Goal: Transaction & Acquisition: Register for event/course

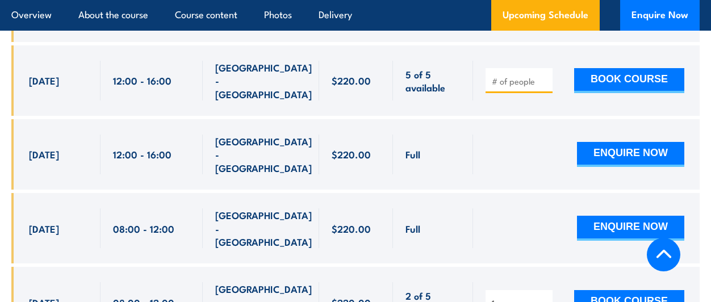
type input "1"
click at [547, 298] on input "1" at bounding box center [520, 303] width 57 height 11
click at [648, 290] on button "BOOK COURSE" at bounding box center [629, 302] width 110 height 25
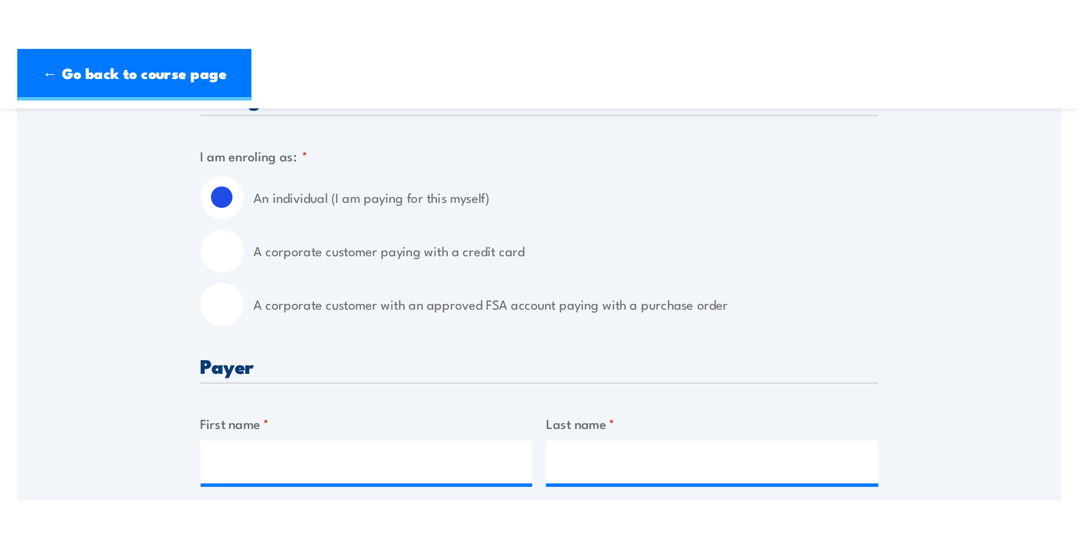
scroll to position [285, 0]
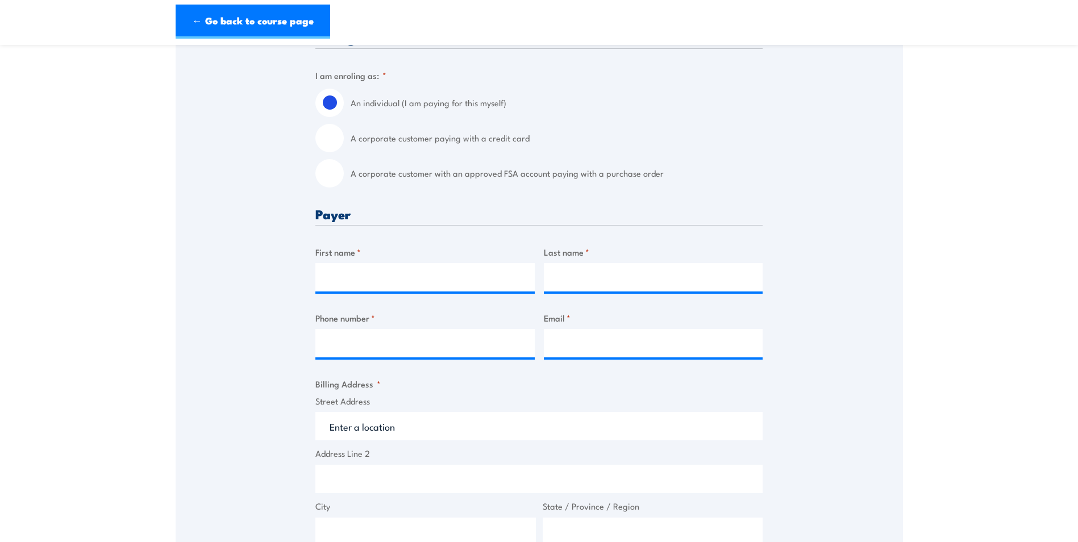
click at [333, 135] on input "A corporate customer paying with a credit card" at bounding box center [329, 138] width 28 height 28
radio input "true"
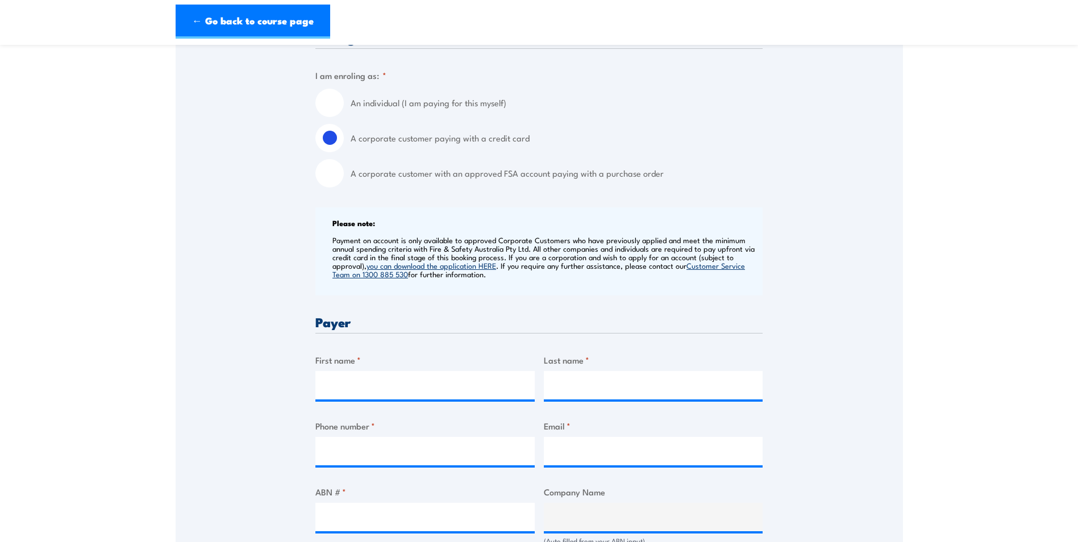
click at [329, 107] on input "An individual (I am paying for this myself)" at bounding box center [329, 103] width 28 height 28
radio input "true"
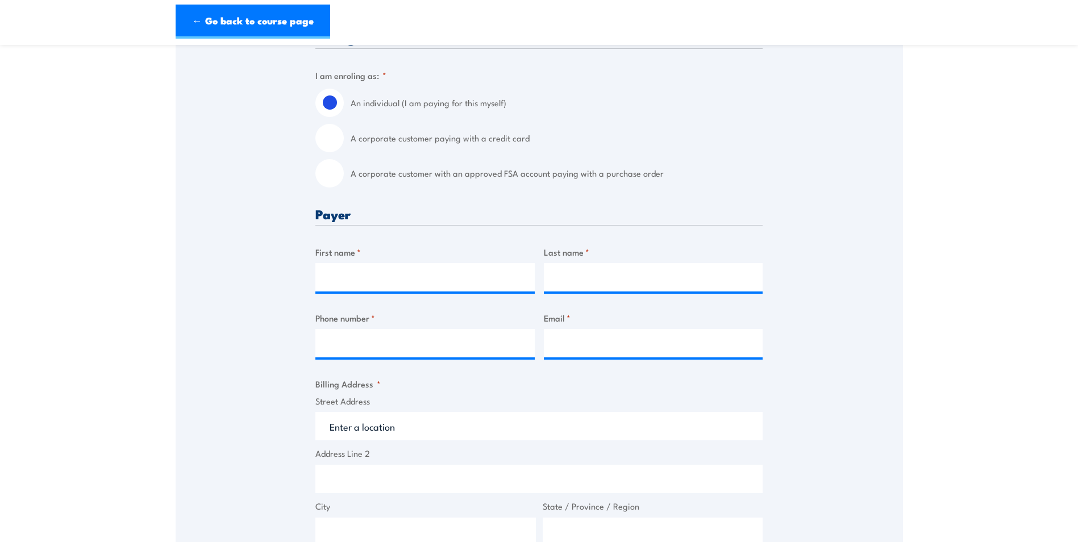
click at [328, 143] on input "A corporate customer paying with a credit card" at bounding box center [329, 138] width 28 height 28
radio input "true"
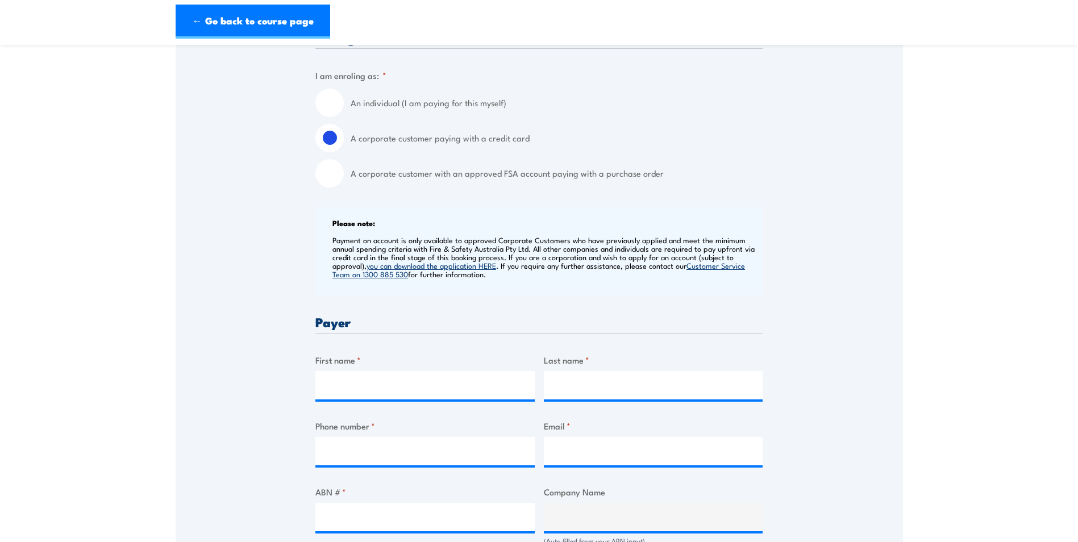
click at [326, 180] on input "A corporate customer with an approved FSA account paying with a purchase order" at bounding box center [329, 173] width 28 height 28
radio input "true"
click at [335, 141] on input "A corporate customer paying with a credit card" at bounding box center [329, 138] width 28 height 28
radio input "true"
click at [335, 176] on input "A corporate customer with an approved FSA account paying with a purchase order" at bounding box center [329, 173] width 28 height 28
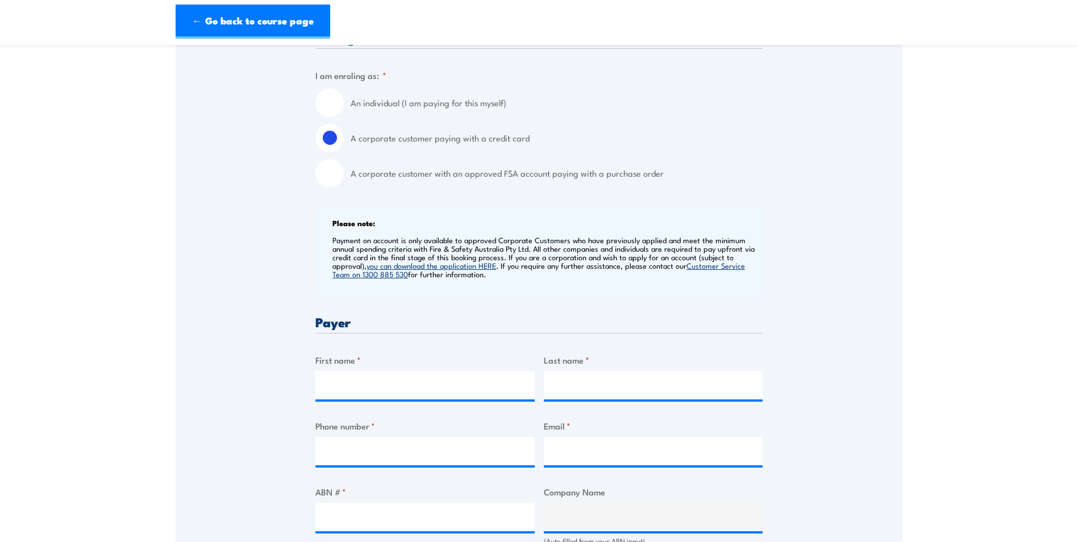
radio input "true"
click at [329, 144] on input "A corporate customer paying with a credit card" at bounding box center [329, 138] width 28 height 28
radio input "true"
click at [327, 173] on input "A corporate customer with an approved FSA account paying with a purchase order" at bounding box center [329, 173] width 28 height 28
radio input "true"
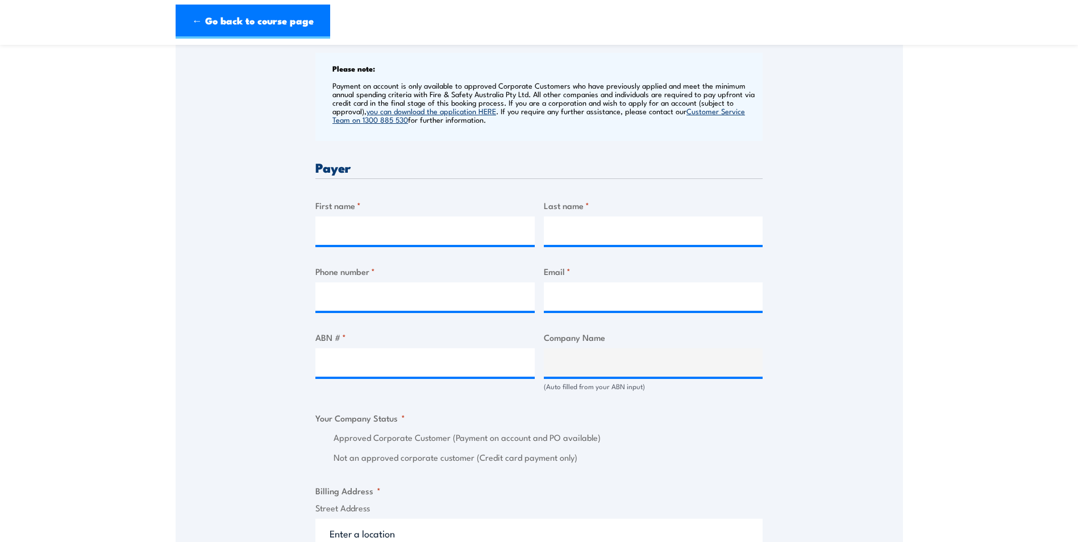
scroll to position [456, 0]
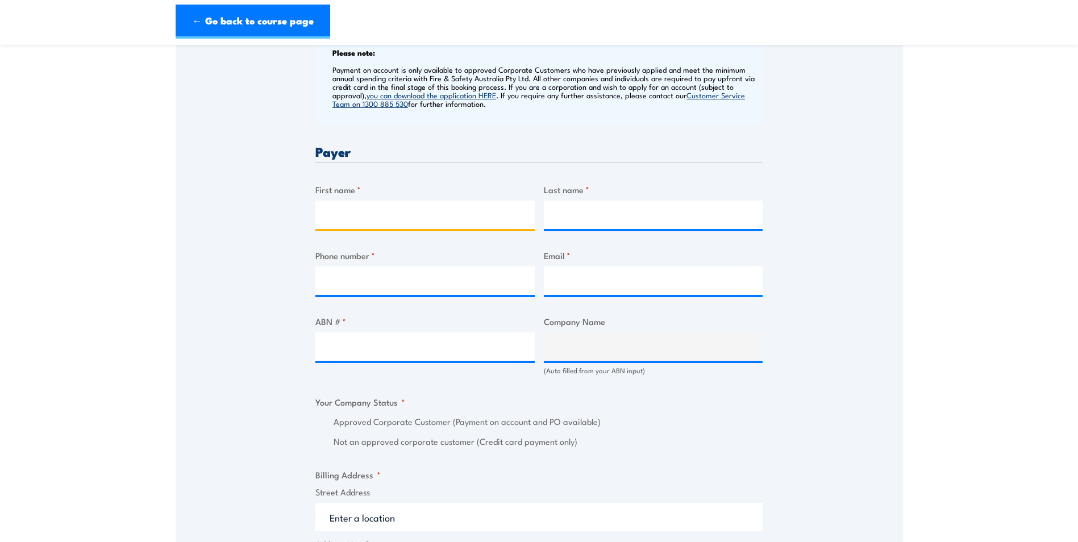
drag, startPoint x: 361, startPoint y: 202, endPoint x: 366, endPoint y: 210, distance: 9.9
click at [361, 202] on input "First name *" at bounding box center [424, 215] width 219 height 28
type input "Neve"
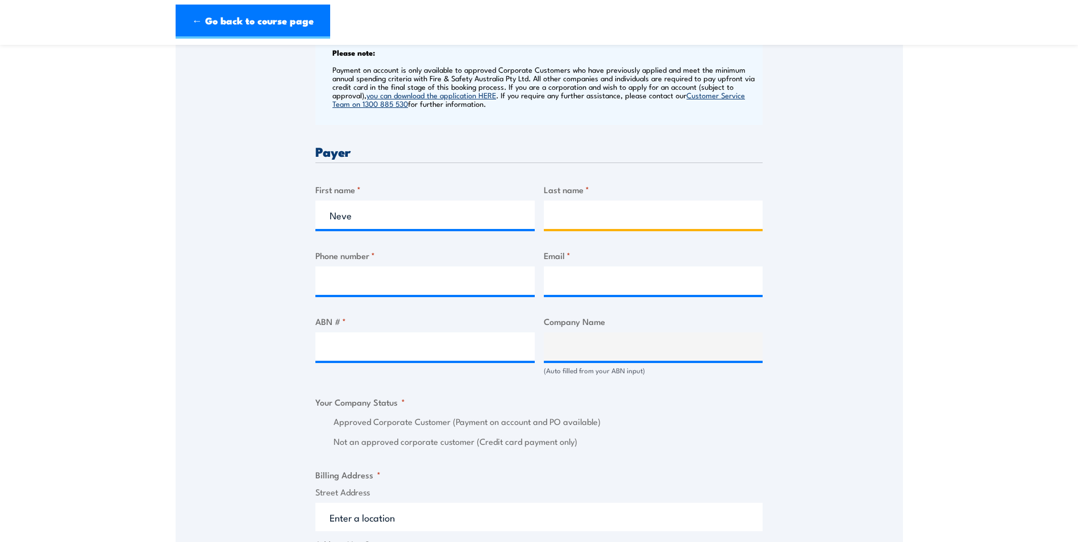
type input "Mayhew"
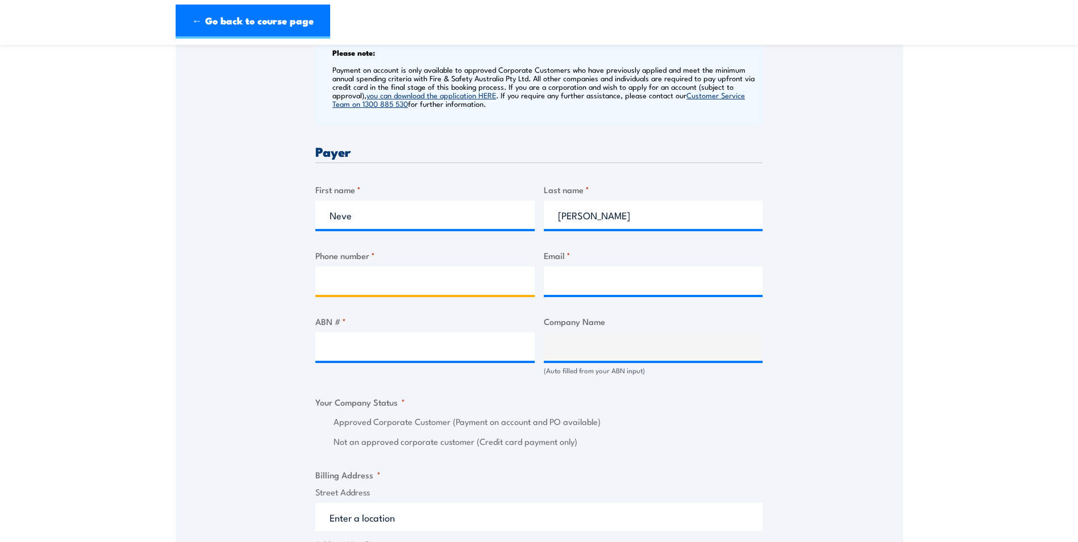
type input "0862795318"
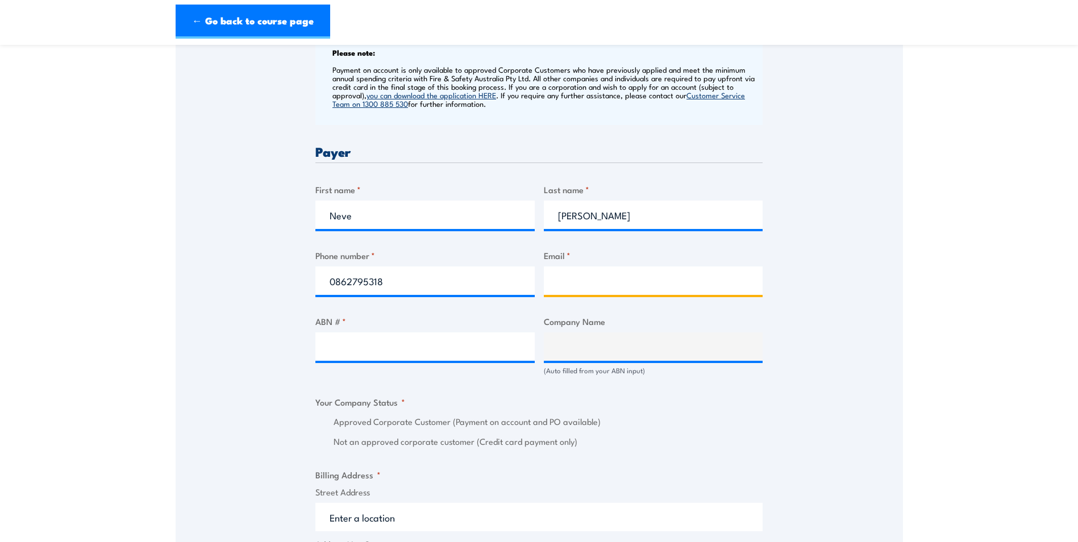
type input "neve.mayhew@reomart.com.au"
click at [537, 302] on div "Billing details I am enroling as: * An individual (I am paying for this myself)…" at bounding box center [538, 425] width 447 height 1130
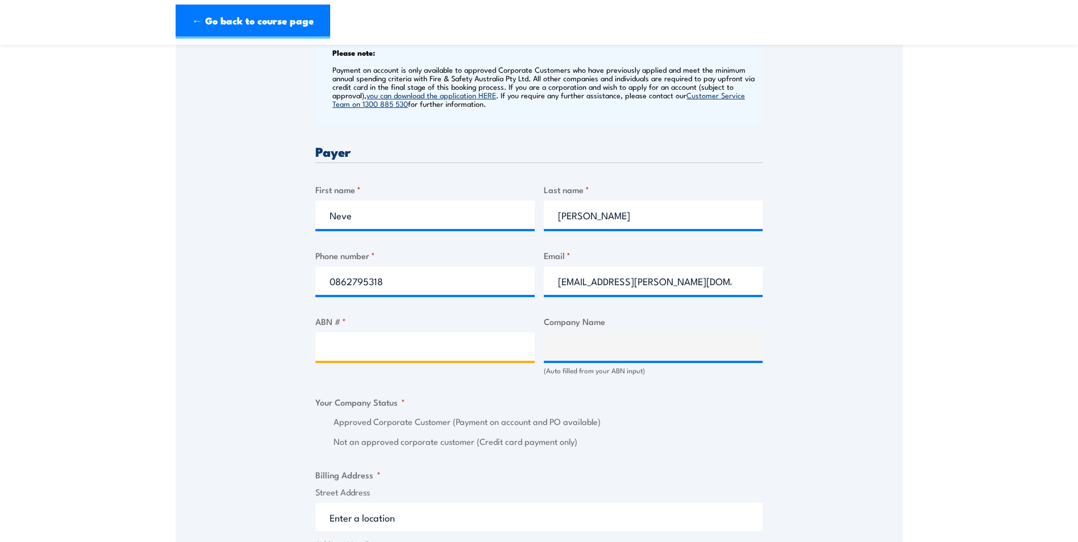
click at [508, 302] on input "ABN # *" at bounding box center [424, 346] width 219 height 28
paste input "https://fireandsafetyaustralia.com.au/courses/chief-fire-warden-training/"
type input "https://fireandsafetyaustralia.com.au/courses/chief-fire-warden-training/"
click at [482, 302] on input "https://fireandsafetyaustralia.com.au/courses/chief-fire-warden-training/" at bounding box center [424, 346] width 219 height 28
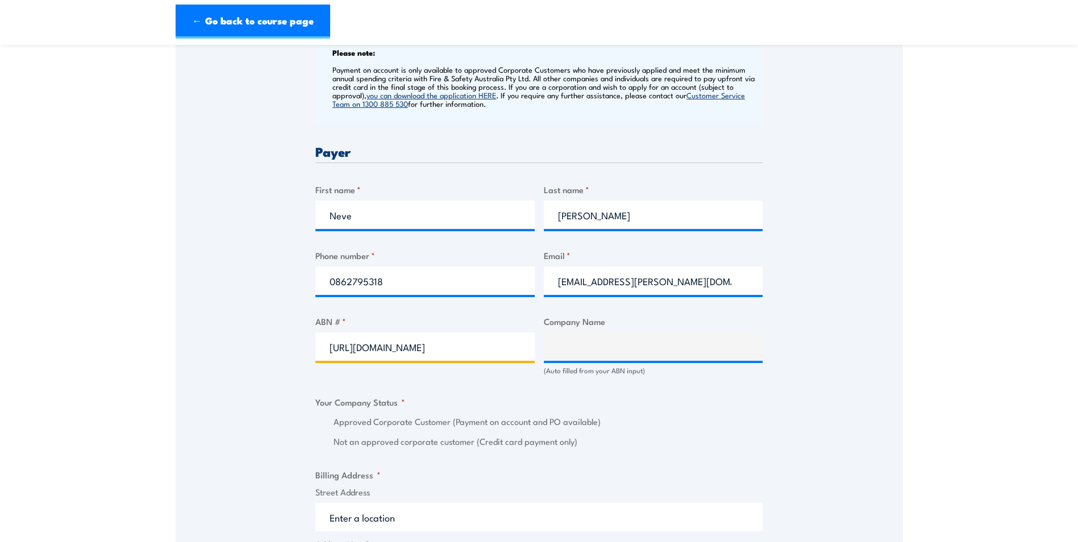
click at [482, 302] on input "https://fireandsafetyaustralia.com.au/courses/chief-fire-warden-training/" at bounding box center [424, 346] width 219 height 28
click at [333, 302] on input "ABN # *" at bounding box center [424, 346] width 219 height 28
paste input "73 1229 058 64"
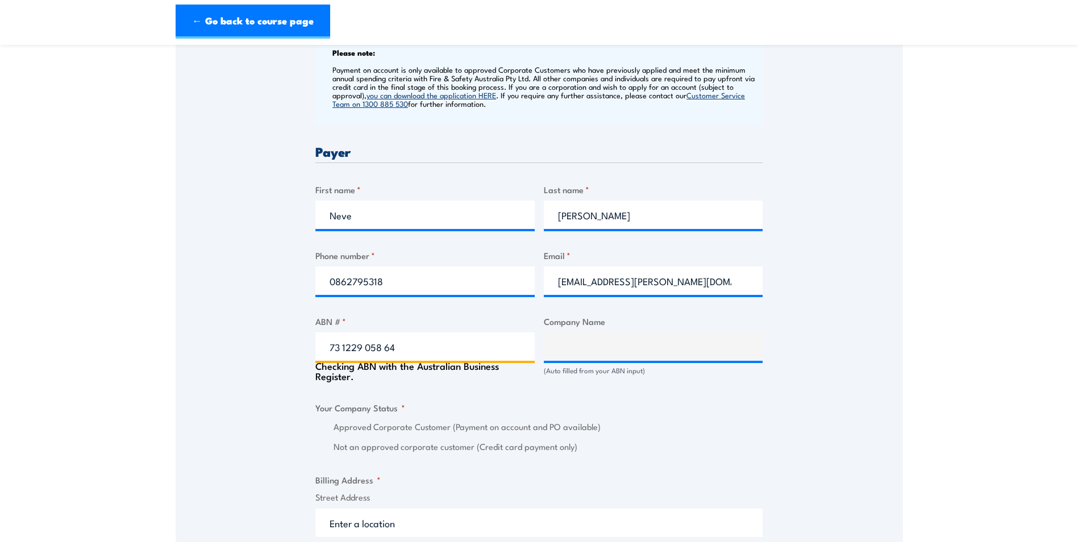
type input "73 1229 058 64"
click at [277, 302] on div "Speak to a specialist CALL 1300 885 530 CALL 1300 885 530 " * " indicates requi…" at bounding box center [539, 371] width 727 height 1259
type input "Reomart Pty Limited"
radio input "true"
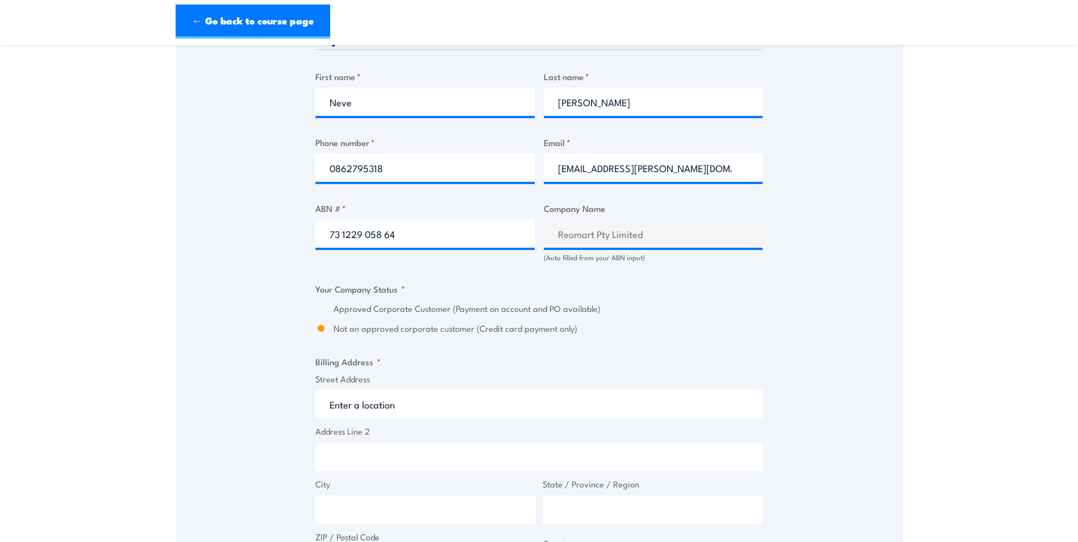
scroll to position [569, 0]
drag, startPoint x: 449, startPoint y: 309, endPoint x: 598, endPoint y: 317, distance: 149.0
click at [598, 302] on div "Approved Corporate Customer (Payment on account and PO available) Not an approv…" at bounding box center [538, 318] width 447 height 33
drag, startPoint x: 598, startPoint y: 317, endPoint x: 573, endPoint y: 332, distance: 29.3
click at [569, 302] on label "Not an approved corporate customer (Credit card payment only)" at bounding box center [547, 328] width 429 height 13
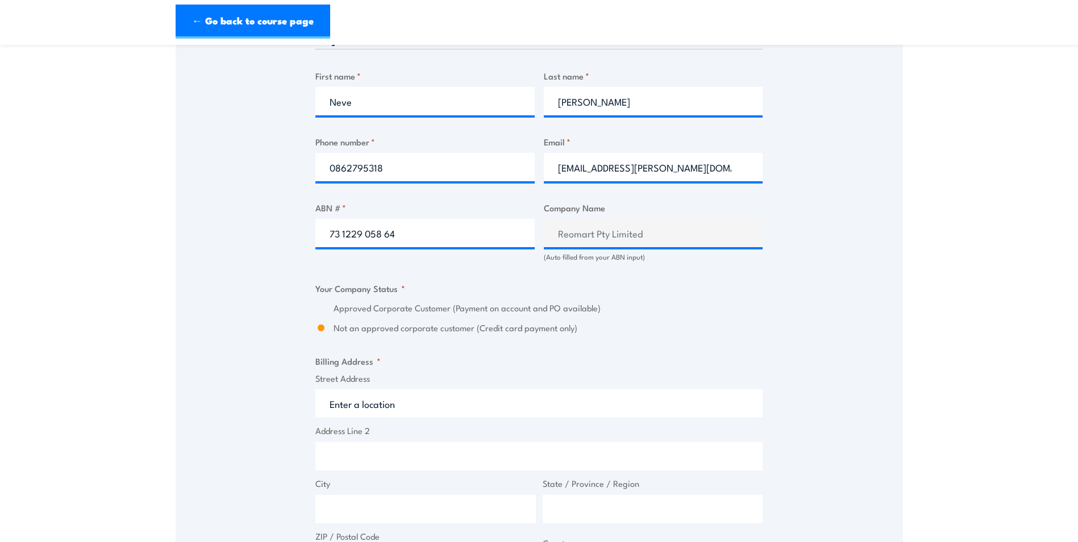
click at [327, 302] on input "Not an approved corporate customer (Credit card payment only)" at bounding box center [320, 328] width 11 height 13
drag, startPoint x: 581, startPoint y: 331, endPoint x: 324, endPoint y: 324, distance: 256.8
click at [324, 302] on div "Not an approved corporate customer (Credit card payment only)" at bounding box center [538, 328] width 447 height 13
drag, startPoint x: 324, startPoint y: 324, endPoint x: 292, endPoint y: 356, distance: 45.4
click at [300, 302] on div "Speak to a specialist CALL 1300 885 530 CALL 1300 885 530 " * " indicates requi…" at bounding box center [539, 255] width 727 height 1254
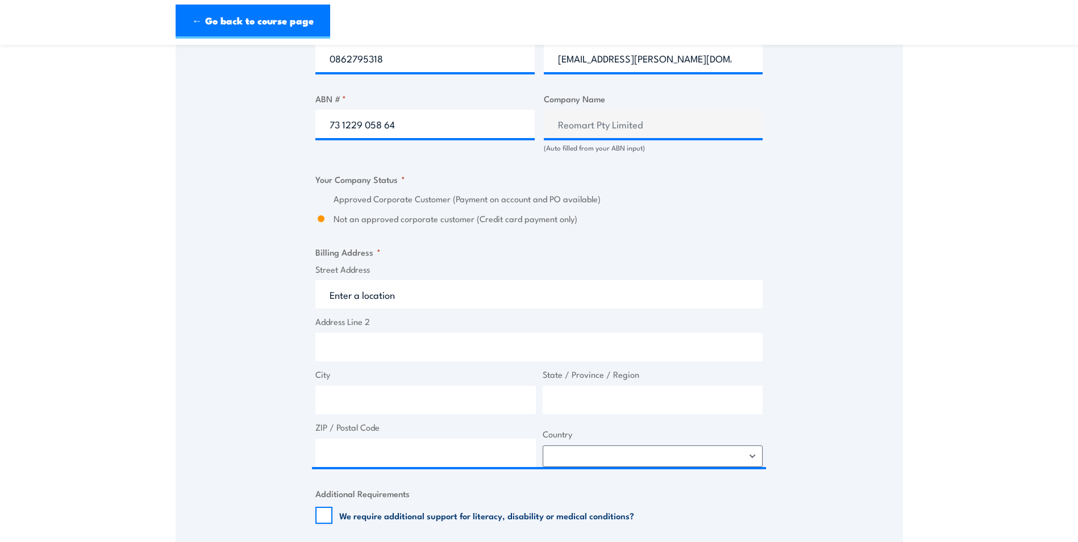
scroll to position [683, 0]
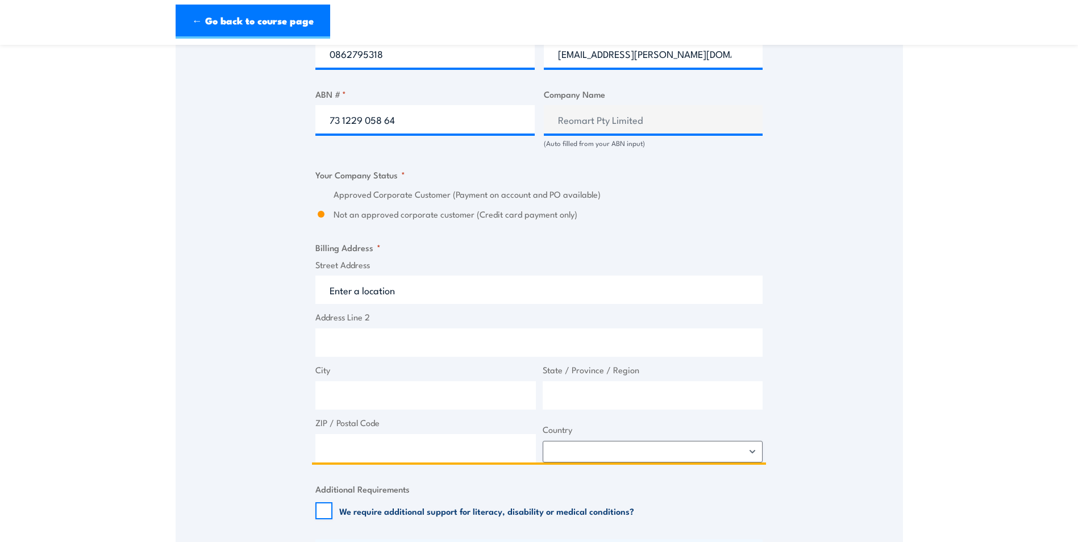
click at [379, 300] on input "Street Address" at bounding box center [538, 290] width 447 height 28
click at [398, 292] on input "Street Address" at bounding box center [538, 290] width 447 height 28
type input "2"
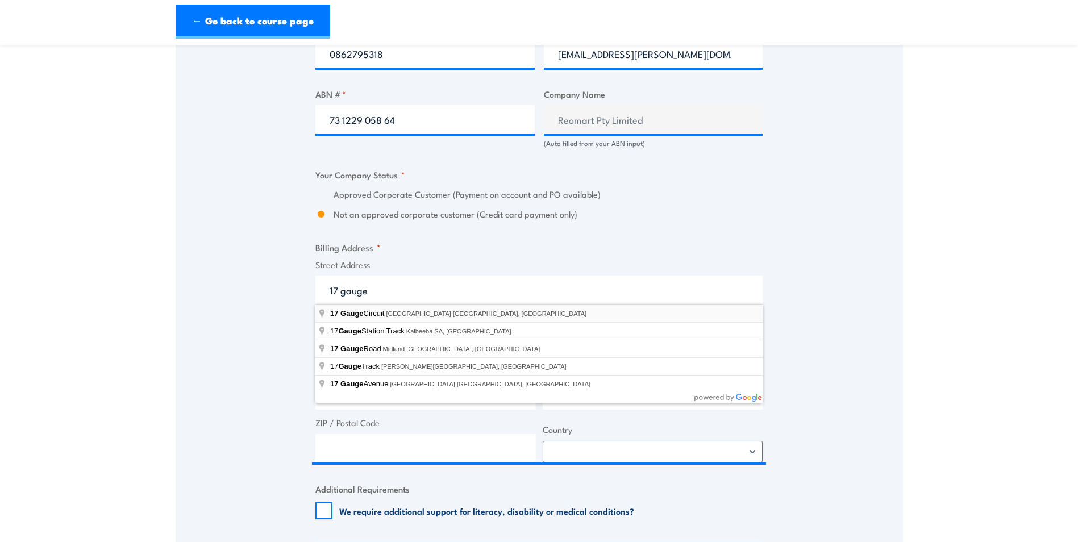
type input "17 Gauge Circuit, Canning Vale WA, Australia"
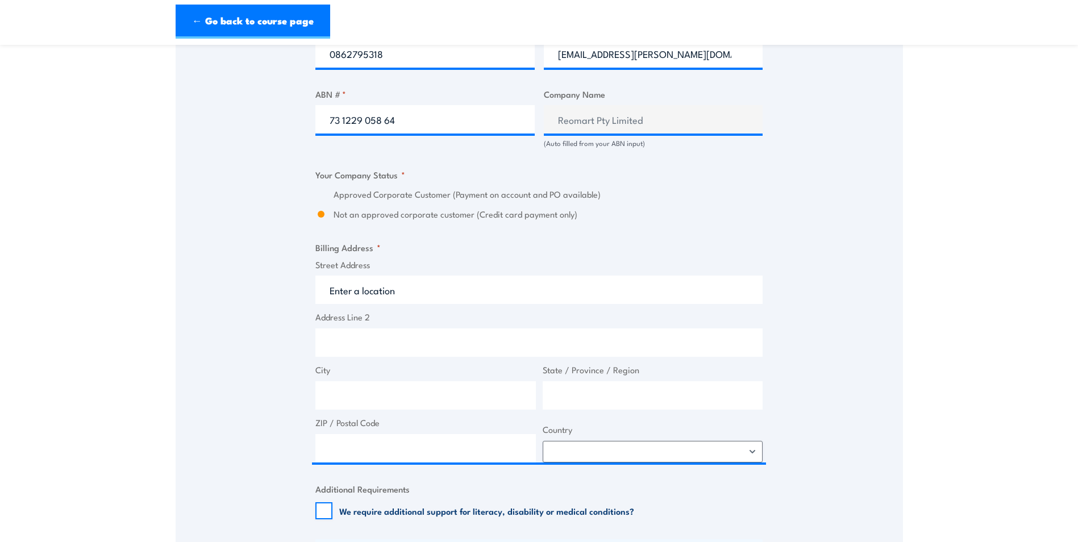
type input "17 Gauge Cct"
type input "Canning Vale"
type input "Western Australia"
type input "6155"
select select "Australia"
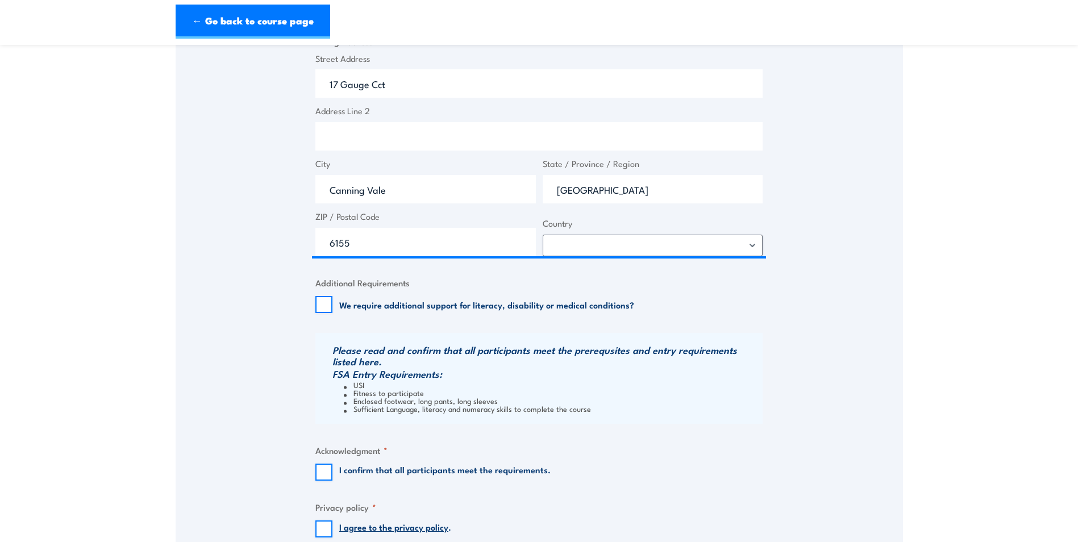
scroll to position [1080, 0]
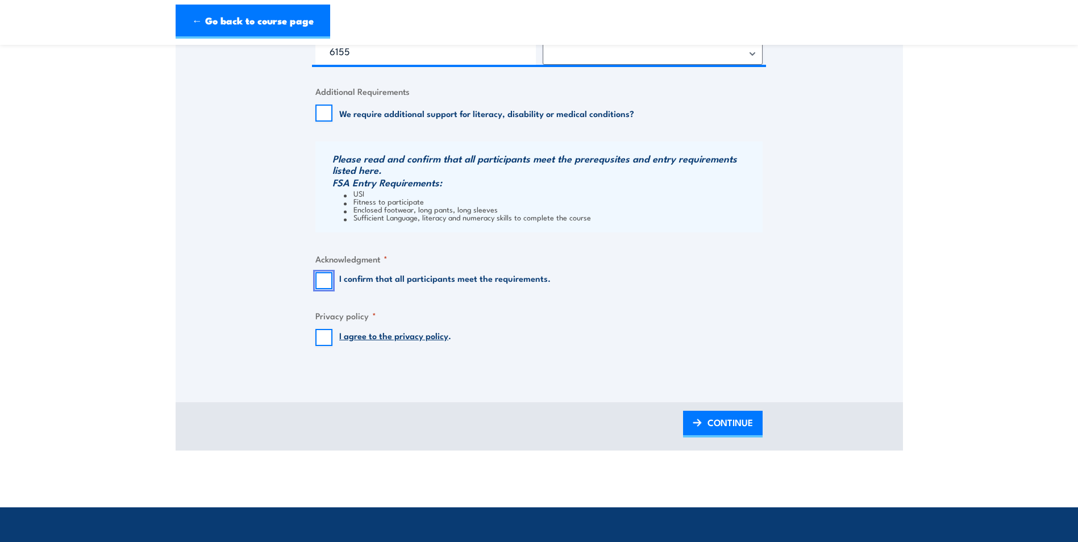
click at [324, 278] on input "I confirm that all participants meet the requirements." at bounding box center [323, 280] width 17 height 17
checkbox input "true"
click at [328, 302] on input "I agree to the privacy policy ." at bounding box center [323, 337] width 17 height 17
checkbox input "true"
click at [711, 302] on span "CONTINUE" at bounding box center [729, 422] width 45 height 30
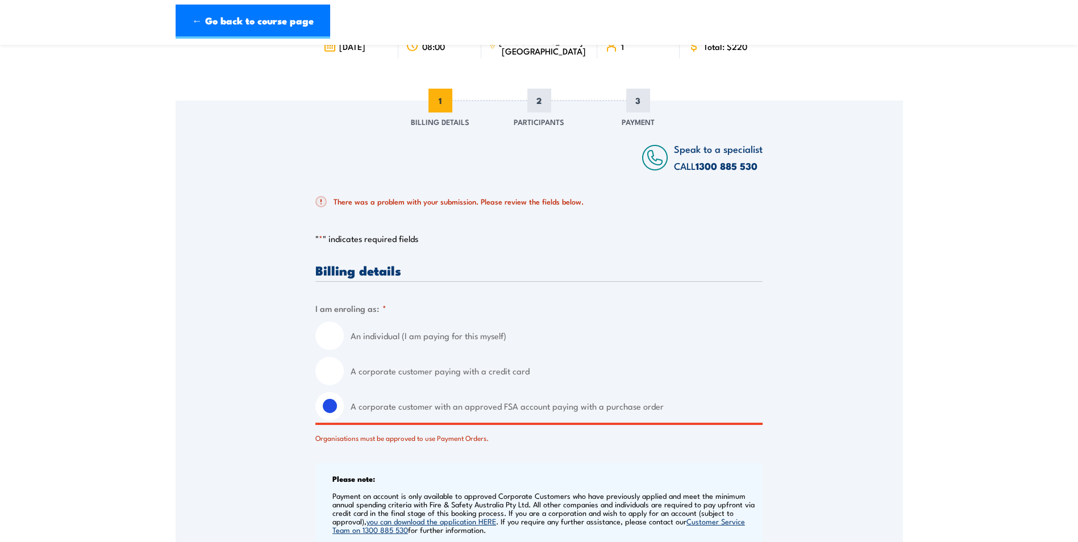
scroll to position [254, 0]
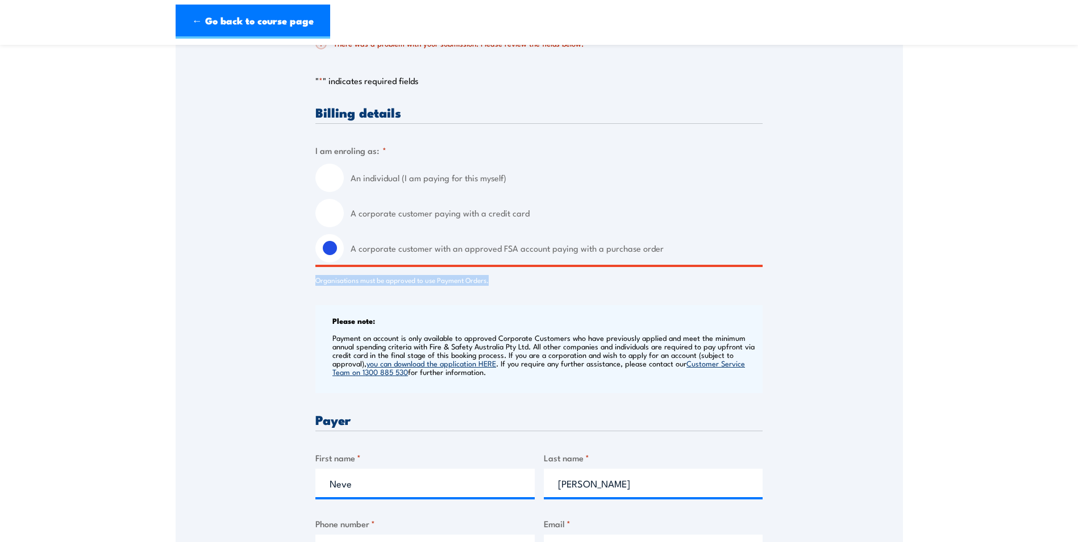
drag, startPoint x: 306, startPoint y: 278, endPoint x: 512, endPoint y: 280, distance: 206.2
click at [512, 280] on div "Organisations must be approved to use Payment Orders." at bounding box center [538, 277] width 447 height 16
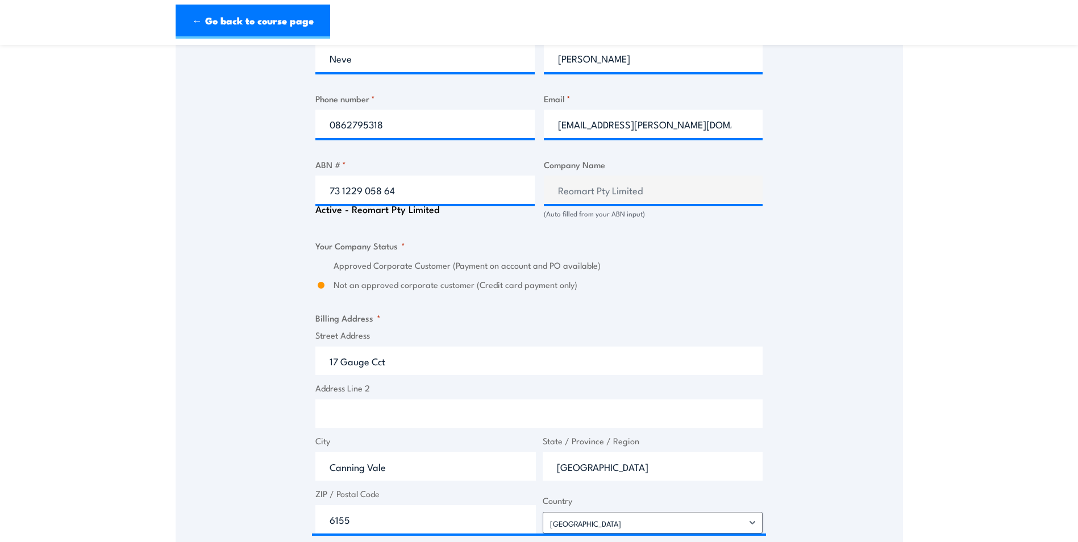
scroll to position [766, 0]
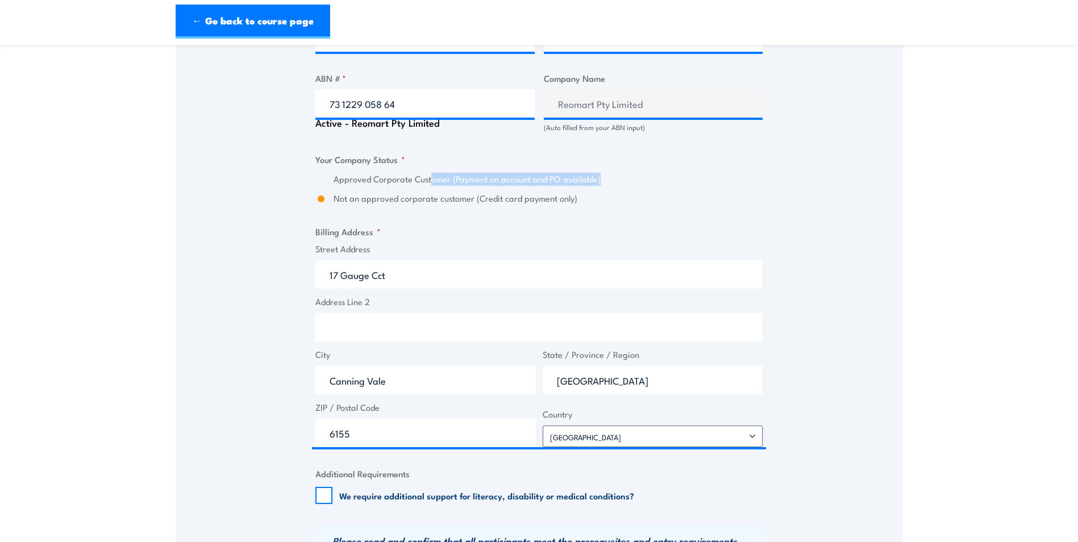
drag, startPoint x: 613, startPoint y: 182, endPoint x: 431, endPoint y: 184, distance: 181.8
click at [431, 184] on label "Approved Corporate Customer (Payment on account and PO available)" at bounding box center [547, 179] width 429 height 13
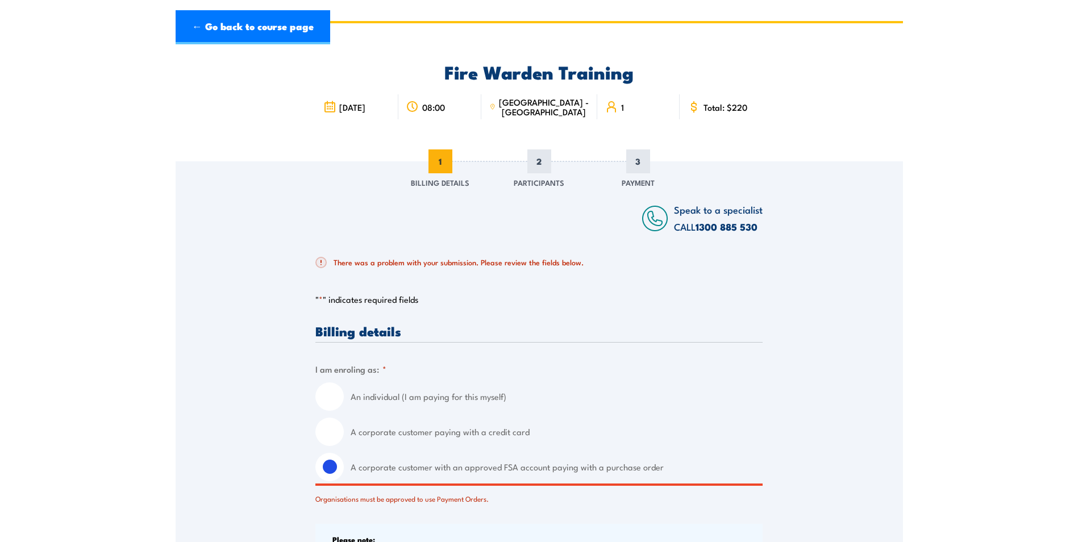
scroll to position [0, 0]
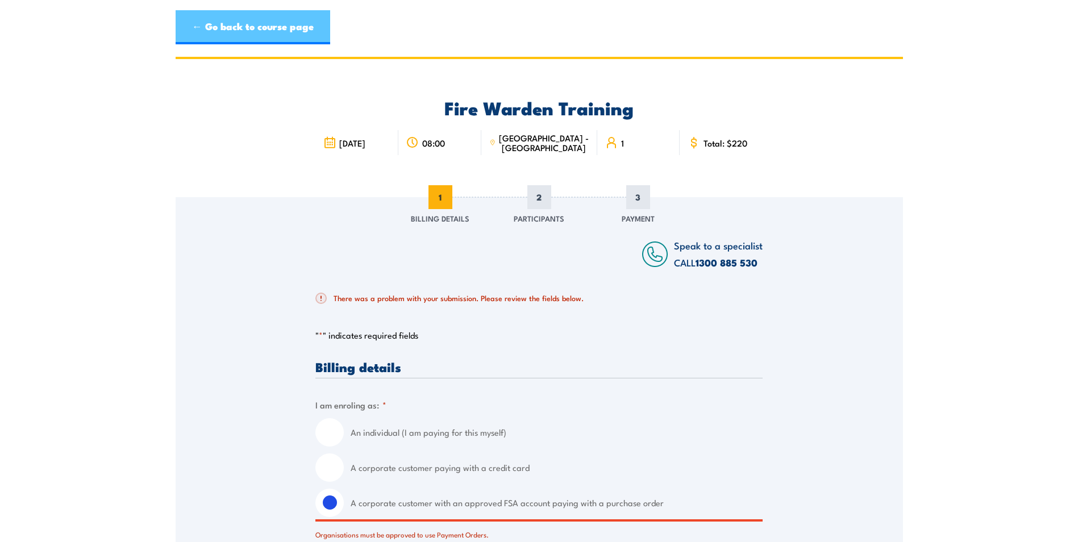
click at [270, 30] on link "← Go back to course page" at bounding box center [253, 27] width 155 height 34
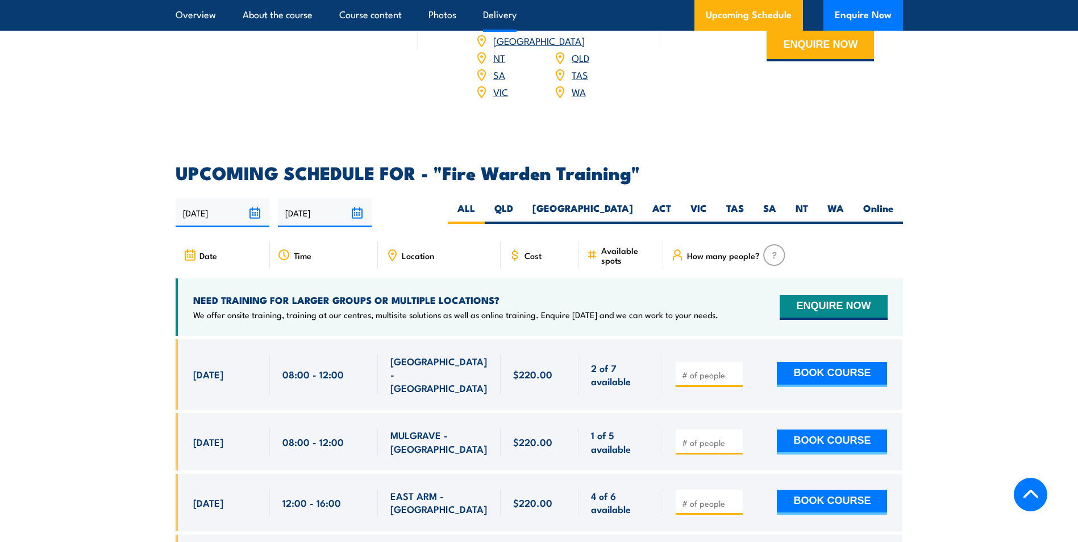
scroll to position [1988, 0]
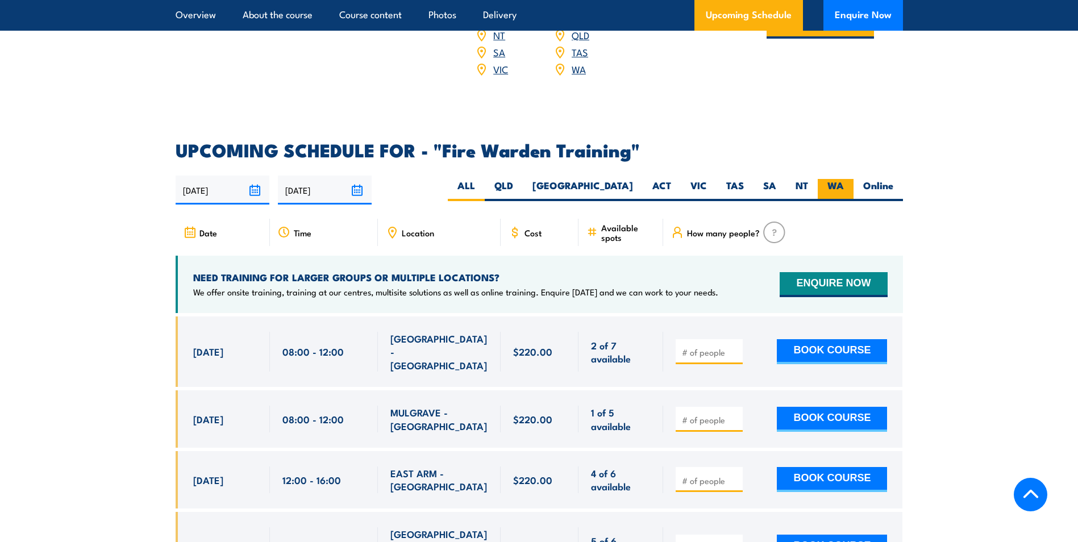
click at [839, 179] on label "WA" at bounding box center [835, 190] width 36 height 22
click at [844, 179] on input "WA" at bounding box center [847, 182] width 7 height 7
radio input "true"
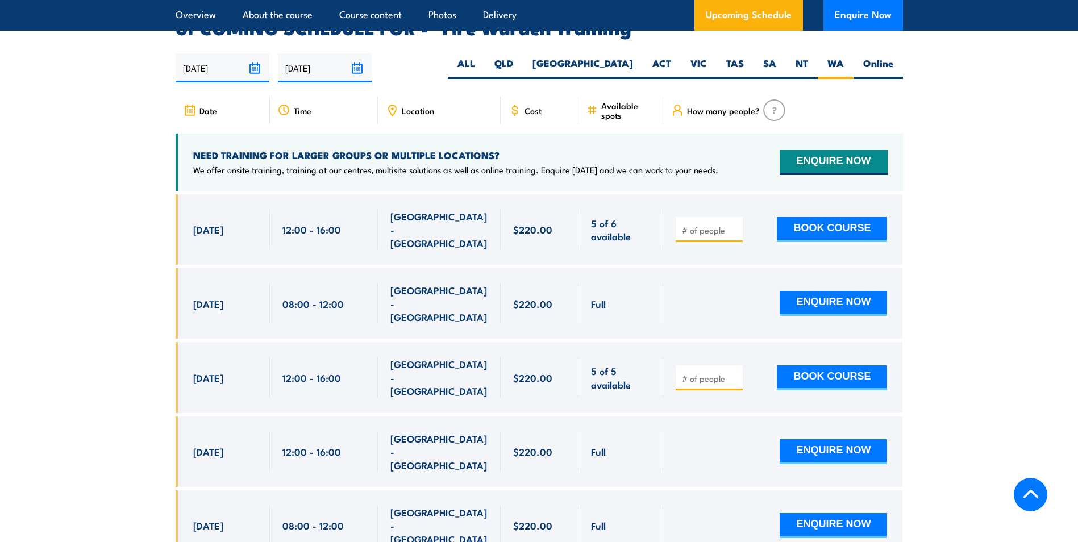
scroll to position [2113, 0]
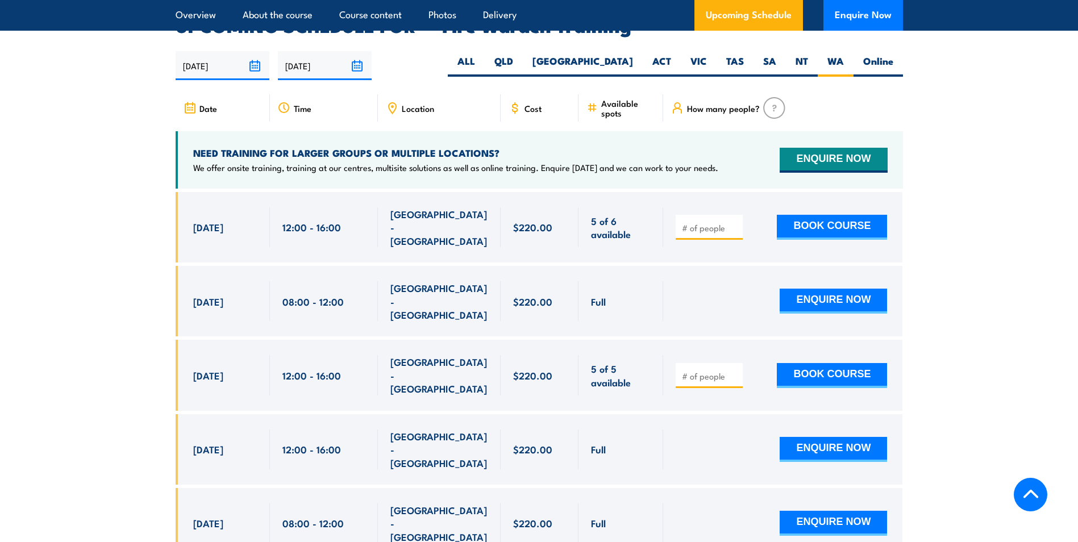
click at [691, 370] on input "number" at bounding box center [710, 375] width 57 height 11
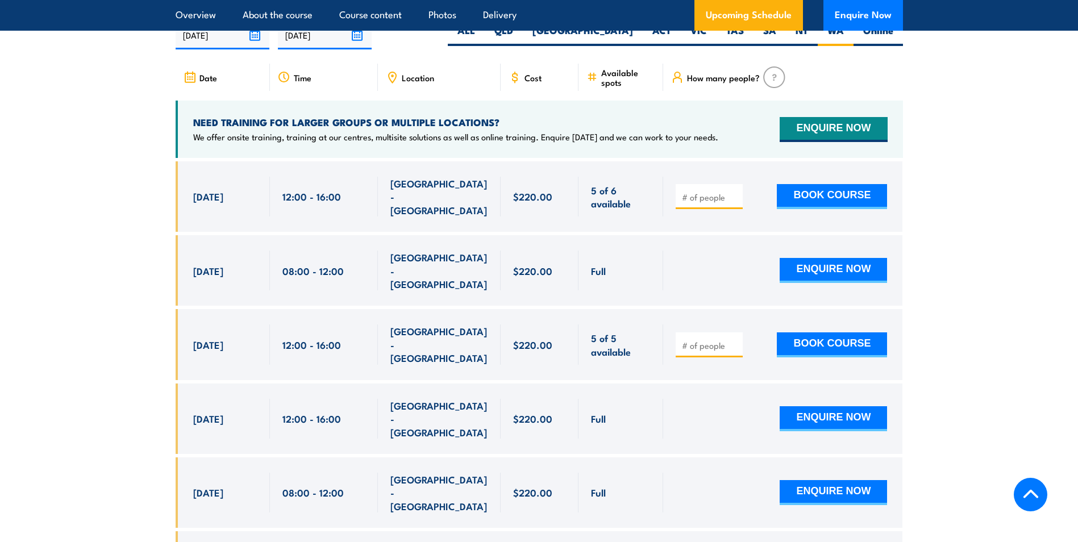
scroll to position [2226, 0]
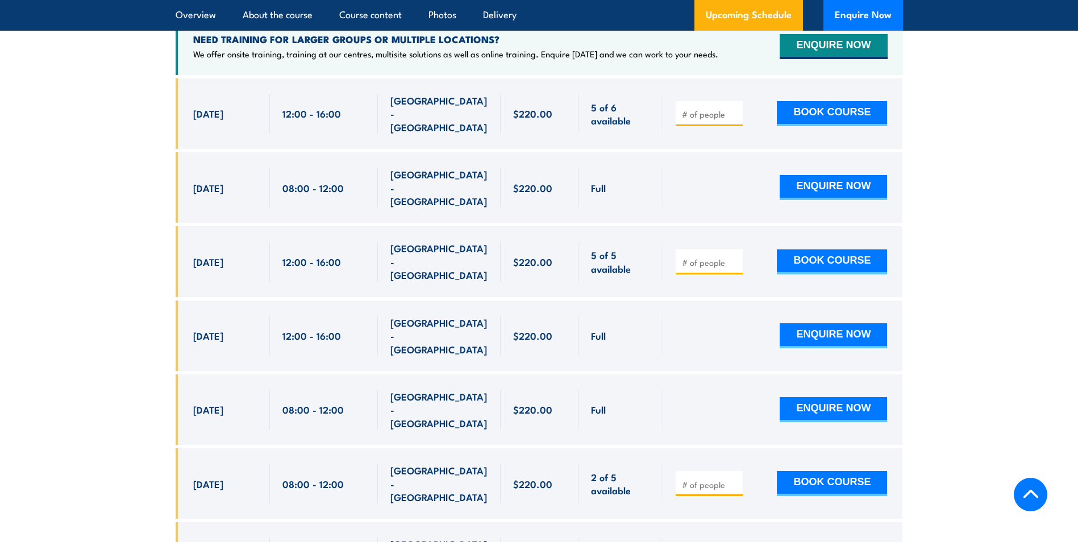
drag, startPoint x: 586, startPoint y: 269, endPoint x: 591, endPoint y: 282, distance: 14.8
click at [587, 300] on div "Full" at bounding box center [620, 335] width 85 height 70
click at [600, 403] on span "Full" at bounding box center [598, 409] width 15 height 13
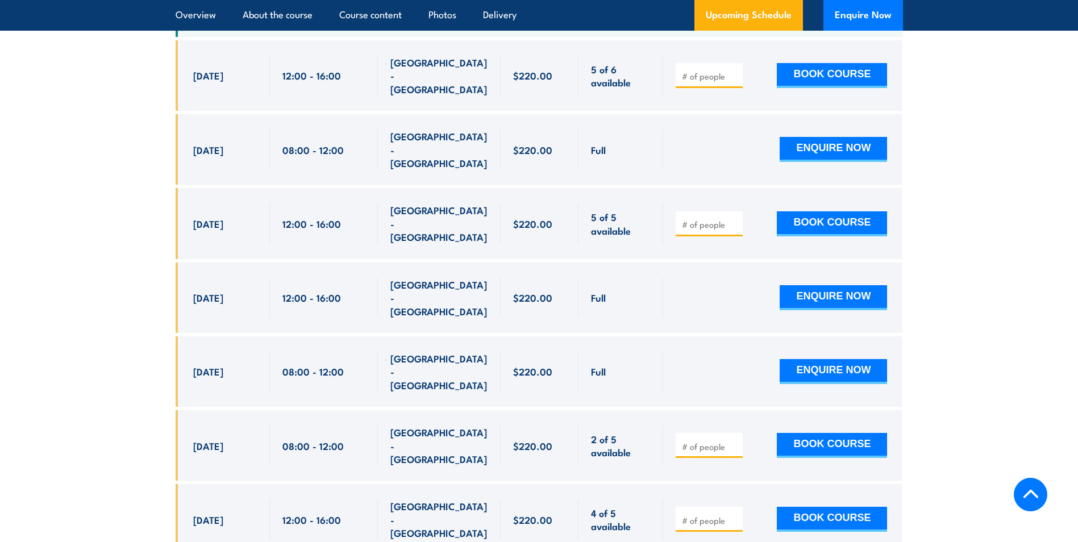
scroll to position [2283, 0]
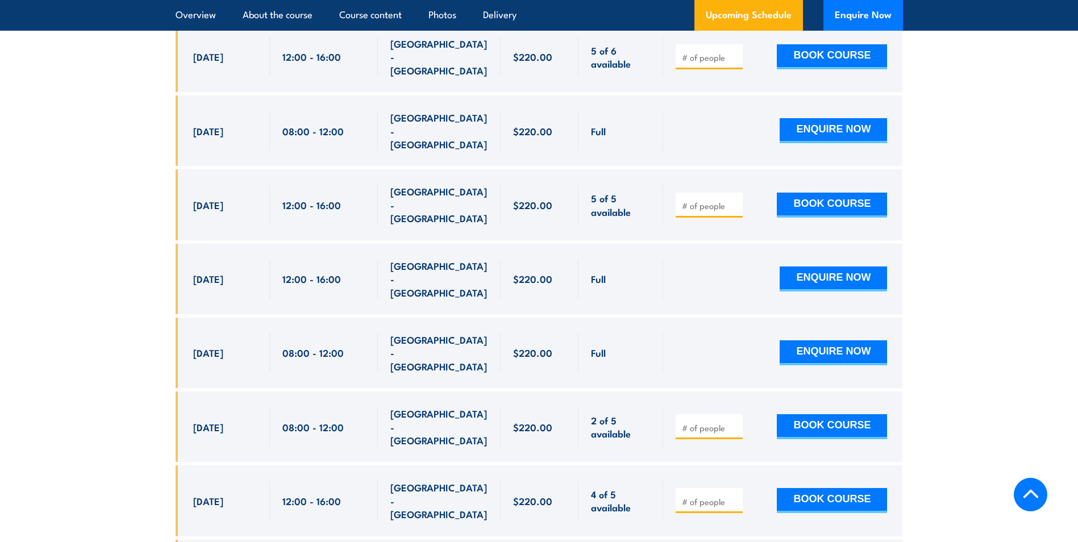
drag, startPoint x: 192, startPoint y: 332, endPoint x: 455, endPoint y: 328, distance: 263.0
click at [455, 391] on div "20 Oct, 2025, 08:00 - 08:00" at bounding box center [539, 426] width 727 height 70
click at [625, 414] on span "2 of 5 available" at bounding box center [621, 427] width 60 height 27
drag, startPoint x: 633, startPoint y: 340, endPoint x: 585, endPoint y: 330, distance: 49.2
click at [585, 391] on div "2 of 5 available" at bounding box center [620, 426] width 85 height 70
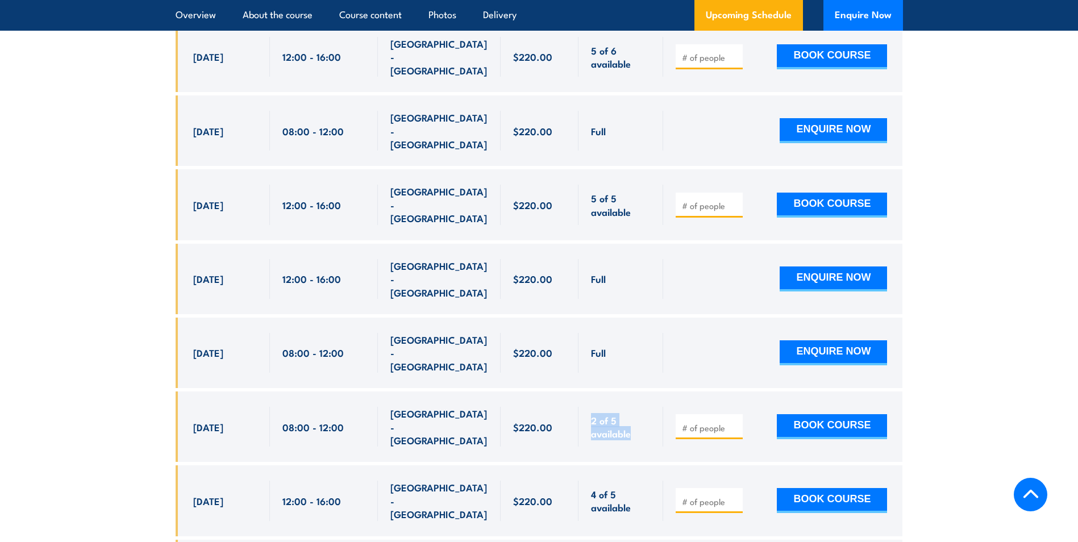
click at [585, 391] on div "2 of 5 available" at bounding box center [620, 426] width 85 height 70
click at [698, 422] on input "number" at bounding box center [710, 427] width 57 height 11
click at [703, 488] on div at bounding box center [708, 500] width 67 height 25
drag, startPoint x: 190, startPoint y: 336, endPoint x: 361, endPoint y: 329, distance: 171.7
click at [361, 391] on div "[DATE] 08:00 - 08:00" at bounding box center [539, 426] width 727 height 70
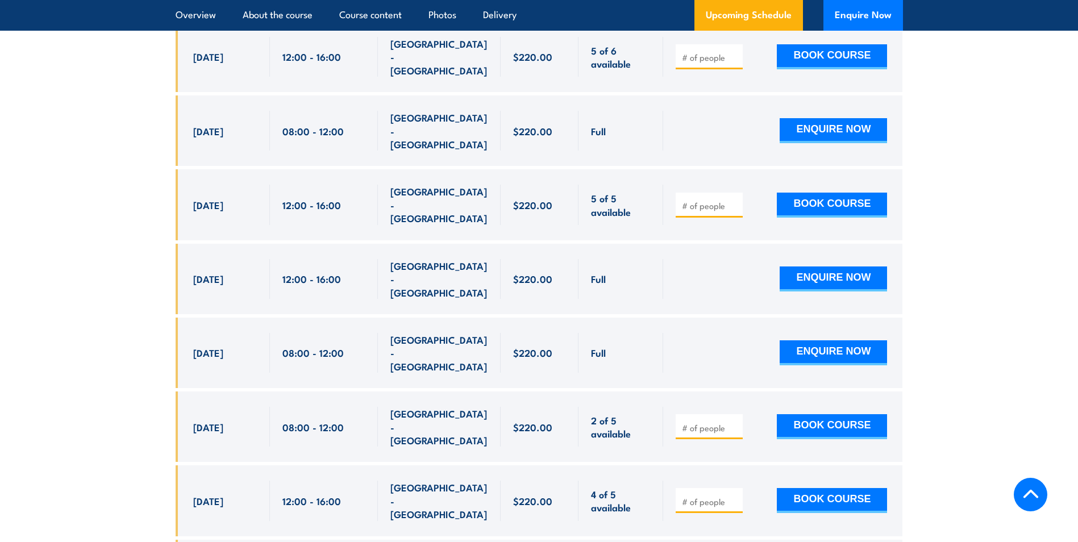
drag, startPoint x: 191, startPoint y: 394, endPoint x: 351, endPoint y: 415, distance: 161.6
click at [351, 465] on div "[DATE] 12:00 - 12:00" at bounding box center [539, 500] width 727 height 70
drag, startPoint x: 351, startPoint y: 415, endPoint x: 273, endPoint y: 408, distance: 78.7
click at [273, 465] on div "12:00 - 16:00" at bounding box center [324, 500] width 108 height 70
drag, startPoint x: 191, startPoint y: 335, endPoint x: 342, endPoint y: 341, distance: 150.7
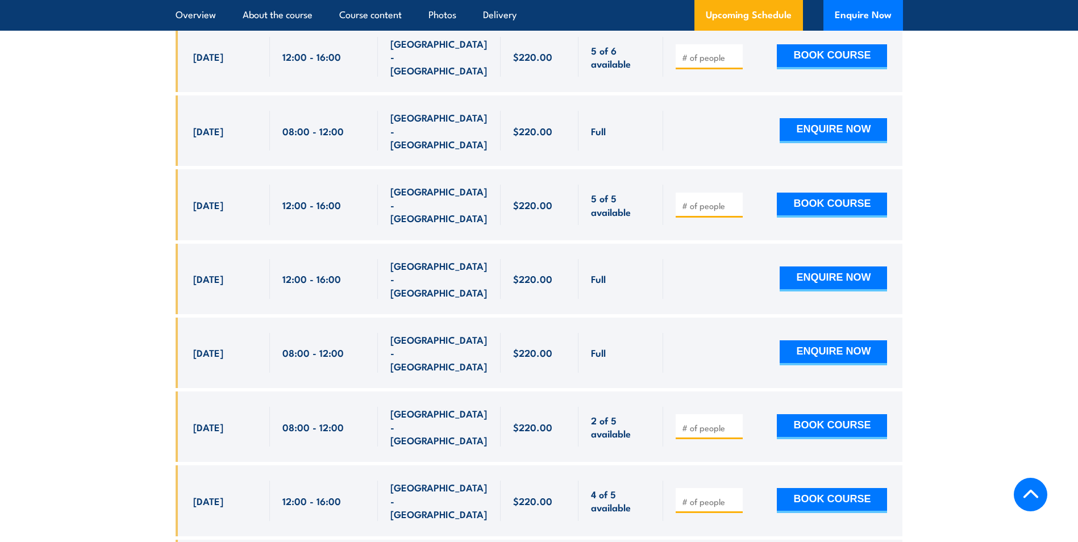
click at [342, 391] on div "[DATE] 08:00 - 08:00" at bounding box center [539, 426] width 727 height 70
drag, startPoint x: 342, startPoint y: 341, endPoint x: 338, endPoint y: 390, distance: 49.0
click at [338, 494] on span "12:00 - 16:00" at bounding box center [311, 500] width 59 height 13
drag, startPoint x: 340, startPoint y: 391, endPoint x: 260, endPoint y: 382, distance: 80.5
click at [260, 465] on div "[DATE] 12:00 - 12:00" at bounding box center [539, 500] width 727 height 70
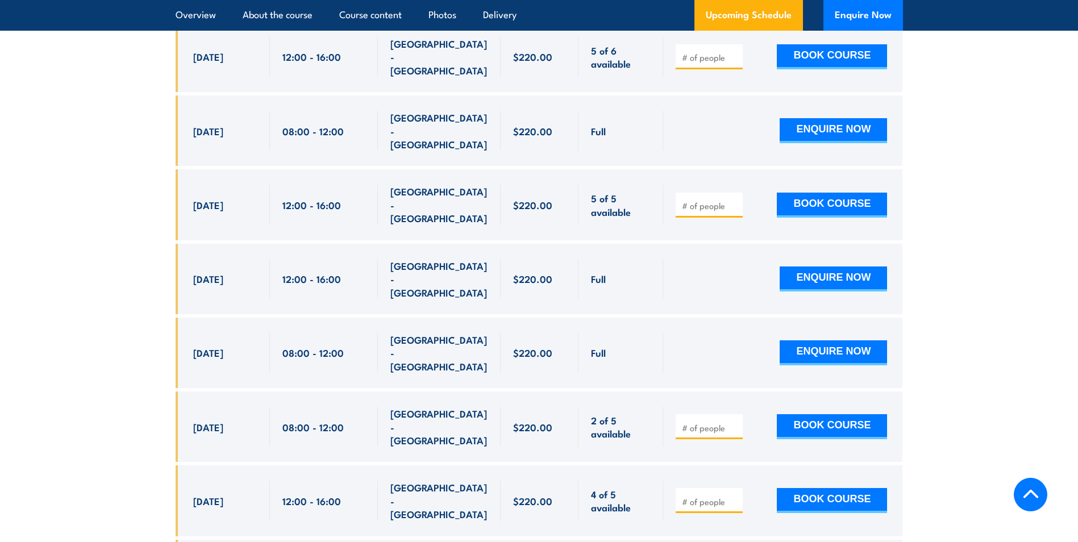
drag, startPoint x: 260, startPoint y: 382, endPoint x: 347, endPoint y: 395, distance: 87.9
click at [347, 481] on div "12:00 - 16:00" at bounding box center [323, 501] width 83 height 40
drag, startPoint x: 346, startPoint y: 395, endPoint x: 274, endPoint y: 391, distance: 72.3
click at [274, 465] on div "12:00 - 16:00" at bounding box center [324, 500] width 108 height 70
drag, startPoint x: 274, startPoint y: 391, endPoint x: 268, endPoint y: 391, distance: 6.3
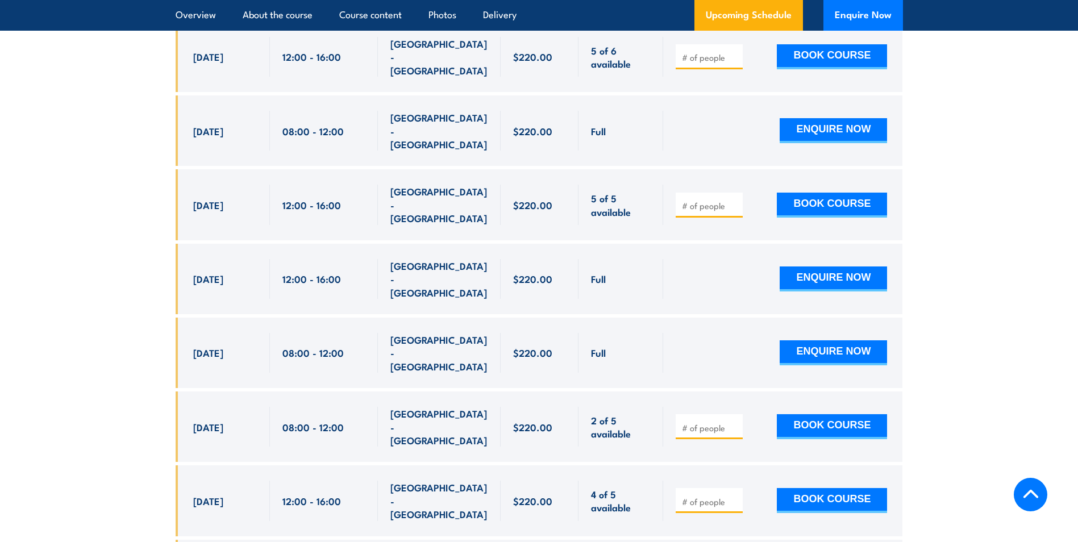
click at [268, 465] on div "[DATE] 12:00 - 12:00" at bounding box center [223, 500] width 94 height 70
drag, startPoint x: 282, startPoint y: 335, endPoint x: 339, endPoint y: 328, distance: 57.7
click at [339, 420] on span "08:00 - 12:00" at bounding box center [312, 426] width 61 height 13
drag, startPoint x: 339, startPoint y: 328, endPoint x: 345, endPoint y: 335, distance: 9.2
click at [344, 407] on div "08:00 - 12:00" at bounding box center [323, 427] width 83 height 40
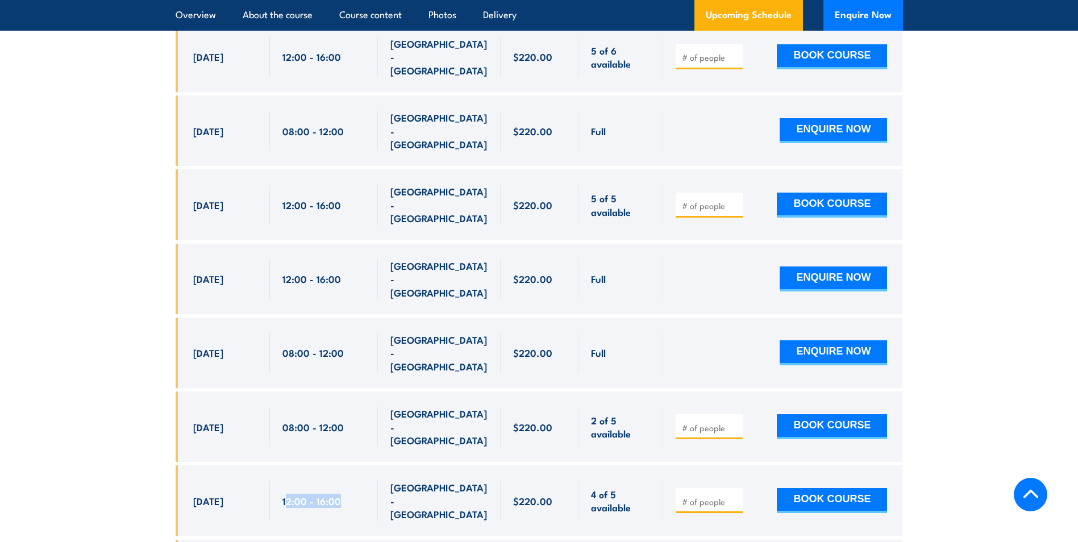
drag, startPoint x: 344, startPoint y: 396, endPoint x: 286, endPoint y: 396, distance: 58.5
click at [286, 481] on div "12:00 - 16:00" at bounding box center [323, 501] width 83 height 40
click at [281, 465] on div "12:00 - 16:00" at bounding box center [324, 500] width 108 height 70
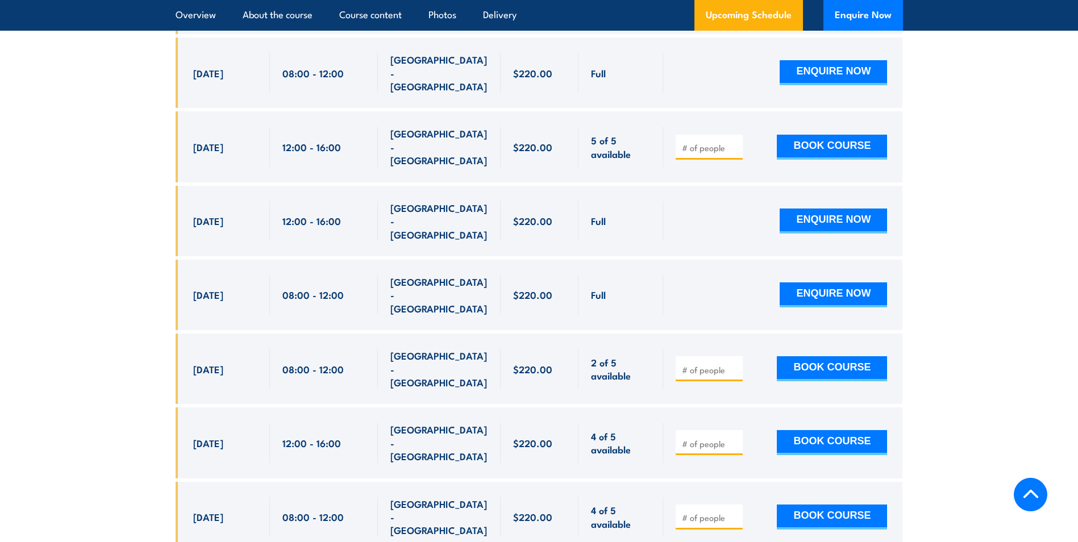
scroll to position [2340, 0]
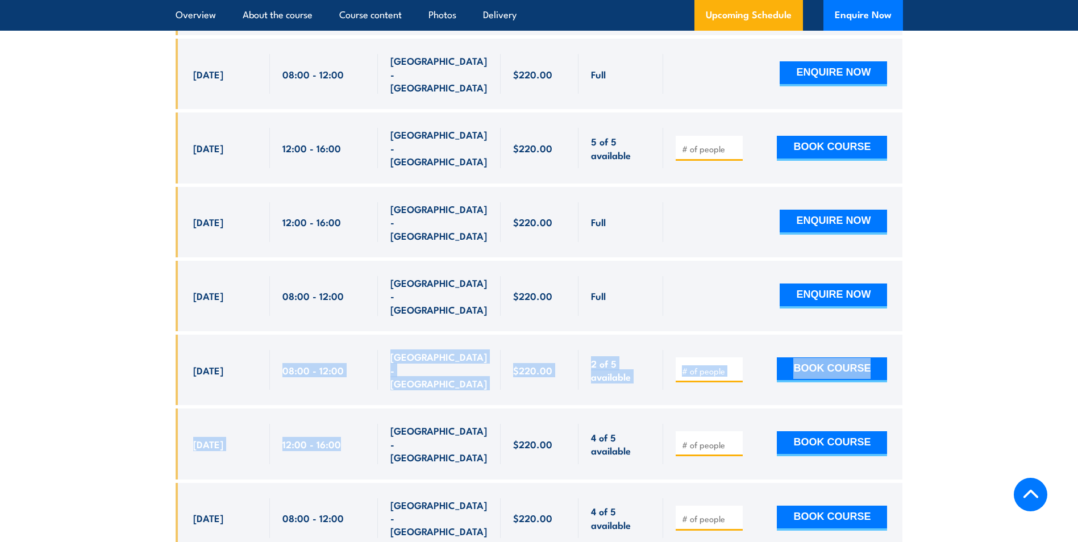
drag, startPoint x: 283, startPoint y: 277, endPoint x: 345, endPoint y: 335, distance: 84.8
click at [345, 335] on div "$220.00" at bounding box center [539, 489] width 727 height 1049
click at [345, 424] on div "12:00 - 16:00" at bounding box center [323, 444] width 83 height 40
drag, startPoint x: 342, startPoint y: 341, endPoint x: 190, endPoint y: 277, distance: 165.2
click at [190, 277] on div "$220.00" at bounding box center [539, 489] width 727 height 1049
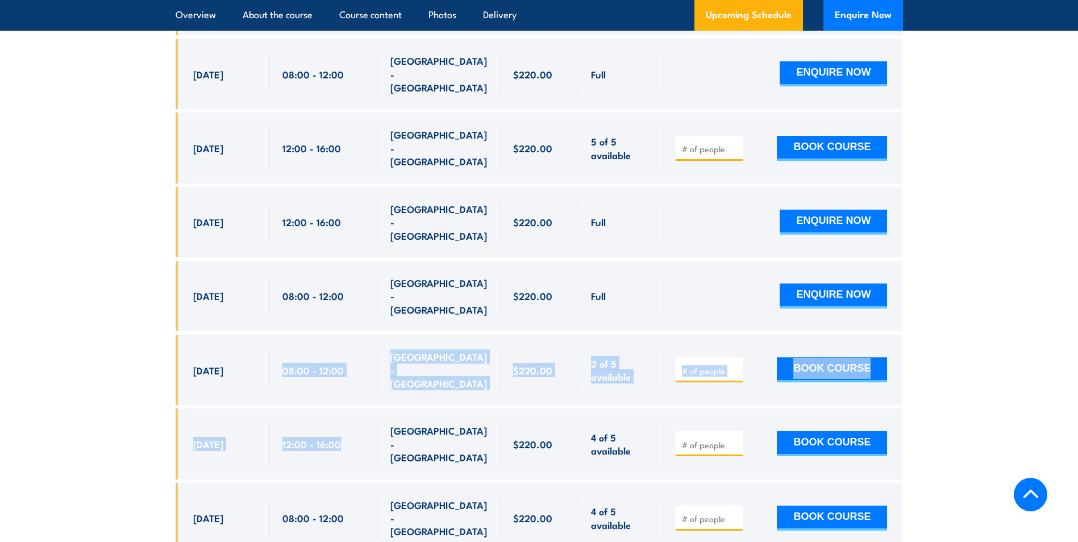
click at [190, 335] on div "20 Oct, 2025, 08:00 - 08:00" at bounding box center [223, 370] width 94 height 70
drag, startPoint x: 193, startPoint y: 276, endPoint x: 664, endPoint y: 331, distance: 474.8
click at [664, 331] on div "$220.00" at bounding box center [539, 489] width 727 height 1049
drag, startPoint x: 664, startPoint y: 331, endPoint x: 498, endPoint y: 332, distance: 166.4
click at [498, 408] on div "NORTH LAKE - WA" at bounding box center [439, 443] width 123 height 70
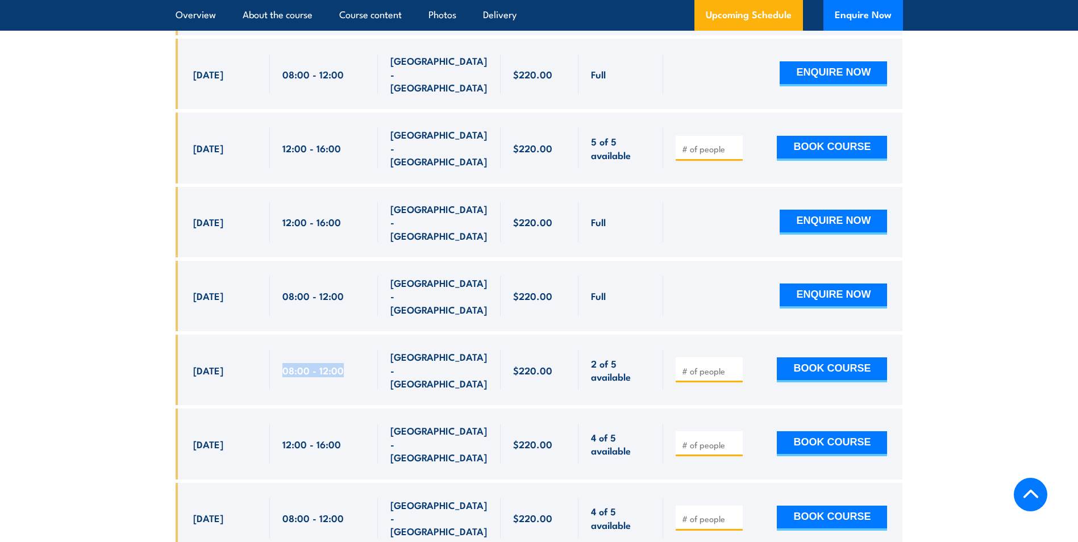
drag, startPoint x: 281, startPoint y: 278, endPoint x: 344, endPoint y: 275, distance: 62.5
click at [344, 335] on div "08:00 - 12:00" at bounding box center [324, 370] width 108 height 70
drag, startPoint x: 344, startPoint y: 275, endPoint x: 281, endPoint y: 335, distance: 87.2
click at [281, 408] on div "12:00 - 16:00" at bounding box center [324, 443] width 108 height 70
drag, startPoint x: 281, startPoint y: 335, endPoint x: 379, endPoint y: 345, distance: 98.8
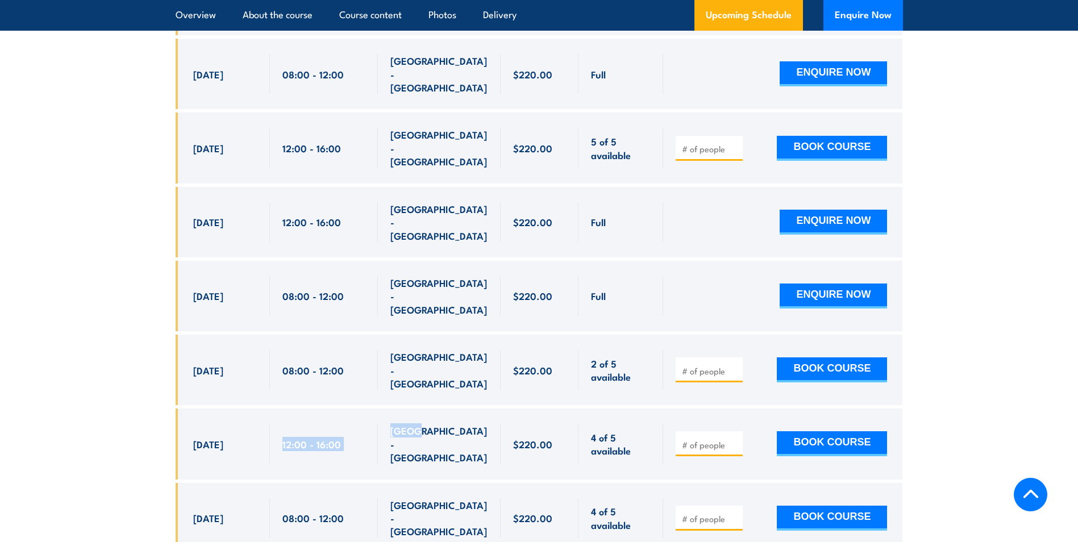
click at [379, 408] on div "27 Oct, 2025, 12:00 - 12:00" at bounding box center [539, 443] width 727 height 70
drag, startPoint x: 379, startPoint y: 345, endPoint x: 327, endPoint y: 337, distance: 52.9
click at [326, 437] on span "12:00 - 16:00" at bounding box center [311, 443] width 59 height 13
drag, startPoint x: 347, startPoint y: 333, endPoint x: 261, endPoint y: 335, distance: 85.8
click at [261, 408] on div "27 Oct, 2025, 12:00 - 12:00" at bounding box center [539, 443] width 727 height 70
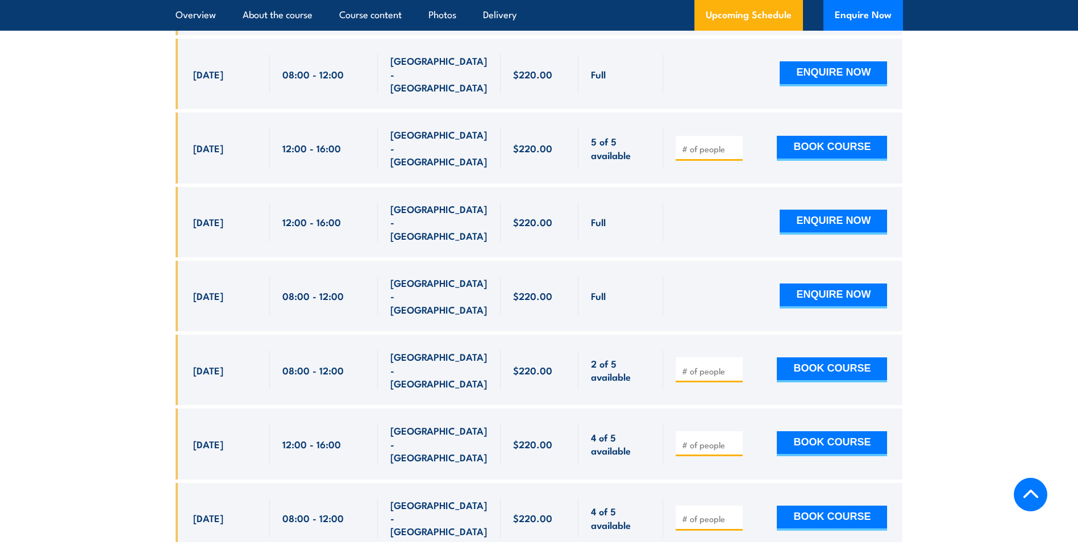
drag, startPoint x: 261, startPoint y: 335, endPoint x: 340, endPoint y: 281, distance: 96.1
click at [336, 350] on div "08:00 - 12:00" at bounding box center [323, 370] width 83 height 40
drag, startPoint x: 346, startPoint y: 275, endPoint x: 285, endPoint y: 281, distance: 61.1
click at [285, 350] on div "08:00 - 12:00" at bounding box center [323, 370] width 83 height 40
drag, startPoint x: 285, startPoint y: 281, endPoint x: 275, endPoint y: 303, distance: 24.4
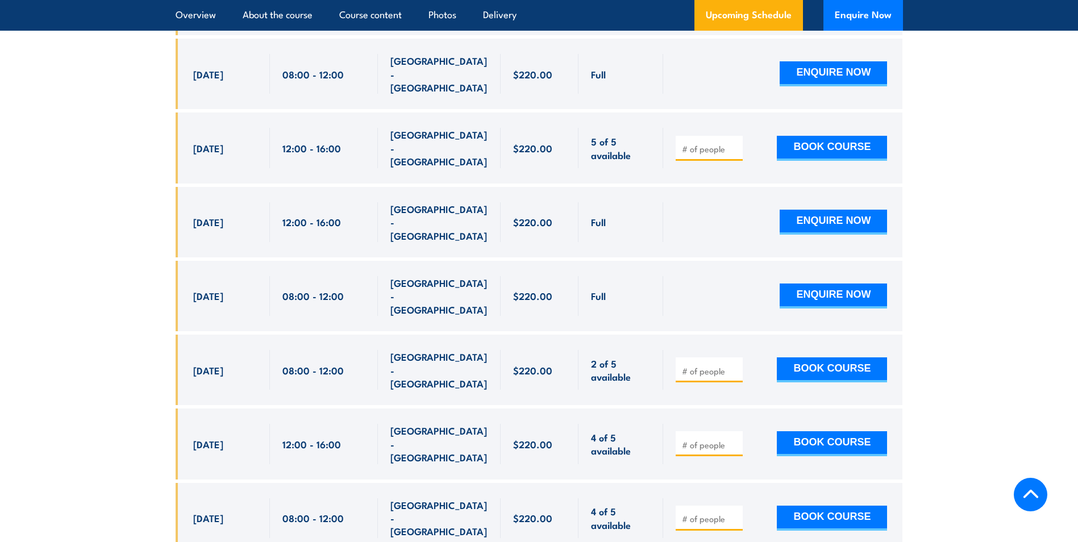
click at [275, 335] on div "08:00 - 12:00" at bounding box center [324, 370] width 108 height 70
drag, startPoint x: 282, startPoint y: 276, endPoint x: 360, endPoint y: 269, distance: 78.1
click at [360, 335] on div "08:00 - 12:00" at bounding box center [324, 370] width 108 height 70
click at [357, 350] on div "08:00 - 12:00" at bounding box center [323, 370] width 83 height 40
click at [345, 350] on div "08:00 - 12:00" at bounding box center [323, 370] width 83 height 40
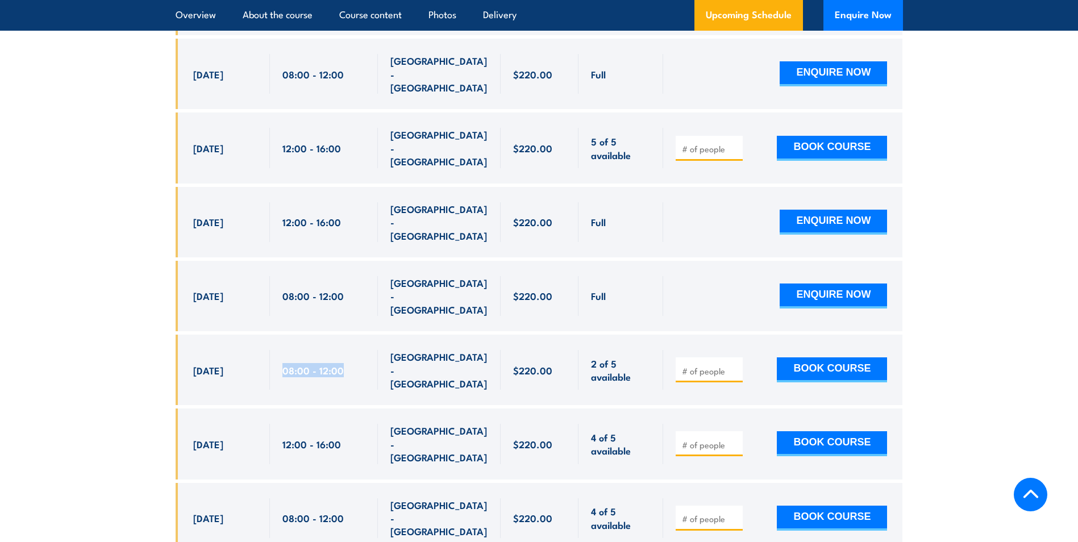
drag, startPoint x: 341, startPoint y: 278, endPoint x: 284, endPoint y: 282, distance: 56.9
click at [284, 350] on div "08:00 - 12:00" at bounding box center [323, 370] width 83 height 40
drag, startPoint x: 281, startPoint y: 333, endPoint x: 357, endPoint y: 328, distance: 76.3
click at [357, 408] on div "12:00 - 16:00" at bounding box center [324, 443] width 108 height 70
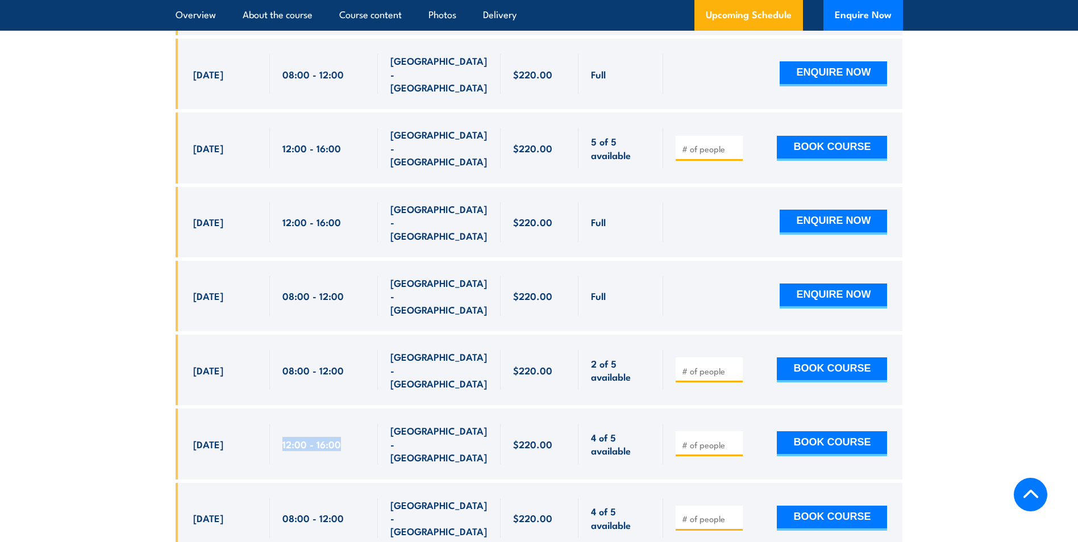
drag, startPoint x: 357, startPoint y: 328, endPoint x: 329, endPoint y: 338, distance: 28.9
click at [329, 437] on span "12:00 - 16:00" at bounding box center [311, 443] width 59 height 13
drag, startPoint x: 345, startPoint y: 335, endPoint x: 283, endPoint y: 345, distance: 62.7
click at [283, 424] on div "12:00 - 16:00" at bounding box center [323, 444] width 83 height 40
drag, startPoint x: 283, startPoint y: 345, endPoint x: 273, endPoint y: 276, distance: 69.4
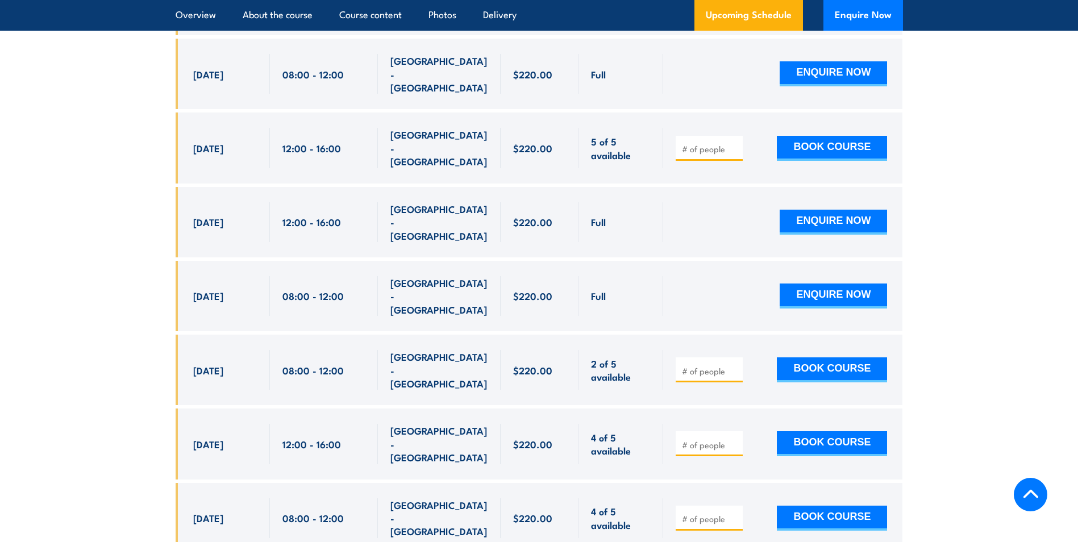
click at [273, 335] on div "08:00 - 12:00" at bounding box center [324, 370] width 108 height 70
click at [694, 365] on input "number" at bounding box center [710, 370] width 57 height 11
click at [709, 439] on input "number" at bounding box center [710, 444] width 57 height 11
drag, startPoint x: 278, startPoint y: 273, endPoint x: 344, endPoint y: 269, distance: 66.5
click at [344, 335] on div "08:00 - 12:00" at bounding box center [324, 370] width 108 height 70
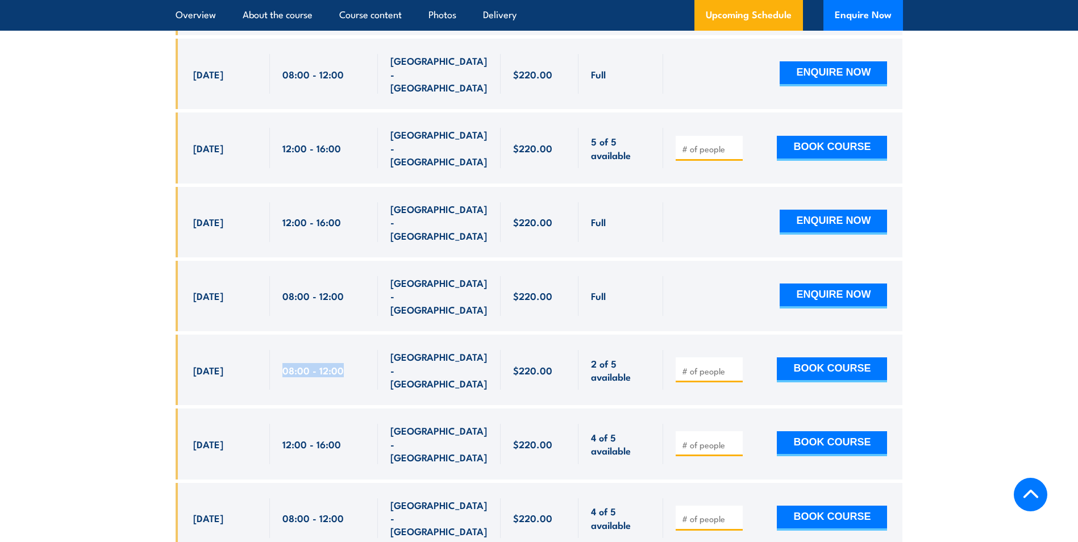
drag, startPoint x: 344, startPoint y: 269, endPoint x: 337, endPoint y: 277, distance: 10.4
click at [337, 364] on span "08:00 - 12:00" at bounding box center [312, 370] width 61 height 13
drag, startPoint x: 343, startPoint y: 276, endPoint x: 284, endPoint y: 282, distance: 58.8
click at [284, 350] on div "08:00 - 12:00" at bounding box center [323, 370] width 83 height 40
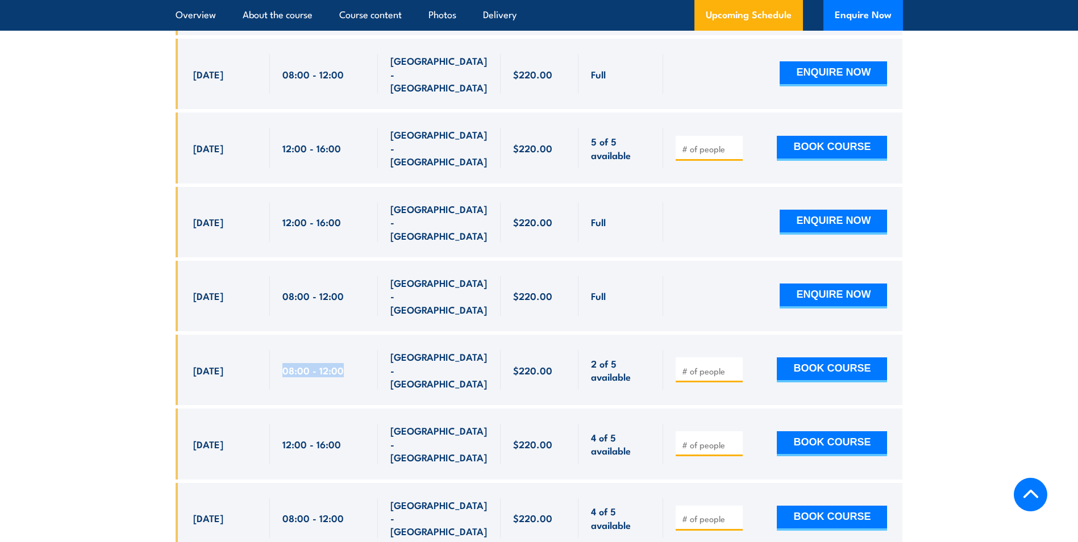
drag, startPoint x: 282, startPoint y: 274, endPoint x: 357, endPoint y: 269, distance: 75.8
click at [357, 350] on div "08:00 - 12:00" at bounding box center [323, 370] width 83 height 40
drag, startPoint x: 357, startPoint y: 269, endPoint x: 314, endPoint y: 277, distance: 43.9
click at [314, 364] on span "08:00 - 12:00" at bounding box center [312, 370] width 61 height 13
drag, startPoint x: 342, startPoint y: 273, endPoint x: 280, endPoint y: 275, distance: 61.9
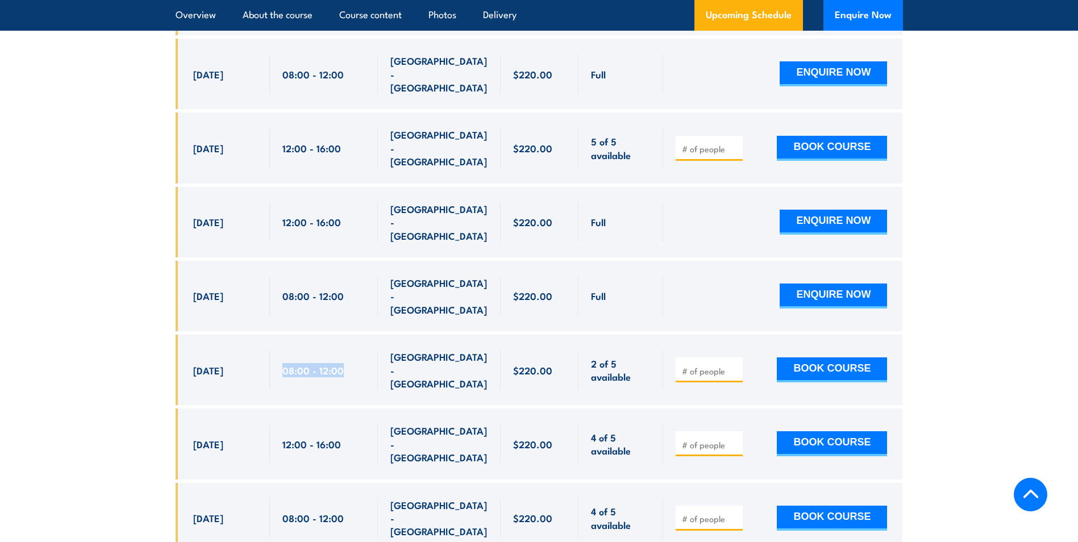
click at [281, 335] on div "08:00 - 12:00" at bounding box center [324, 370] width 108 height 70
click at [280, 335] on div "08:00 - 12:00" at bounding box center [324, 370] width 108 height 70
drag, startPoint x: 280, startPoint y: 335, endPoint x: 343, endPoint y: 328, distance: 63.4
click at [343, 408] on div "12:00 - 16:00" at bounding box center [324, 443] width 108 height 70
drag, startPoint x: 343, startPoint y: 328, endPoint x: 331, endPoint y: 340, distance: 17.7
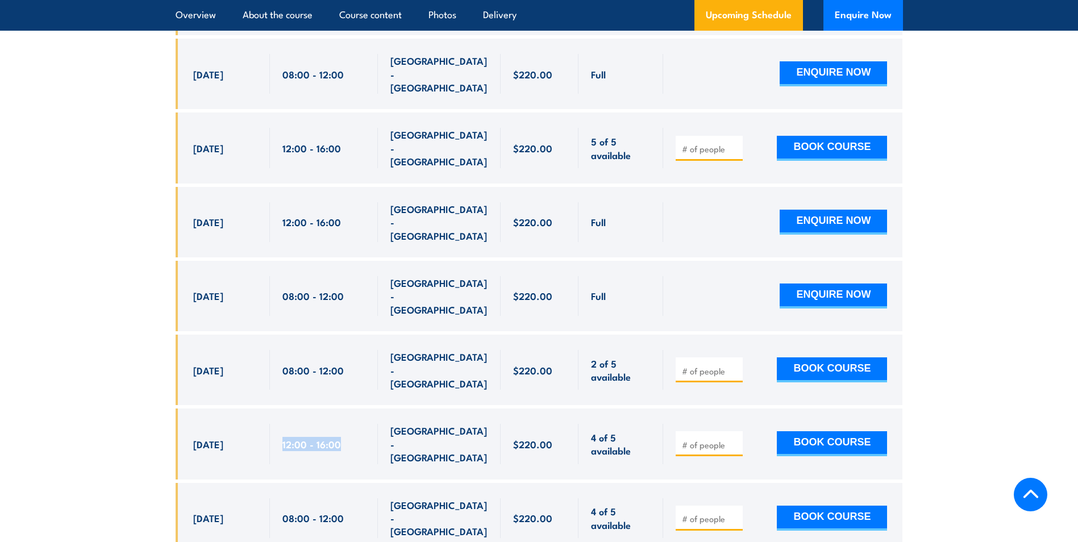
click at [331, 437] on span "12:00 - 16:00" at bounding box center [311, 443] width 59 height 13
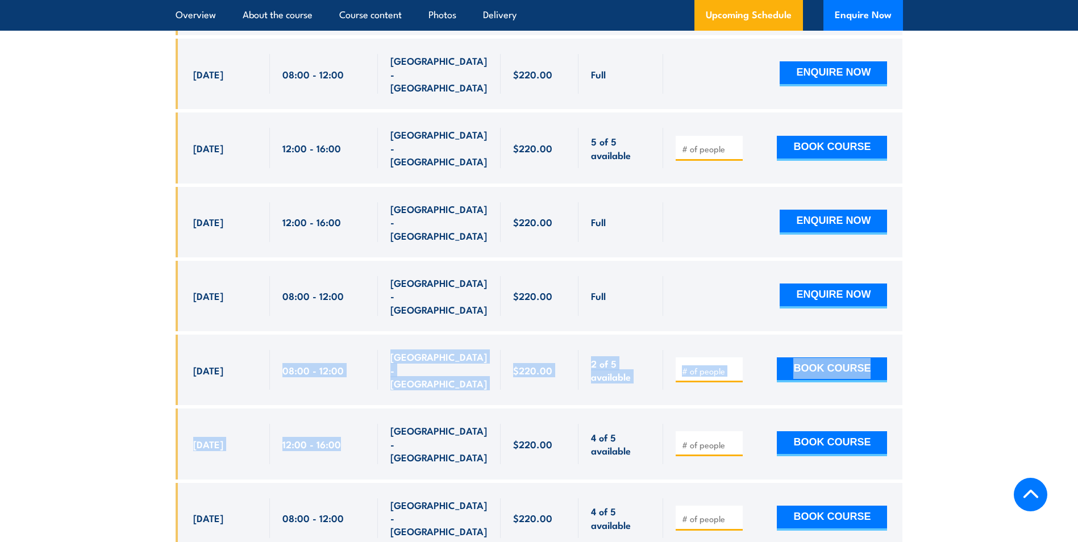
drag, startPoint x: 283, startPoint y: 275, endPoint x: 348, endPoint y: 328, distance: 83.1
click at [348, 328] on div "$220.00" at bounding box center [539, 489] width 727 height 1049
click at [344, 424] on div "12:00 - 16:00" at bounding box center [323, 444] width 83 height 40
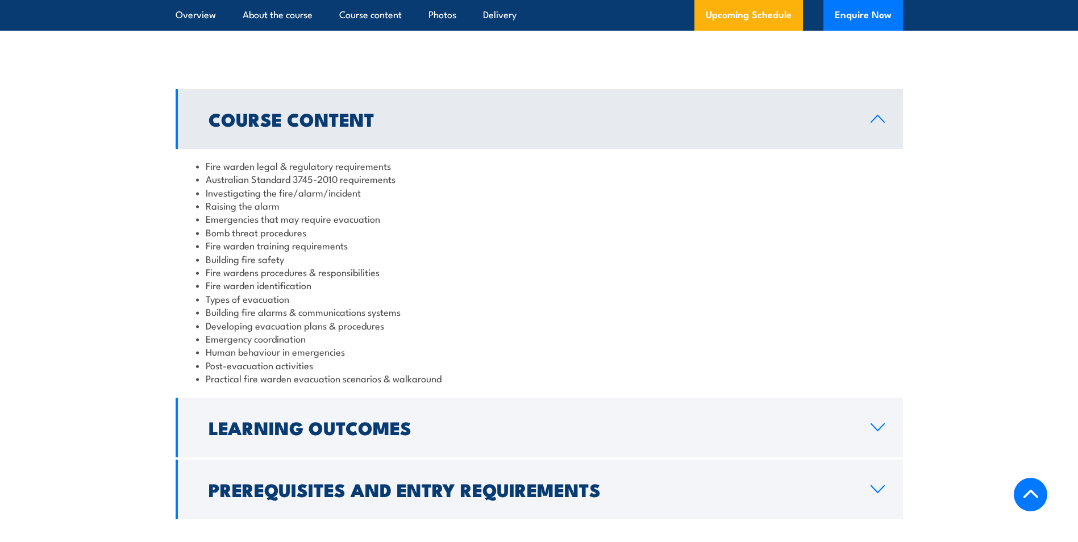
scroll to position [1204, 0]
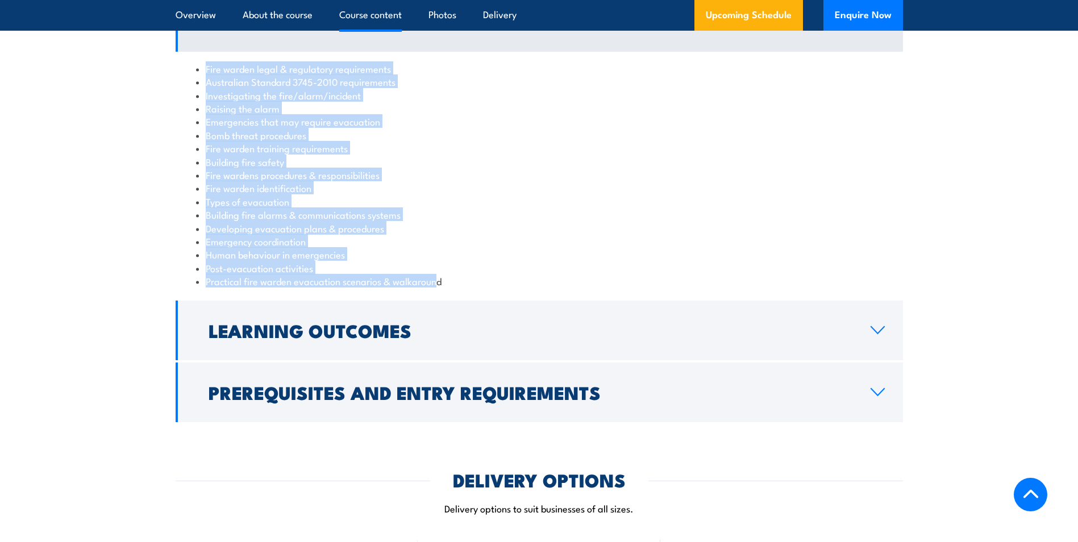
drag, startPoint x: 201, startPoint y: 68, endPoint x: 440, endPoint y: 275, distance: 316.1
click at [440, 275] on ul "Fire warden legal & regulatory requirements Australian Standard 3745-2010 requi…" at bounding box center [539, 175] width 686 height 226
drag, startPoint x: 440, startPoint y: 275, endPoint x: 316, endPoint y: 269, distance: 124.0
click at [311, 269] on li "Post-evacuation activities" at bounding box center [539, 267] width 686 height 13
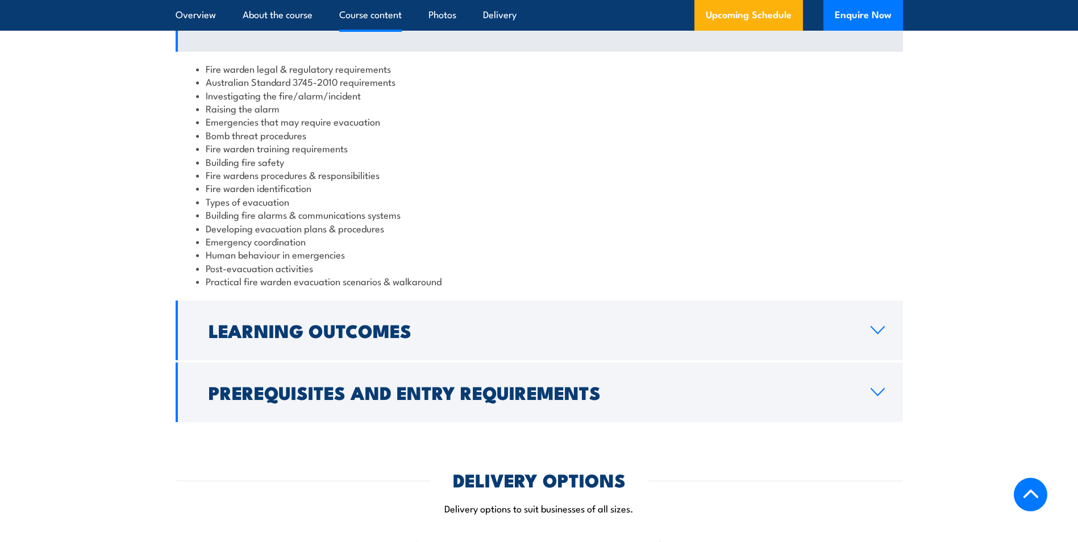
click at [448, 287] on li "Practical fire warden evacuation scenarios & walkaround" at bounding box center [539, 280] width 686 height 13
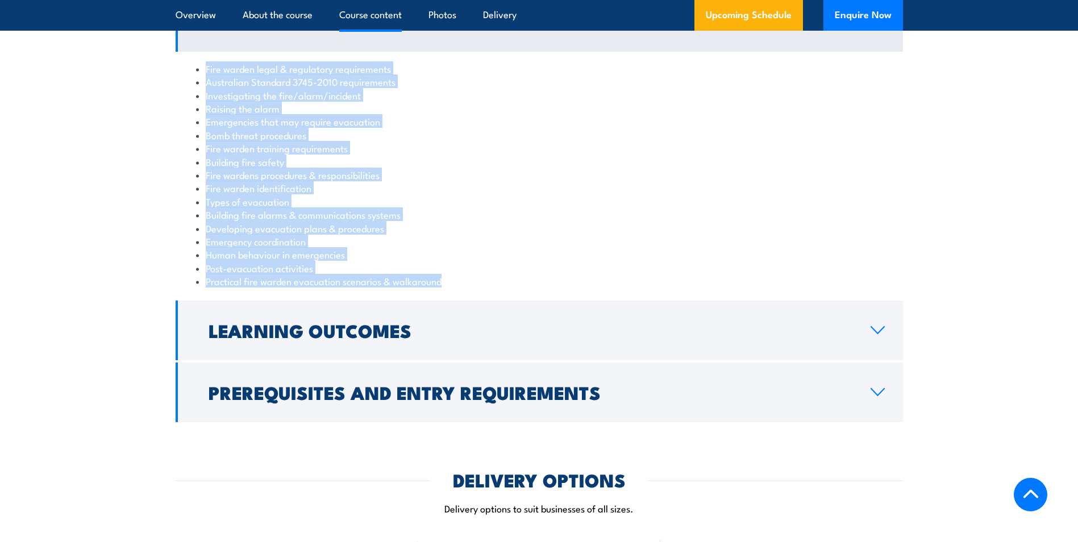
drag, startPoint x: 449, startPoint y: 283, endPoint x: 201, endPoint y: 62, distance: 332.8
click at [201, 62] on ul "Fire warden legal & regulatory requirements Australian Standard 3745-2010 requi…" at bounding box center [539, 175] width 686 height 226
drag, startPoint x: 201, startPoint y: 62, endPoint x: 133, endPoint y: 180, distance: 135.8
click at [133, 180] on section "Course Content Fire warden legal & regulatory requirements Australian Standard …" at bounding box center [539, 207] width 1078 height 430
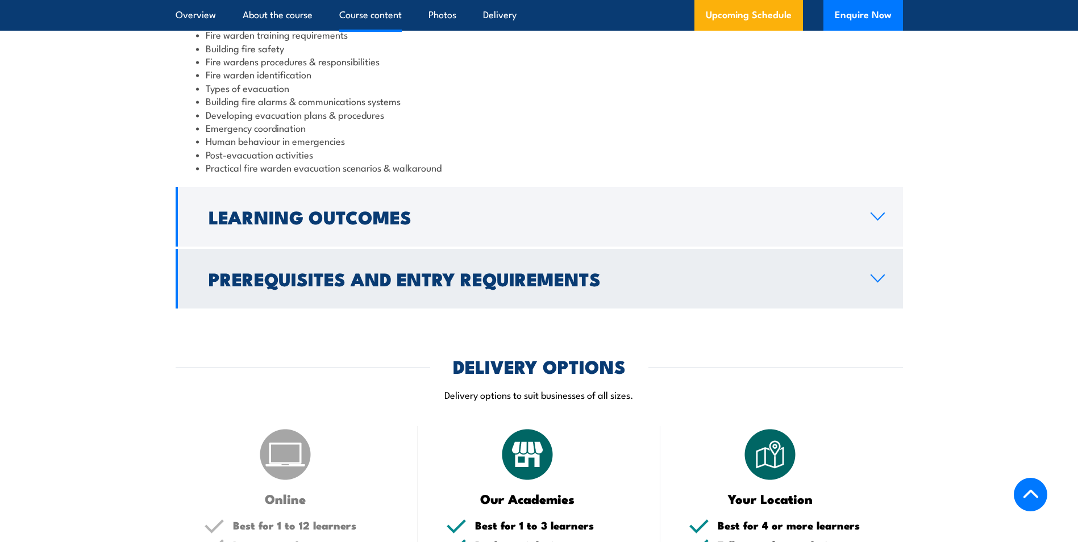
click at [462, 272] on h2 "Prerequisites and Entry Requirements" at bounding box center [530, 278] width 644 height 16
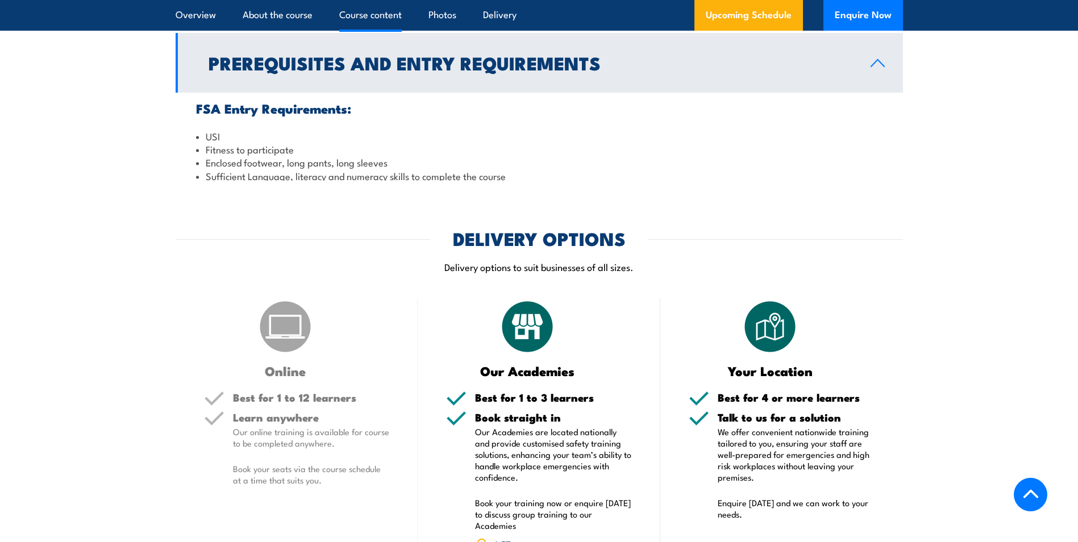
scroll to position [1265, 0]
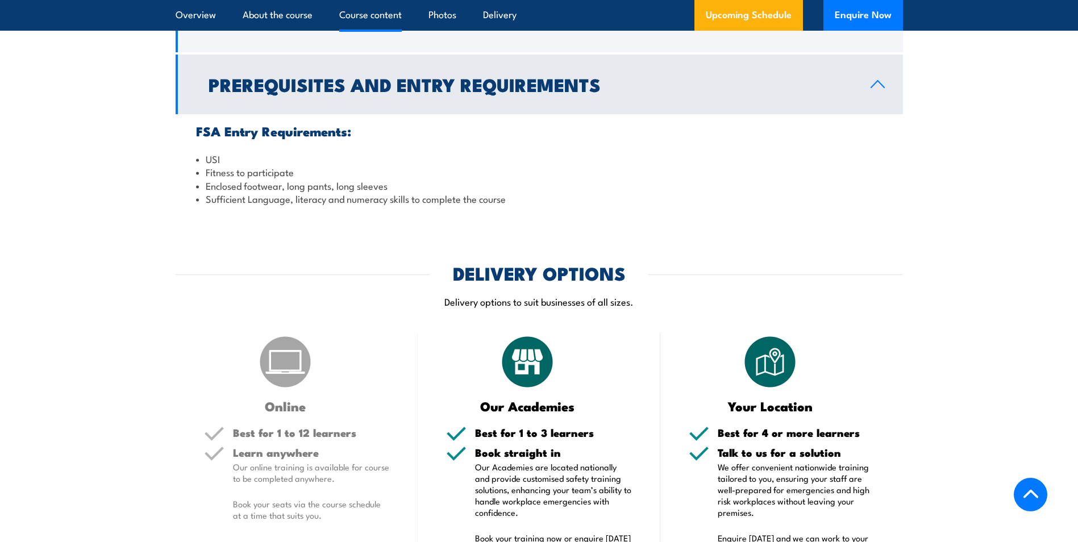
click at [407, 90] on h2 "Prerequisites and Entry Requirements" at bounding box center [530, 84] width 644 height 16
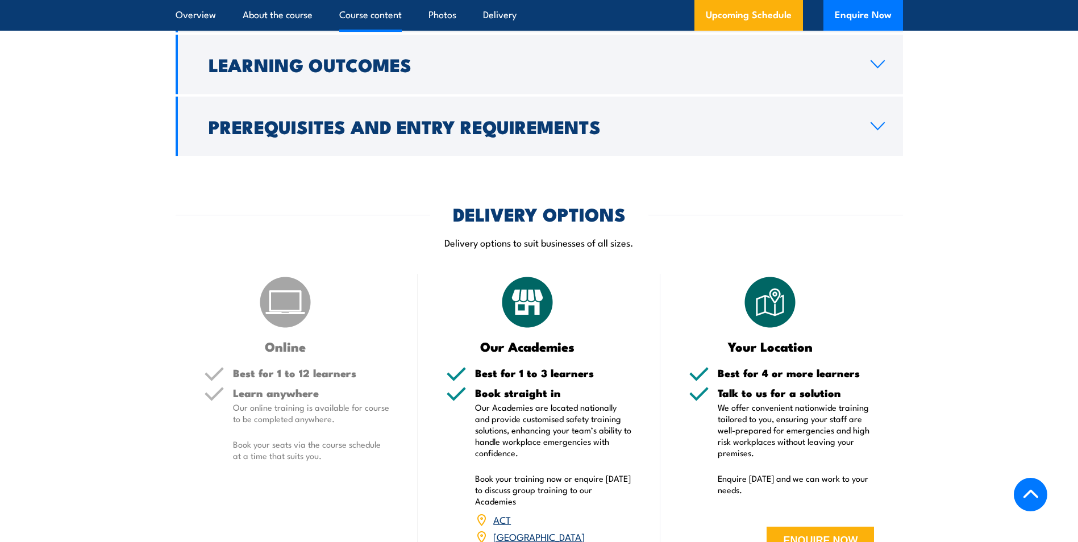
scroll to position [1095, 0]
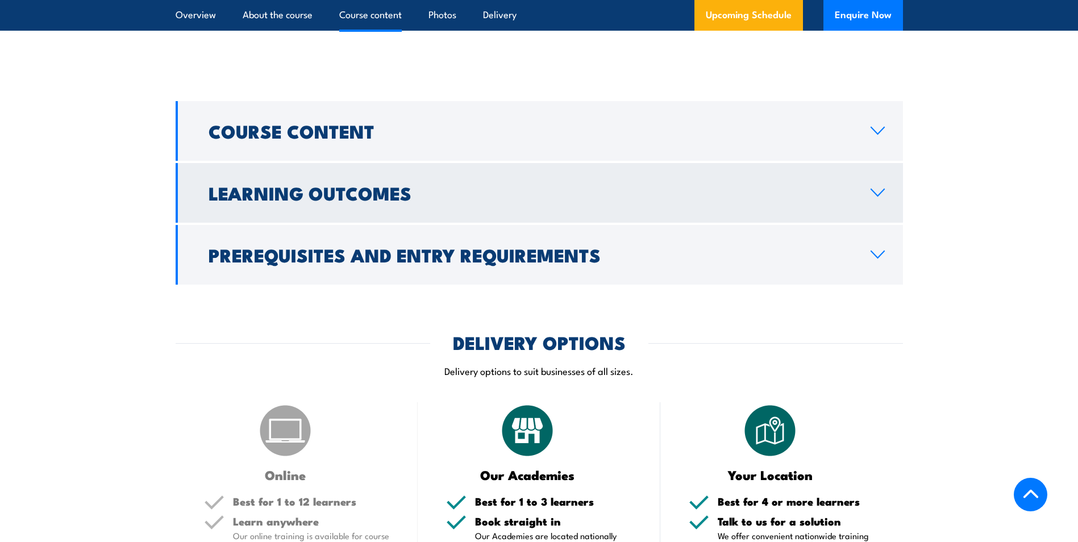
click at [399, 199] on h2 "Learning Outcomes" at bounding box center [530, 193] width 644 height 16
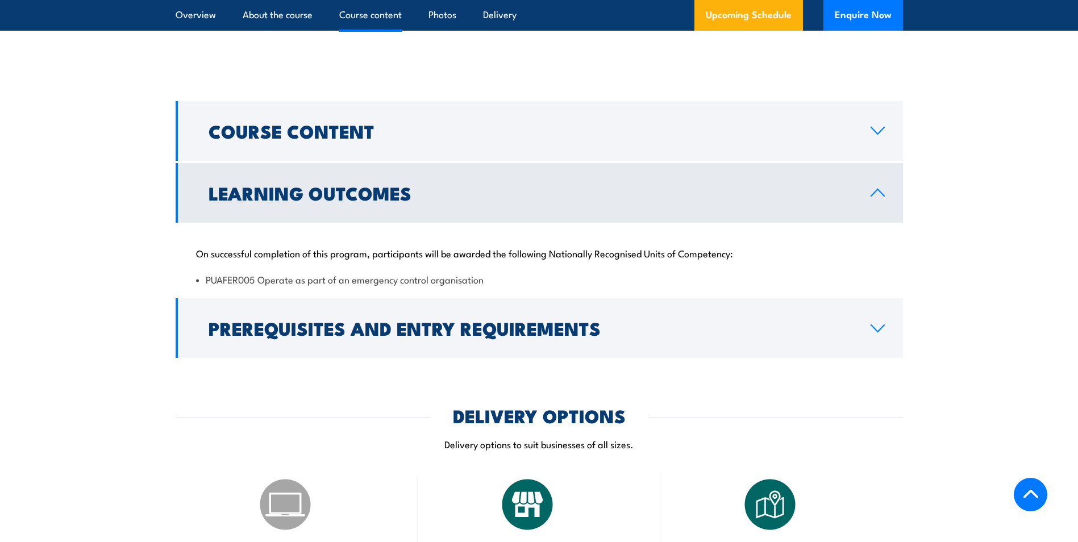
click at [400, 194] on h2 "Learning Outcomes" at bounding box center [530, 193] width 644 height 16
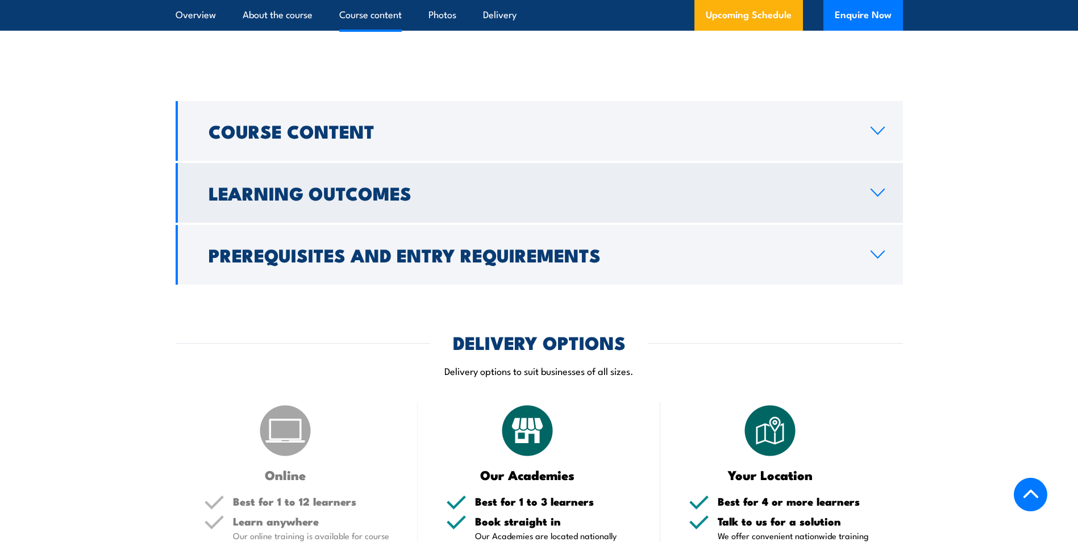
click at [393, 185] on h2 "Learning Outcomes" at bounding box center [530, 193] width 644 height 16
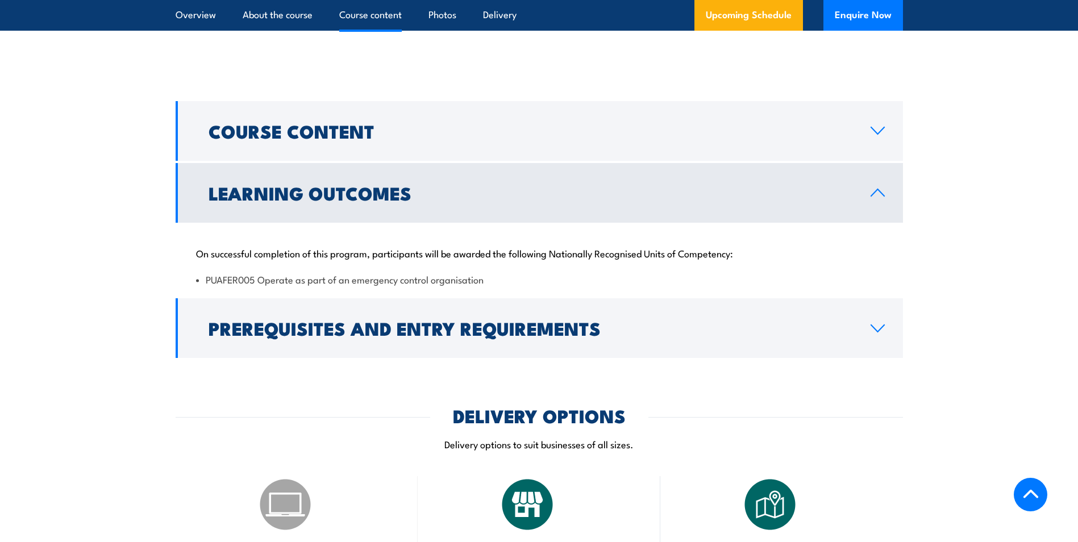
click at [393, 185] on h2 "Learning Outcomes" at bounding box center [530, 193] width 644 height 16
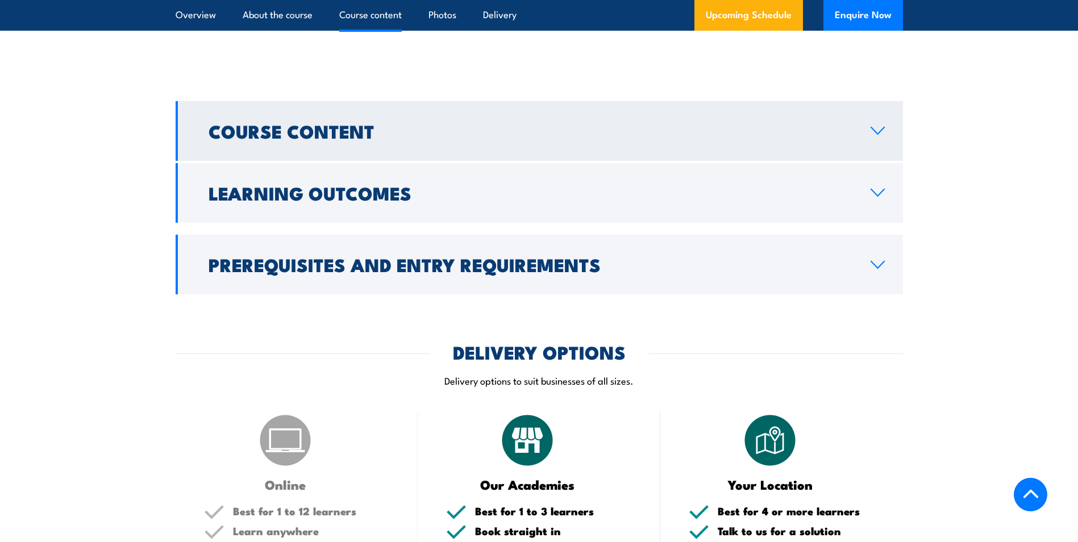
click at [403, 128] on h2 "Course Content" at bounding box center [530, 131] width 644 height 16
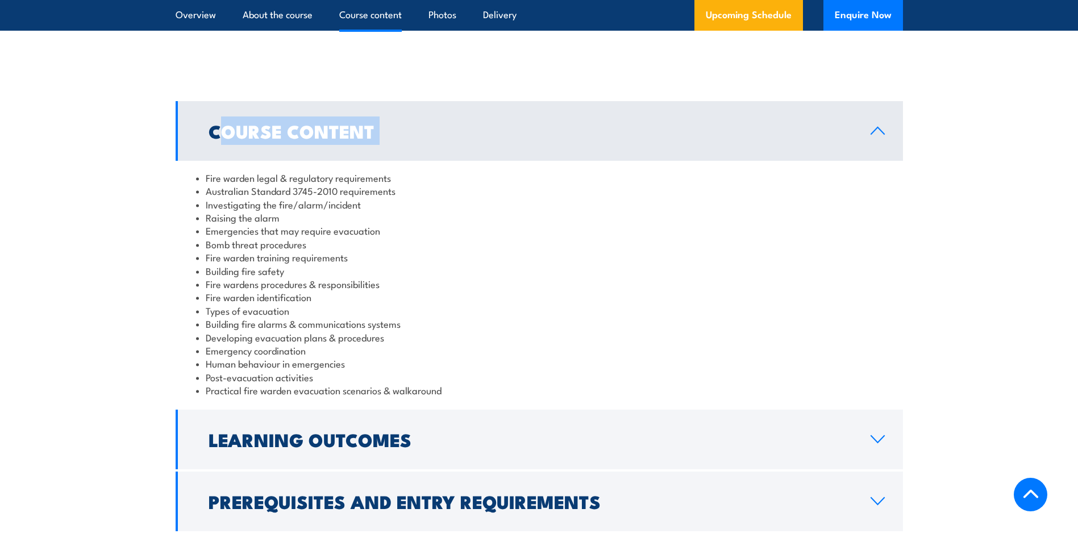
drag, startPoint x: 202, startPoint y: 183, endPoint x: 219, endPoint y: 160, distance: 28.1
click at [219, 160] on div "Course Content Fire warden legal & regulatory requirements Australian Standard …" at bounding box center [539, 254] width 727 height 306
drag, startPoint x: 219, startPoint y: 160, endPoint x: 216, endPoint y: 177, distance: 17.2
click at [216, 177] on li "Fire warden legal & regulatory requirements" at bounding box center [539, 177] width 686 height 13
click at [282, 127] on h2 "Course Content" at bounding box center [530, 131] width 644 height 16
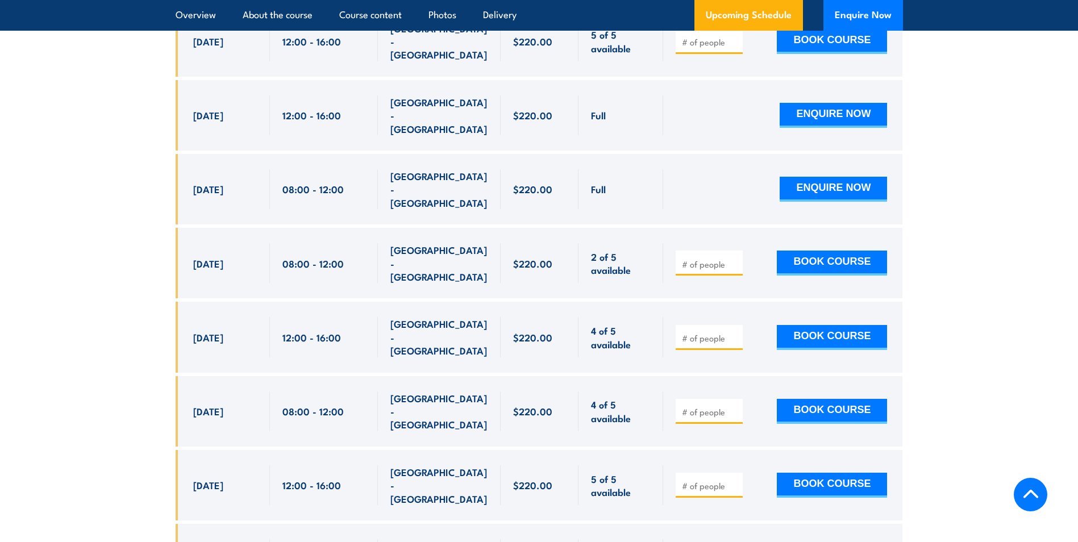
scroll to position [2174, 0]
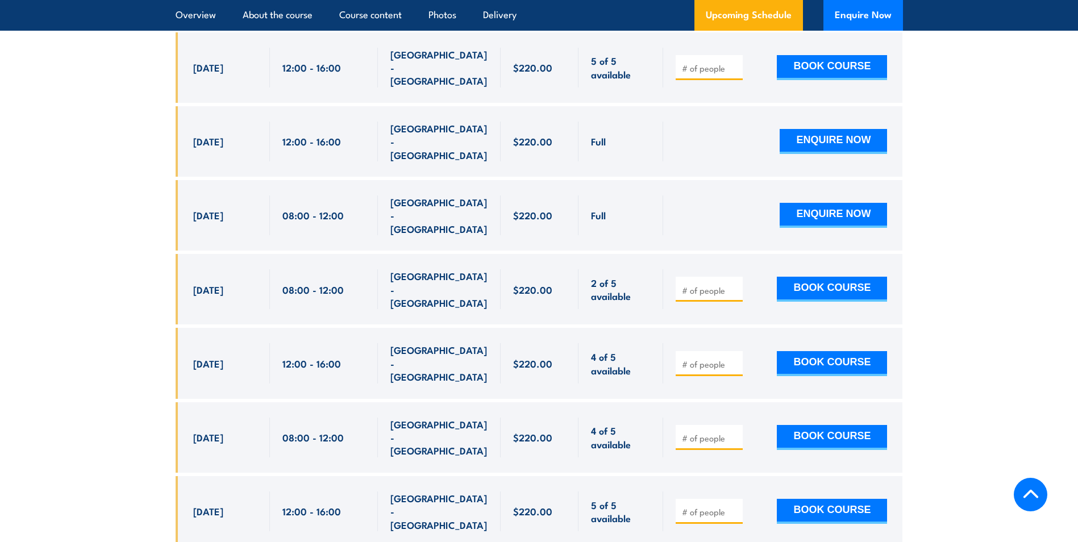
drag, startPoint x: 194, startPoint y: 195, endPoint x: 341, endPoint y: 253, distance: 158.4
click at [341, 253] on div "$220.00" at bounding box center [539, 408] width 727 height 1049
drag, startPoint x: 341, startPoint y: 253, endPoint x: 296, endPoint y: 254, distance: 45.5
click at [295, 357] on span "12:00 - 16:00" at bounding box center [311, 363] width 59 height 13
drag, startPoint x: 342, startPoint y: 253, endPoint x: 191, endPoint y: 199, distance: 159.7
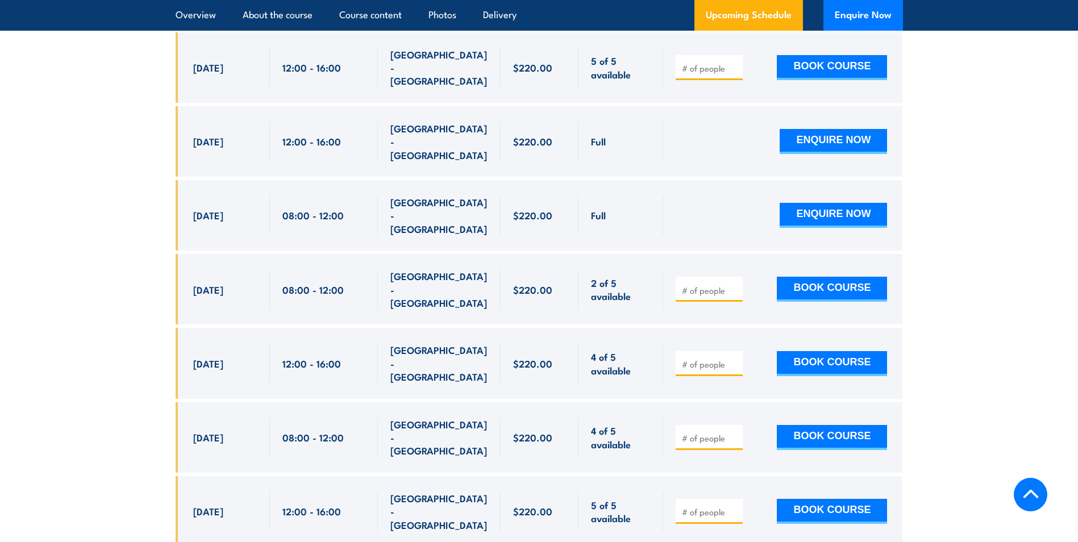
click at [191, 199] on div "$220.00" at bounding box center [539, 408] width 727 height 1049
drag, startPoint x: 191, startPoint y: 199, endPoint x: 148, endPoint y: 208, distance: 44.7
click at [148, 208] on section "UPCOMING SCHEDULE FOR - "Fire Warden Training" 02/09/2025 01/03/2026" at bounding box center [539, 321] width 1078 height 1224
click at [718, 285] on input "number" at bounding box center [710, 290] width 57 height 11
type input "1"
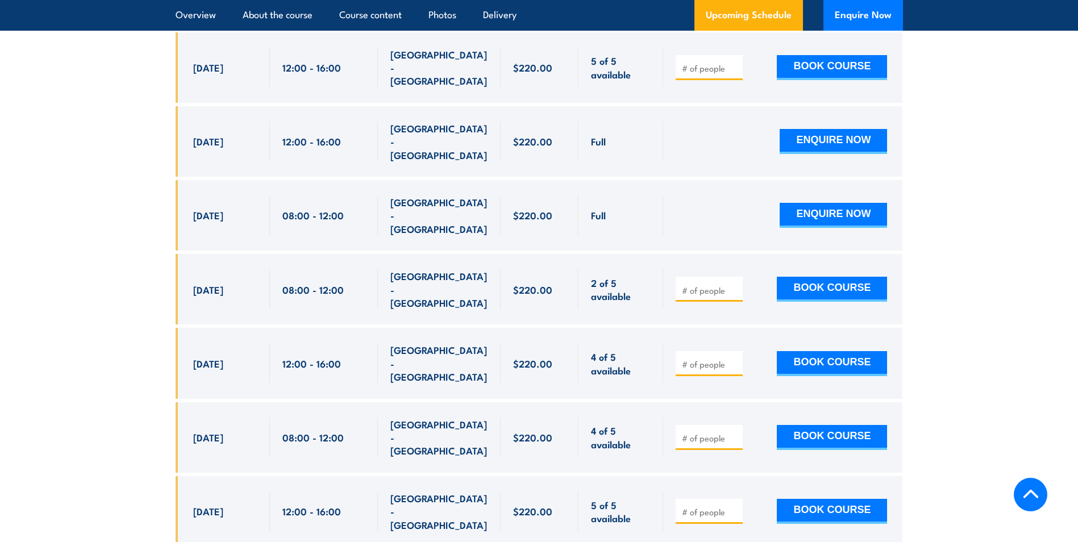
click at [997, 137] on section "UPCOMING SCHEDULE FOR - "Fire Warden Training" 02/09/2025 01/03/2026" at bounding box center [539, 321] width 1078 height 1224
click at [841, 11] on button "Enquire Now" at bounding box center [863, 15] width 80 height 31
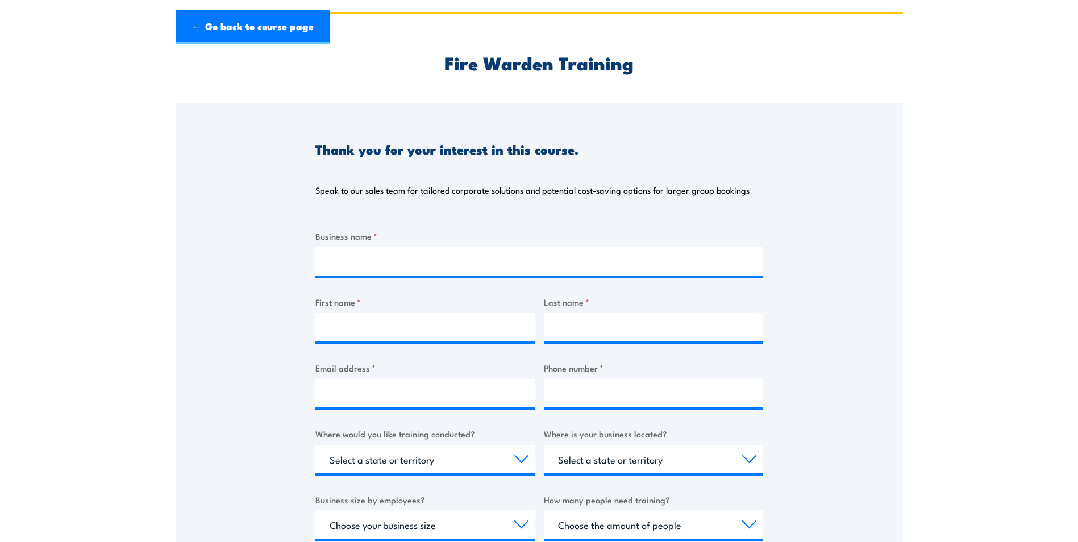
scroll to position [114, 0]
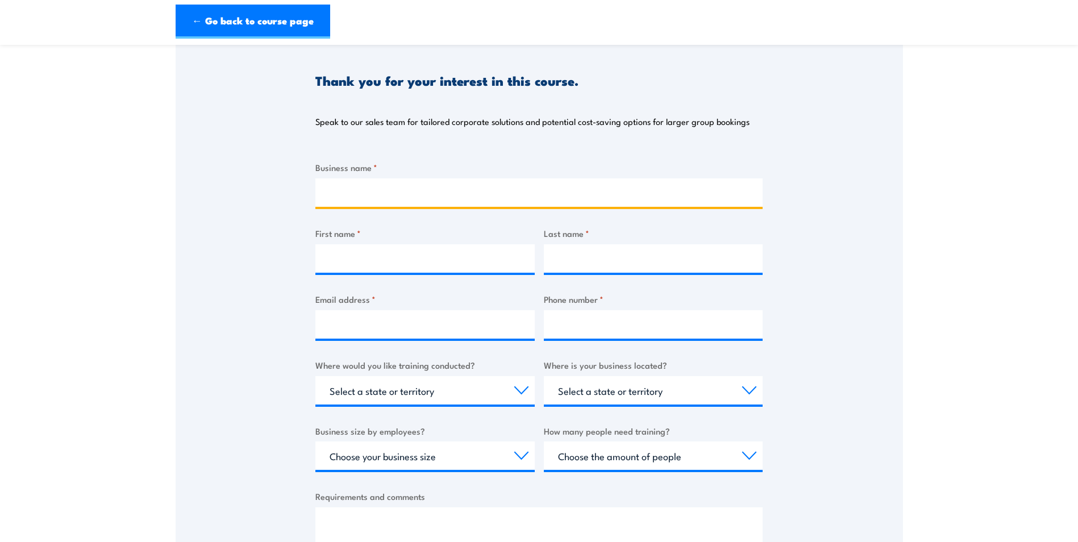
click at [405, 193] on input "Business name *" at bounding box center [538, 192] width 447 height 28
click at [266, 203] on div "Thank you for your interest in this course. Speak to our sales team for tailore…" at bounding box center [539, 317] width 727 height 567
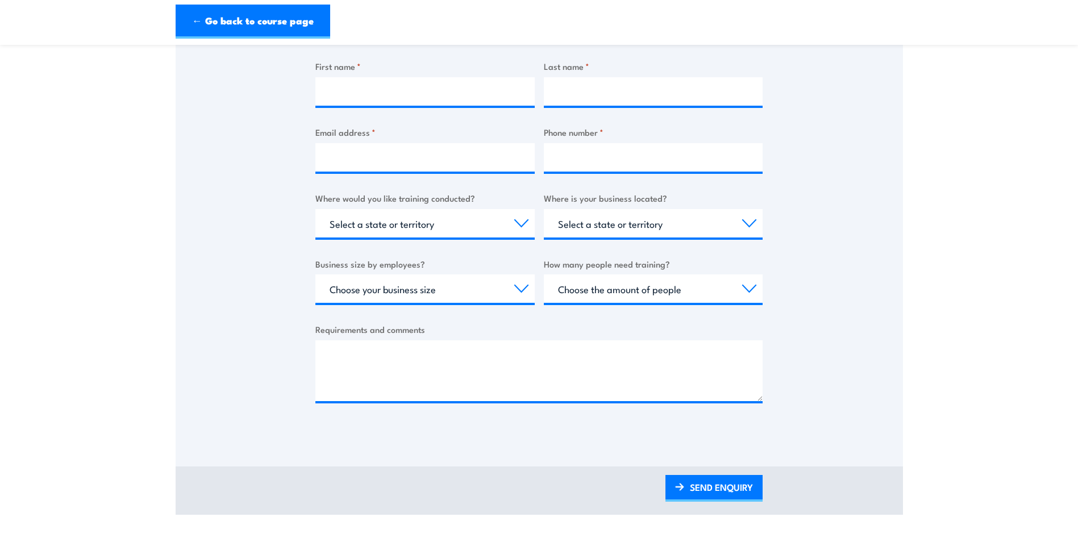
scroll to position [284, 0]
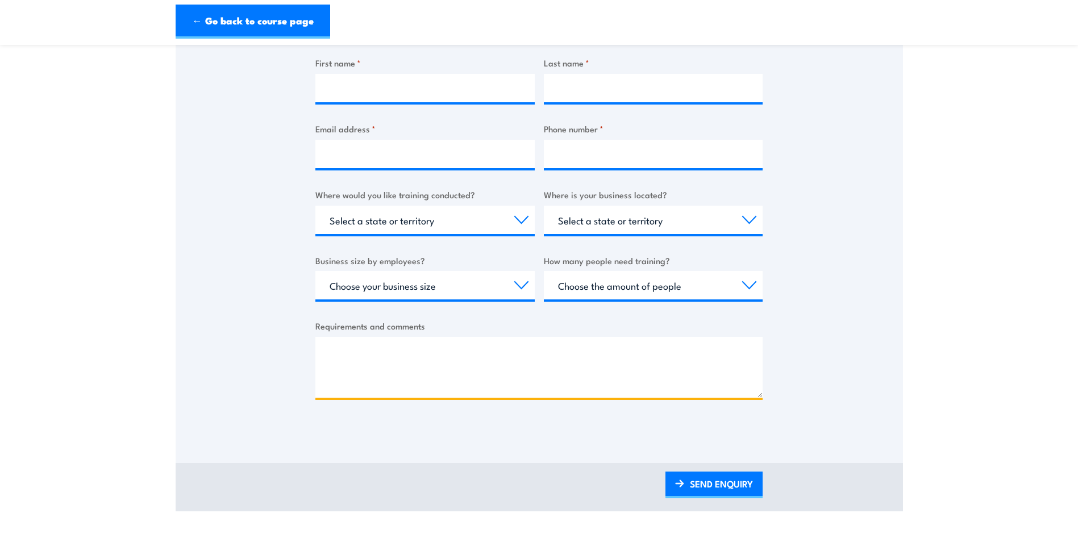
click at [420, 364] on textarea "Requirements and comments" at bounding box center [538, 367] width 447 height 61
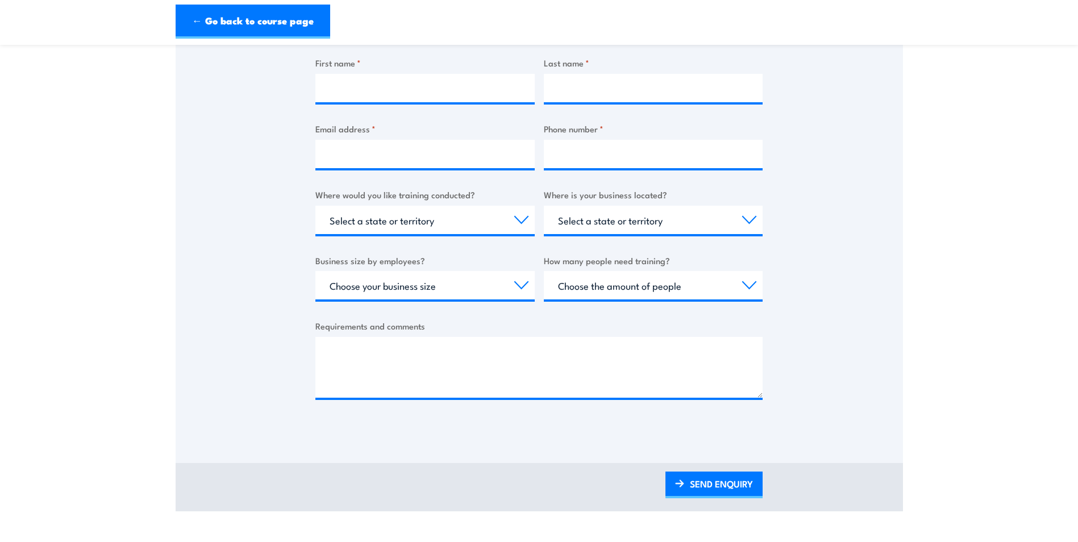
click at [299, 316] on div "Thank you for your interest in this course. Speak to our sales team for tailore…" at bounding box center [539, 147] width 727 height 567
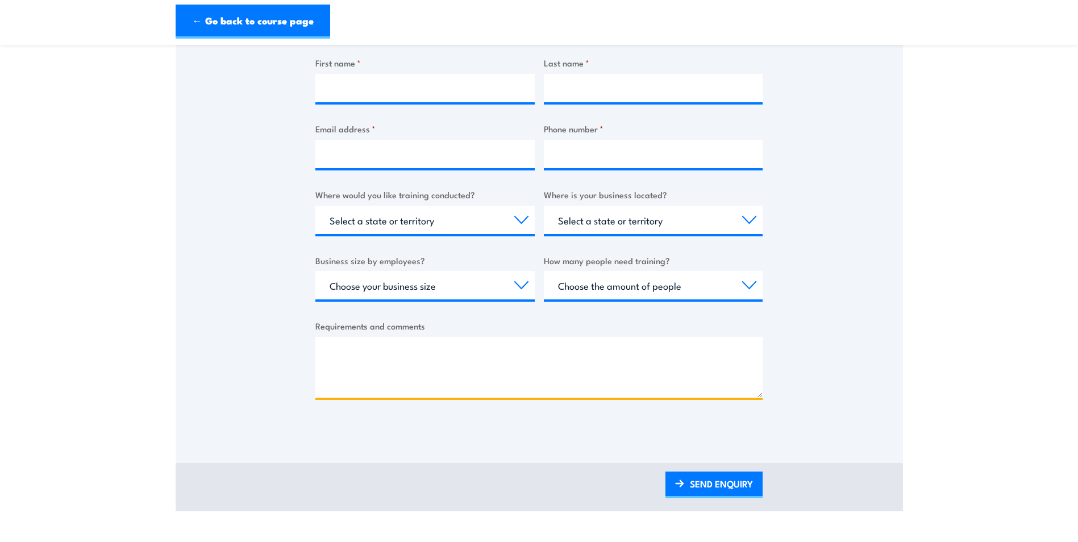
click at [320, 341] on textarea "Requirements and comments" at bounding box center [538, 367] width 447 height 61
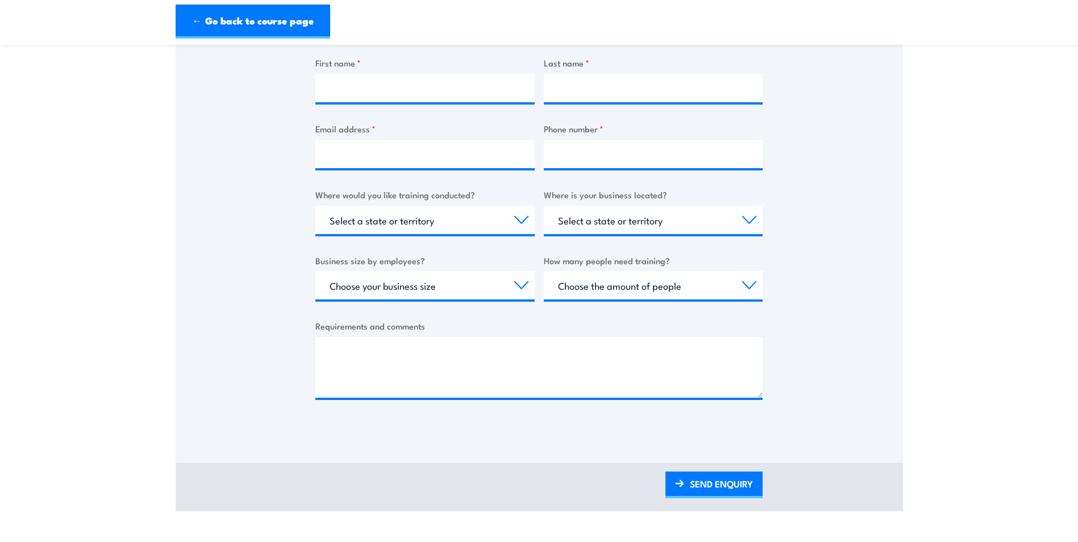
click at [262, 333] on div "Thank you for your interest in this course. Speak to our sales team for tailore…" at bounding box center [539, 147] width 727 height 567
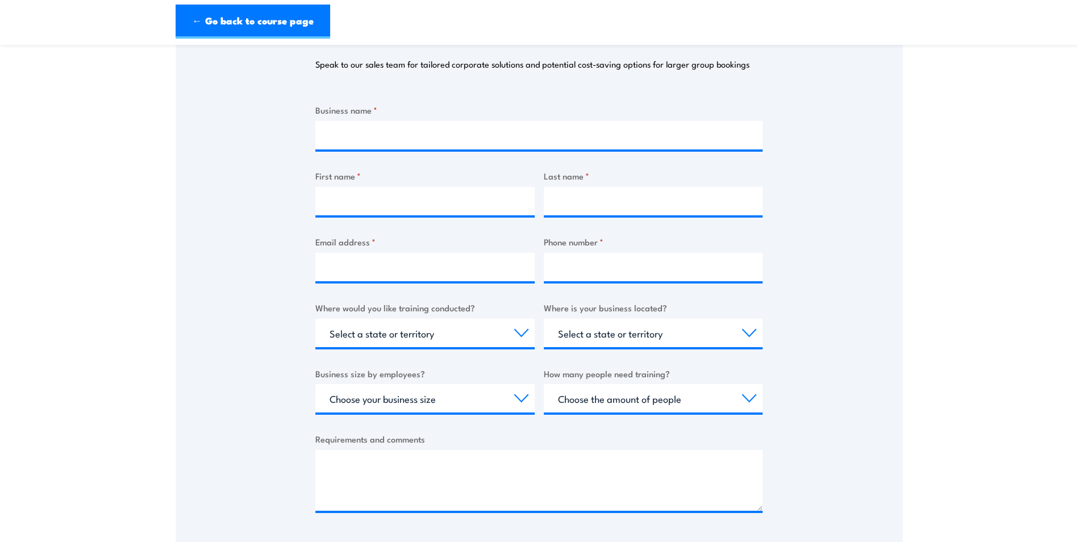
scroll to position [170, 0]
drag, startPoint x: 432, startPoint y: 119, endPoint x: 404, endPoint y: 138, distance: 33.9
click at [432, 119] on div "Business name *" at bounding box center [538, 127] width 447 height 46
click at [404, 138] on input "Business name *" at bounding box center [538, 136] width 447 height 28
type input "Reomart"
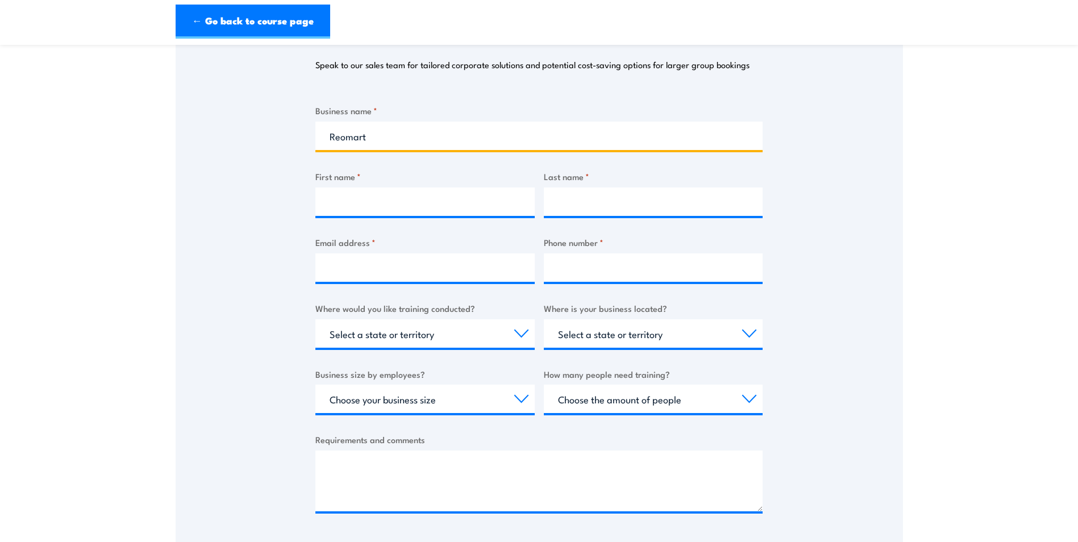
type input "Neve"
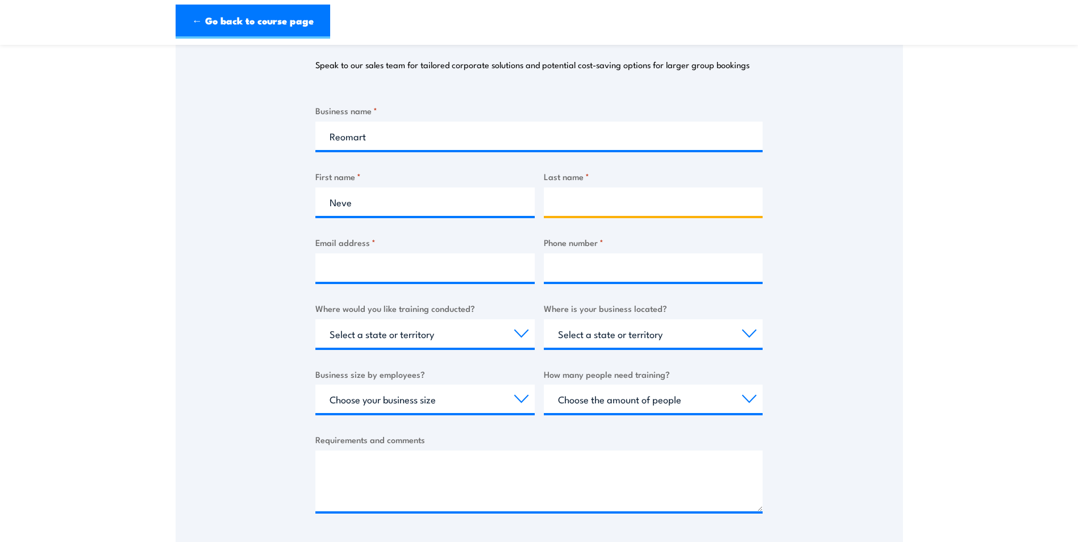
type input "Mayhew"
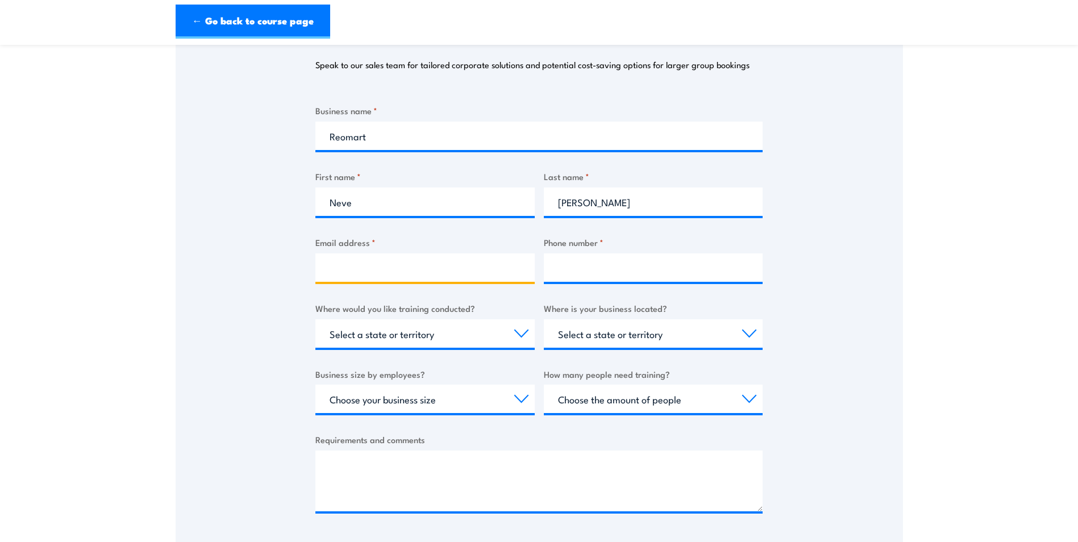
type input "neve.mayhew@reomart.com.au"
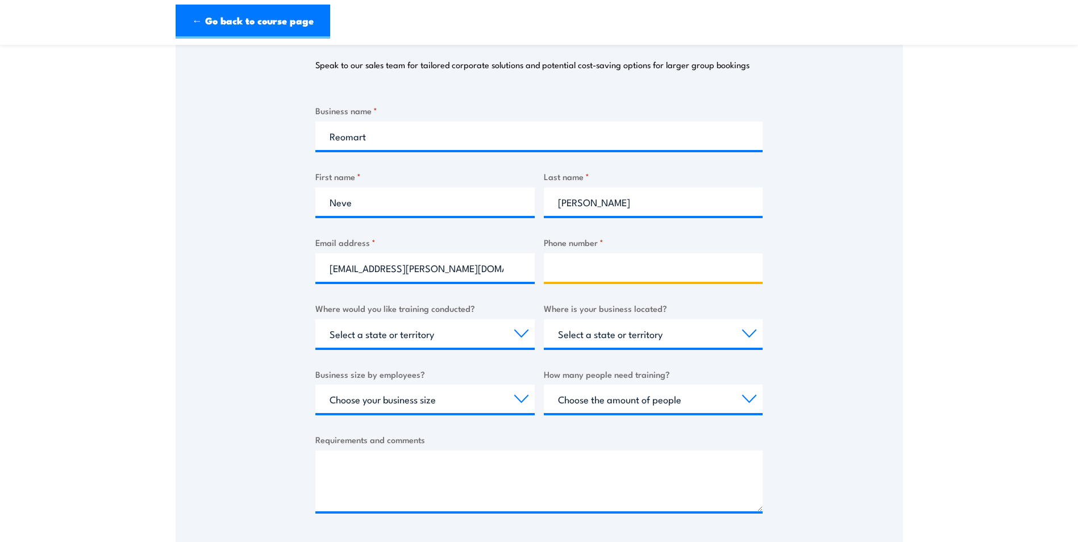
type input "0862795318"
click at [408, 110] on label "Business name *" at bounding box center [538, 110] width 447 height 13
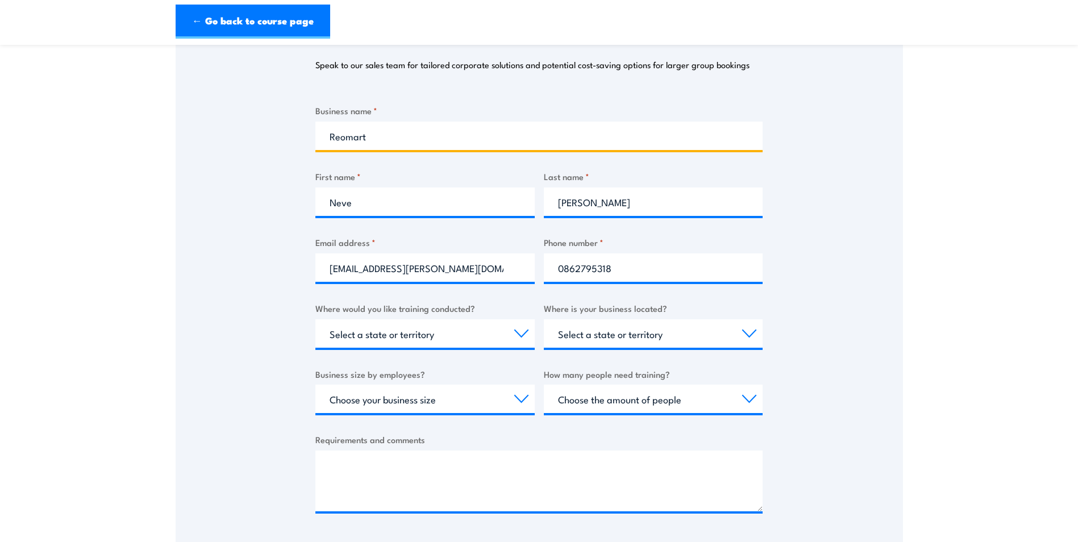
click at [408, 122] on input "Reomart" at bounding box center [538, 136] width 447 height 28
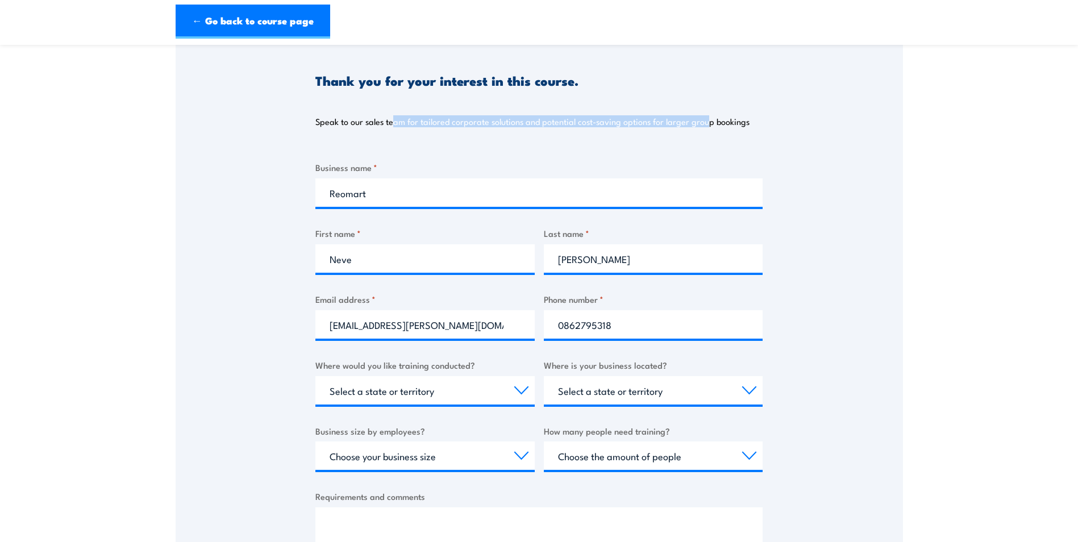
drag, startPoint x: 394, startPoint y: 121, endPoint x: 706, endPoint y: 112, distance: 312.6
click at [706, 112] on div "Thank you for your interest in this course. Speak to our sales team for tailore…" at bounding box center [538, 87] width 447 height 107
drag, startPoint x: 706, startPoint y: 112, endPoint x: 658, endPoint y: 122, distance: 48.7
click at [658, 122] on p "Speak to our sales team for tailored corporate solutions and potential cost-sav…" at bounding box center [532, 121] width 434 height 11
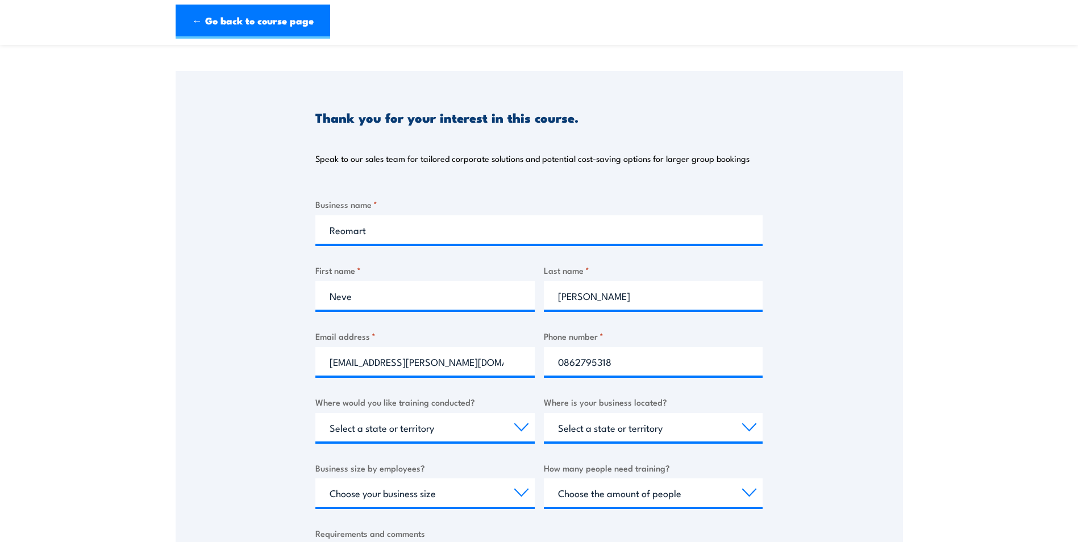
scroll to position [57, 0]
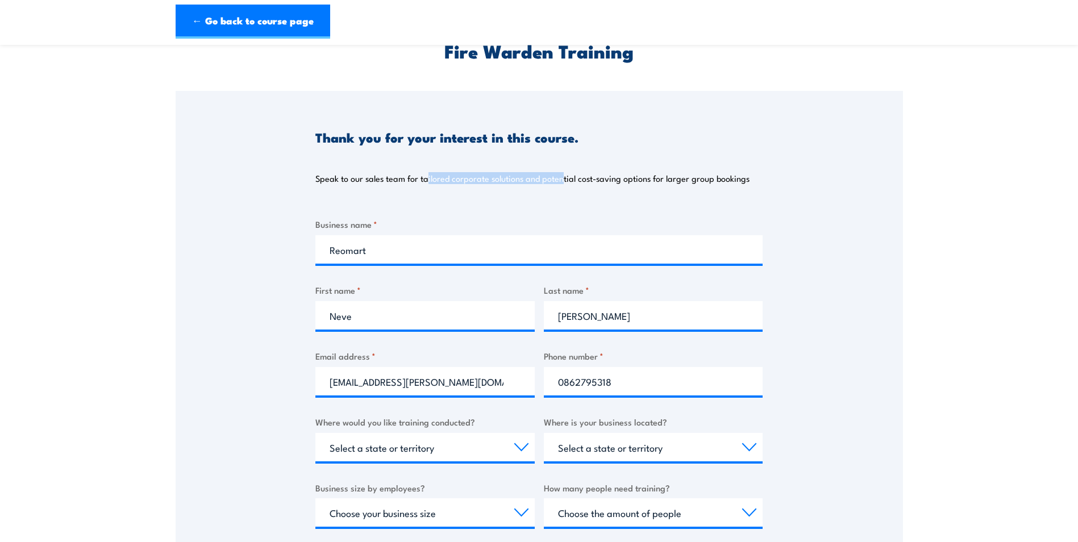
drag, startPoint x: 425, startPoint y: 179, endPoint x: 562, endPoint y: 179, distance: 136.9
click at [562, 179] on p "Speak to our sales team for tailored corporate solutions and potential cost-sav…" at bounding box center [532, 178] width 434 height 11
drag, startPoint x: 562, startPoint y: 179, endPoint x: 553, endPoint y: 181, distance: 9.2
click at [562, 179] on p "Speak to our sales team for tailored corporate solutions and potential cost-sav…" at bounding box center [532, 178] width 434 height 11
drag, startPoint x: 521, startPoint y: 185, endPoint x: 491, endPoint y: 186, distance: 30.1
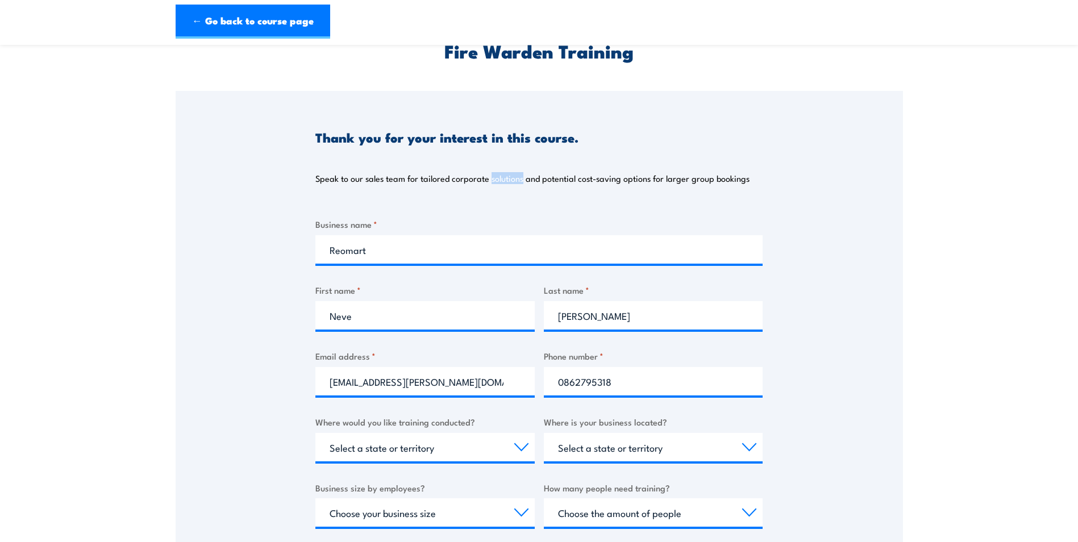
click at [491, 186] on div "Thank you for your interest in this course. Speak to our sales team for tailore…" at bounding box center [538, 144] width 447 height 107
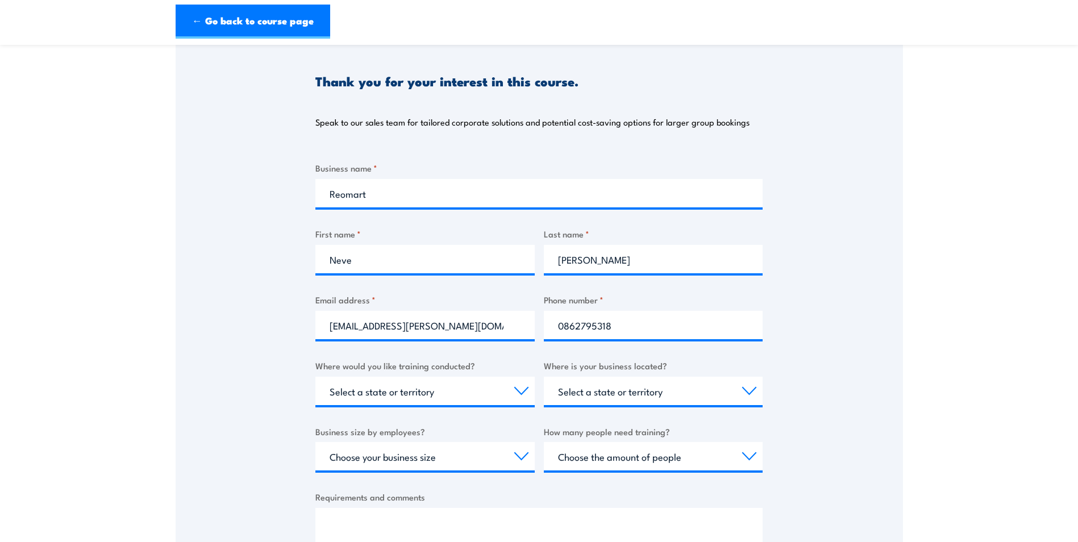
scroll to position [114, 0]
click at [450, 401] on select "Select a state or territory Nationally - multiple locations QLD NSW VIC SA ACT …" at bounding box center [424, 390] width 219 height 28
click at [285, 339] on div "Thank you for your interest in this course. Speak to our sales team for tailore…" at bounding box center [539, 317] width 727 height 567
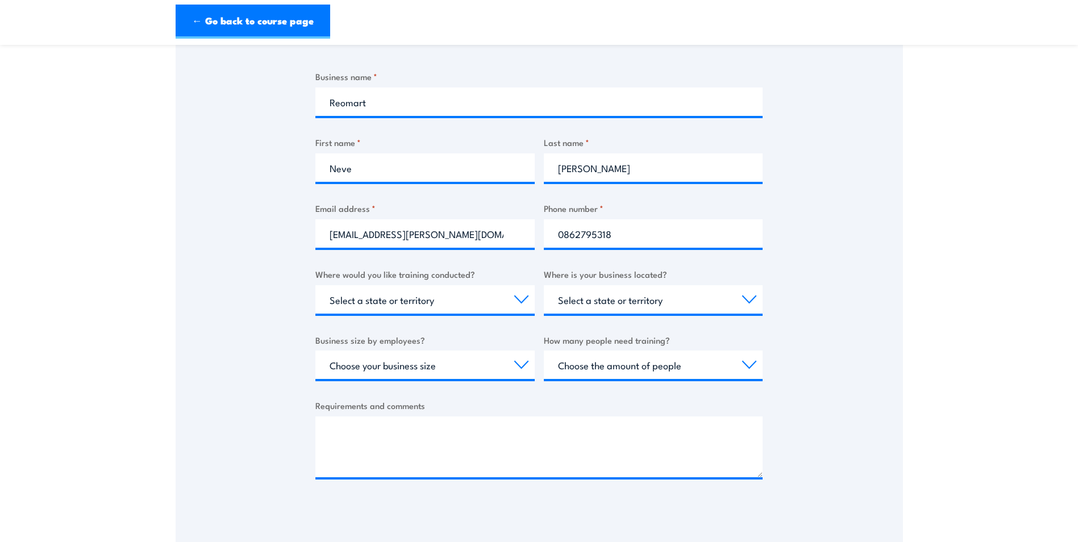
scroll to position [227, 0]
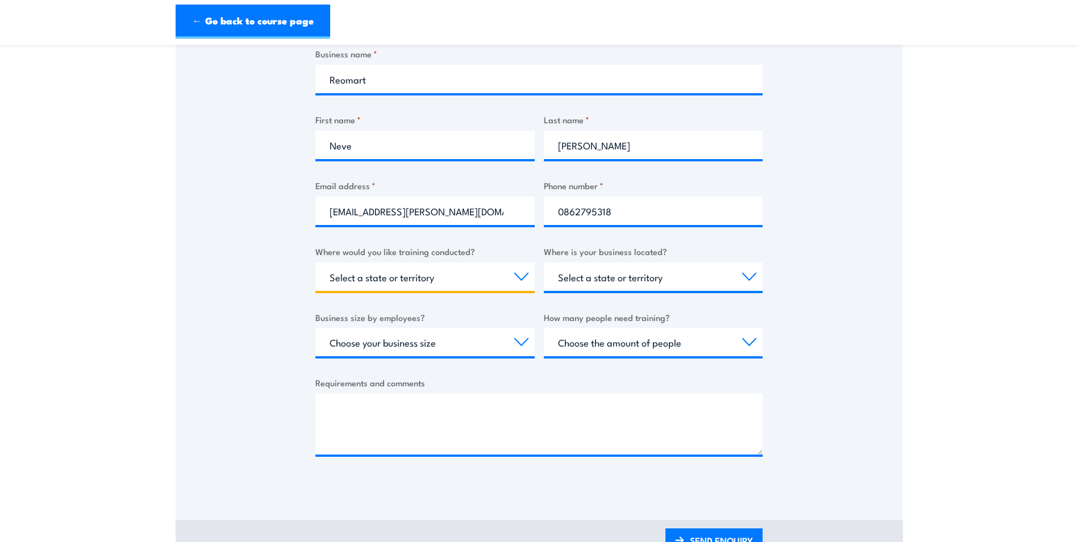
click at [439, 272] on select "Select a state or territory Nationally - multiple locations QLD NSW VIC SA ACT …" at bounding box center [424, 276] width 219 height 28
select select "WA"
click at [315, 262] on select "Select a state or territory Nationally - multiple locations QLD NSW VIC SA ACT …" at bounding box center [424, 276] width 219 height 28
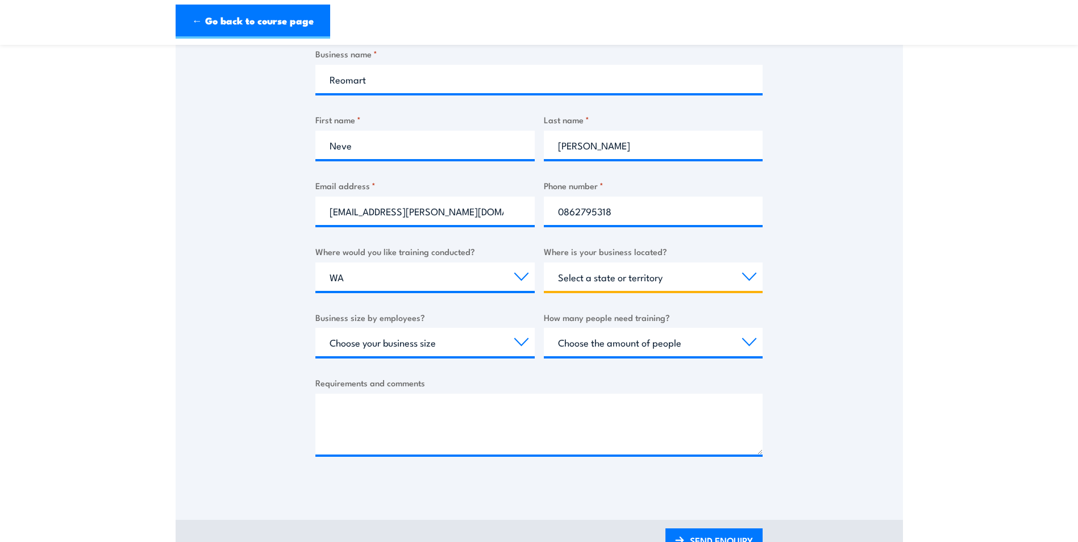
click at [636, 286] on select "Select a state or territory QLD NSW VIC SA ACT WA TAS NT" at bounding box center [653, 276] width 219 height 28
select select "WA"
click at [544, 262] on select "Select a state or territory QLD NSW VIC SA ACT WA TAS NT" at bounding box center [653, 276] width 219 height 28
click at [536, 311] on div "Business name * Reomart First name * Neve Last name * Mayhew Email address * ne…" at bounding box center [538, 260] width 447 height 427
click at [492, 336] on select "Choose your business size 1 to 19 20 to 199 200+" at bounding box center [424, 342] width 219 height 28
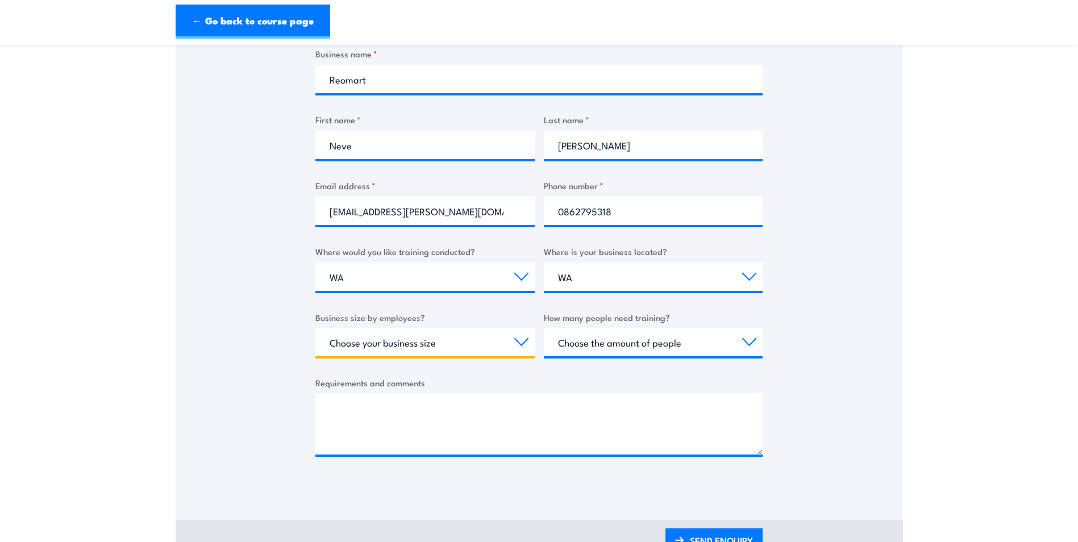
select select "20 to 199"
click at [315, 328] on select "Choose your business size 1 to 19 20 to 199 200+" at bounding box center [424, 342] width 219 height 28
click at [600, 351] on select "Choose the amount of people 1 to 4 5 to 19 20+" at bounding box center [653, 342] width 219 height 28
select select "1 to 4"
click at [544, 328] on select "Choose the amount of people 1 to 4 5 to 19 20+" at bounding box center [653, 342] width 219 height 28
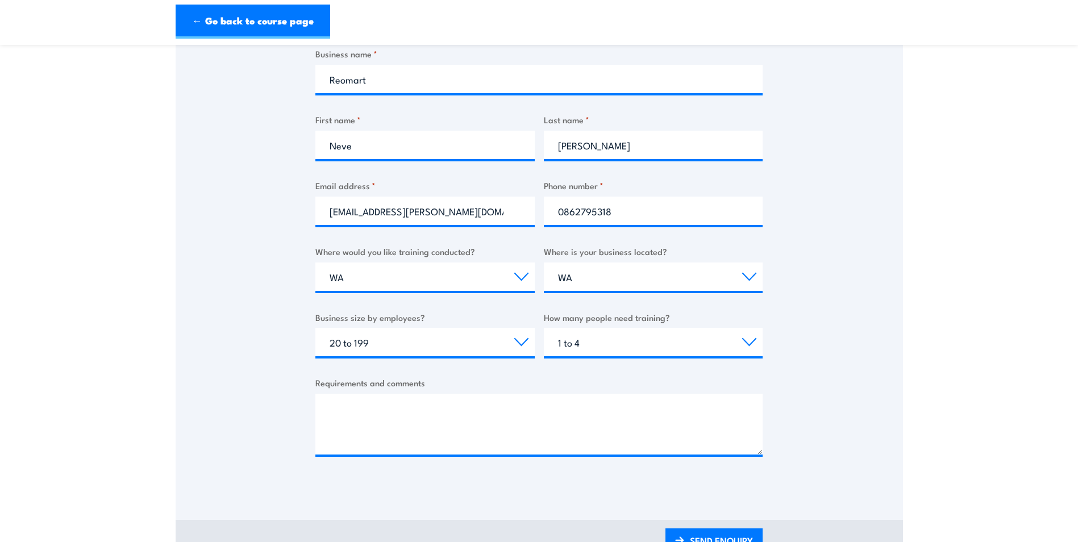
click at [791, 307] on div "Thank you for your interest in this course. Speak to our sales team for tailore…" at bounding box center [539, 203] width 727 height 567
click at [525, 415] on textarea "Requirements and comments" at bounding box center [538, 424] width 447 height 61
click at [387, 423] on textarea "Requirements and comments" at bounding box center [538, 424] width 447 height 61
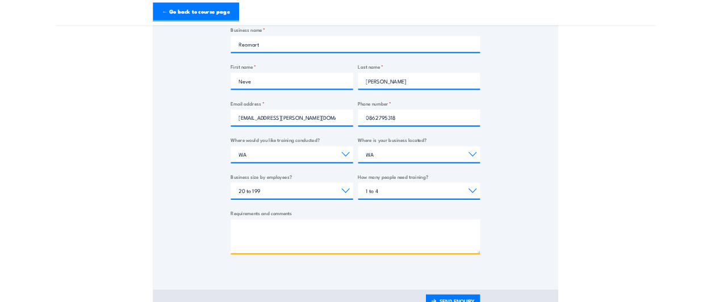
scroll to position [0, 0]
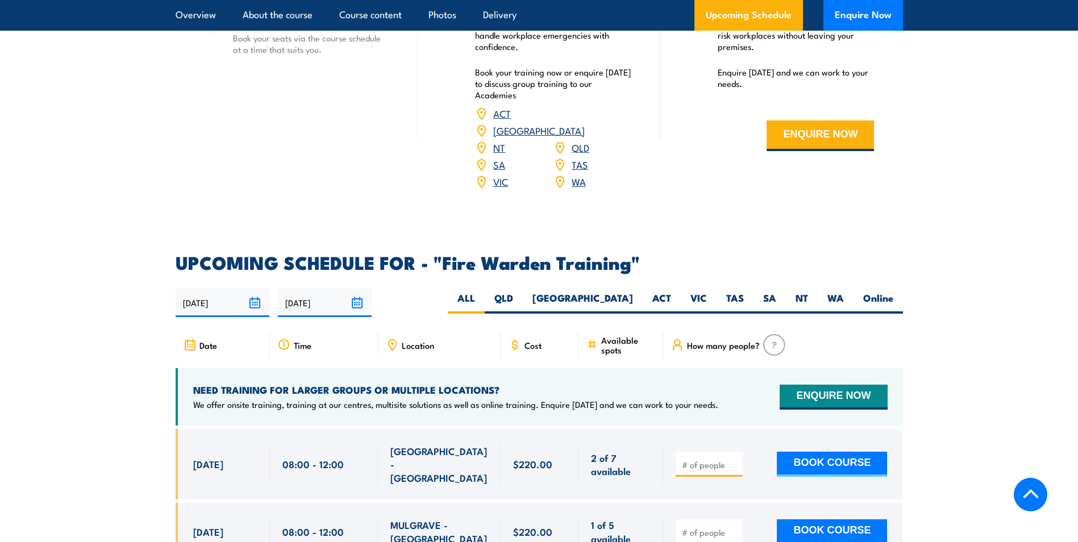
scroll to position [1931, 0]
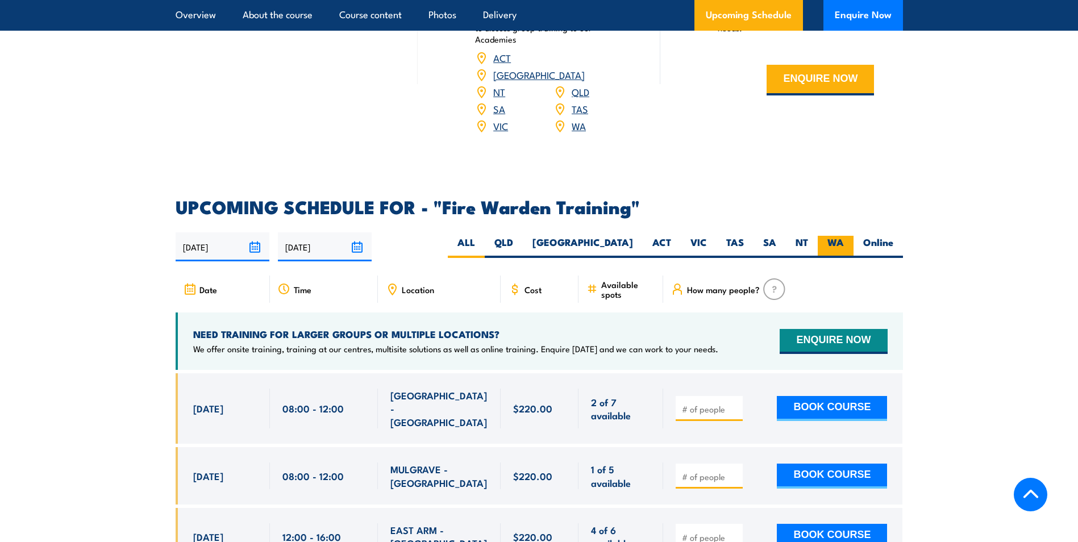
click at [840, 236] on label "WA" at bounding box center [835, 247] width 36 height 22
click at [837, 236] on label "WA" at bounding box center [835, 247] width 36 height 22
click at [844, 236] on input "WA" at bounding box center [847, 239] width 7 height 7
radio input "true"
click at [837, 236] on label "WA" at bounding box center [835, 247] width 36 height 22
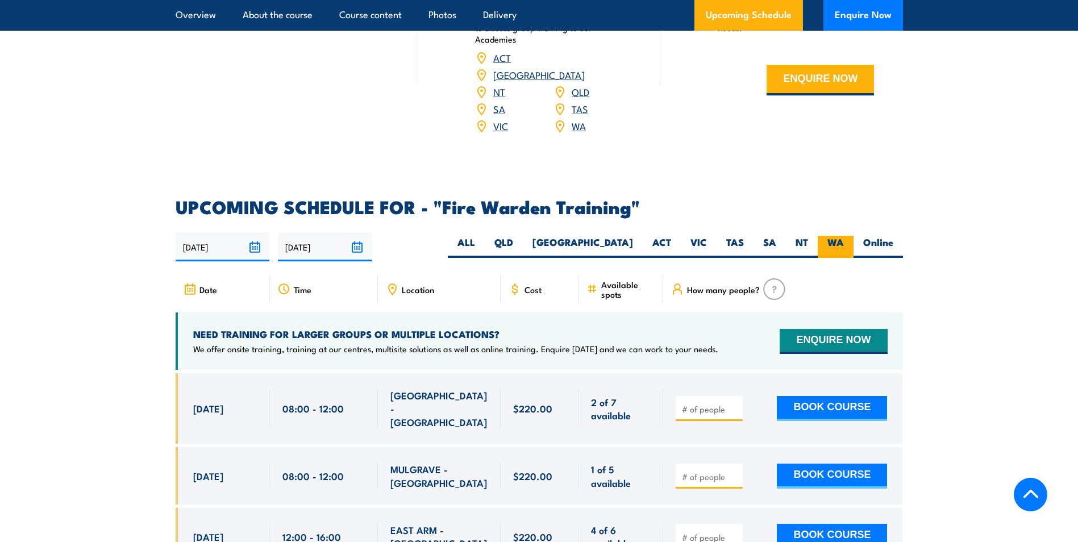
click at [844, 236] on input "WA" at bounding box center [847, 239] width 7 height 7
drag, startPoint x: 837, startPoint y: 224, endPoint x: 836, endPoint y: 238, distance: 14.2
click at [836, 238] on label "WA" at bounding box center [835, 247] width 36 height 22
click at [844, 238] on input "WA" at bounding box center [847, 239] width 7 height 7
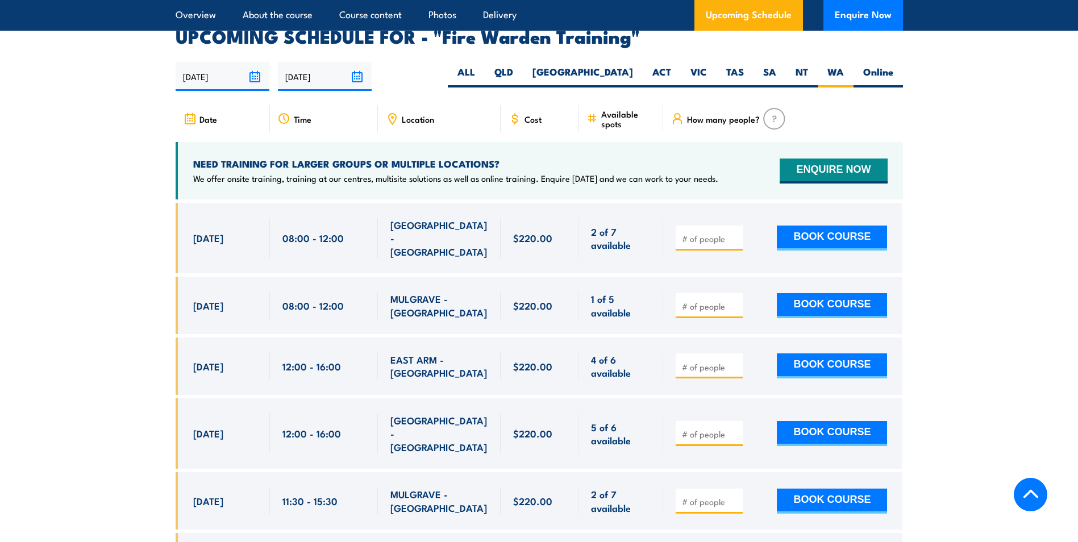
scroll to position [1704, 0]
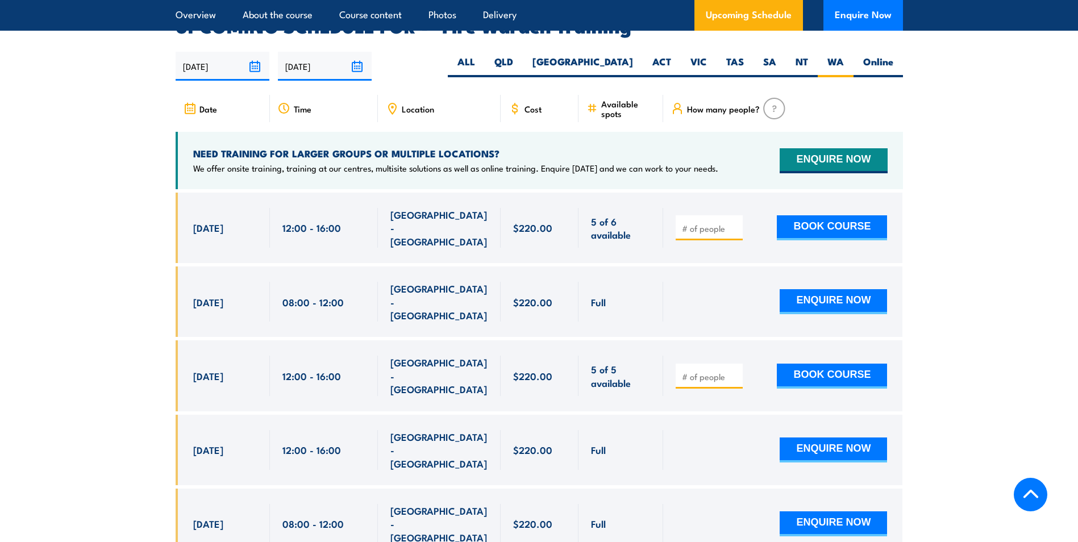
scroll to position [2113, 0]
drag, startPoint x: 276, startPoint y: 266, endPoint x: 337, endPoint y: 262, distance: 61.5
click at [337, 266] on div "08:00 - 12:00" at bounding box center [324, 301] width 108 height 70
drag, startPoint x: 337, startPoint y: 262, endPoint x: 330, endPoint y: 266, distance: 8.7
click at [330, 295] on span "08:00 - 12:00" at bounding box center [312, 301] width 61 height 13
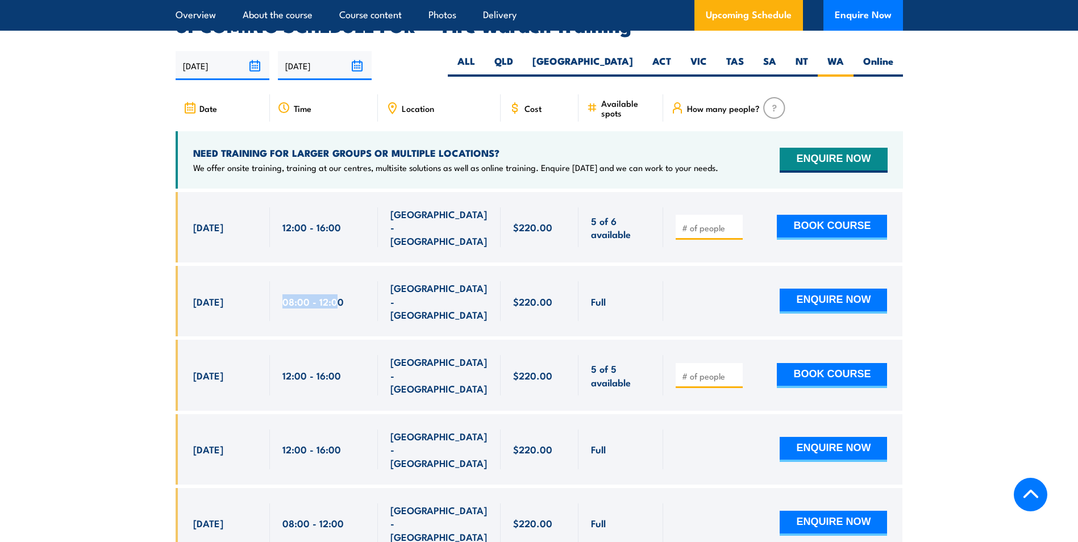
click at [330, 295] on span "08:00 - 12:00" at bounding box center [312, 301] width 61 height 13
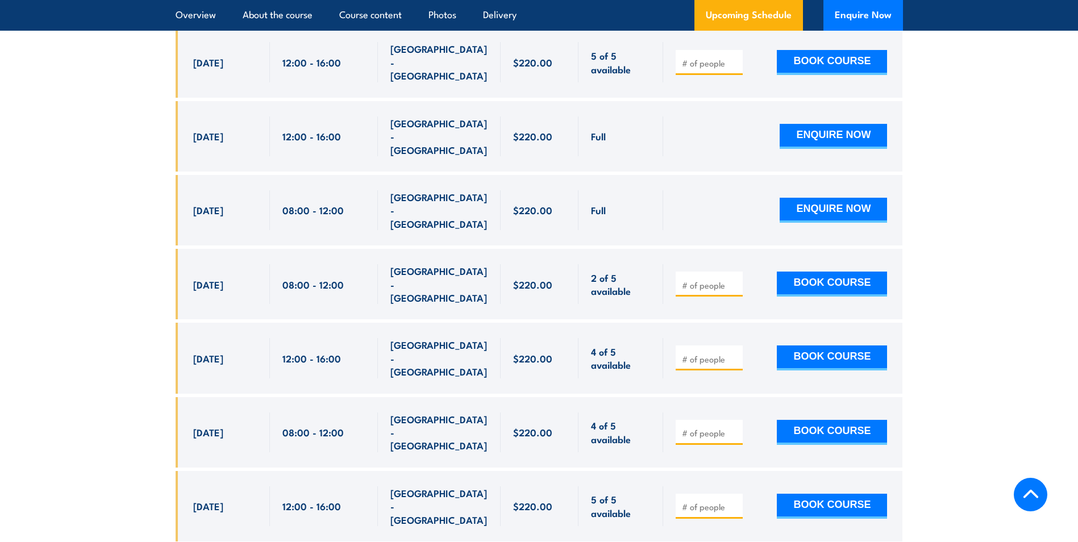
scroll to position [2453, 0]
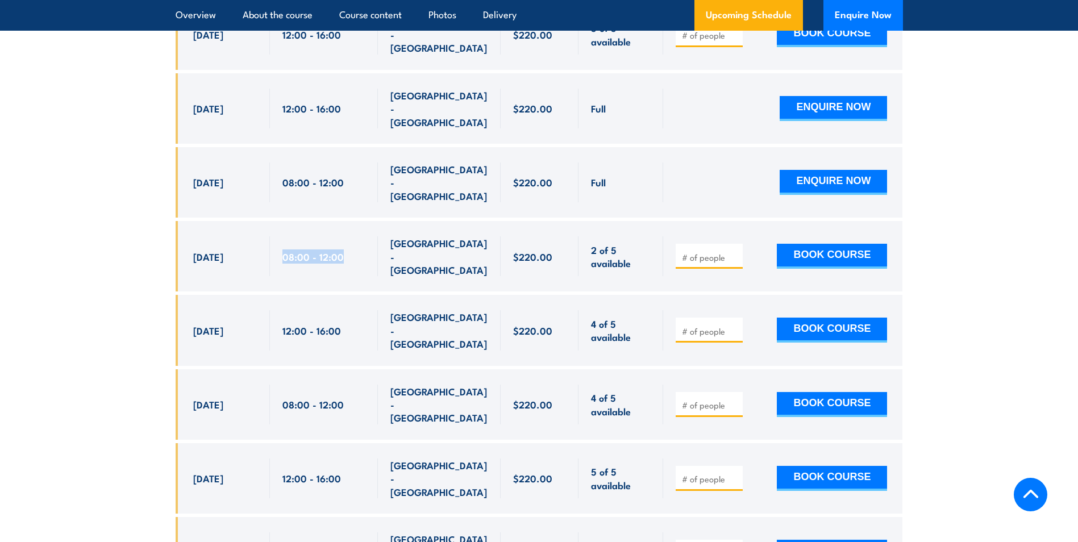
drag, startPoint x: 281, startPoint y: 166, endPoint x: 352, endPoint y: 162, distance: 71.1
click at [352, 221] on div "08:00 - 12:00" at bounding box center [324, 256] width 108 height 70
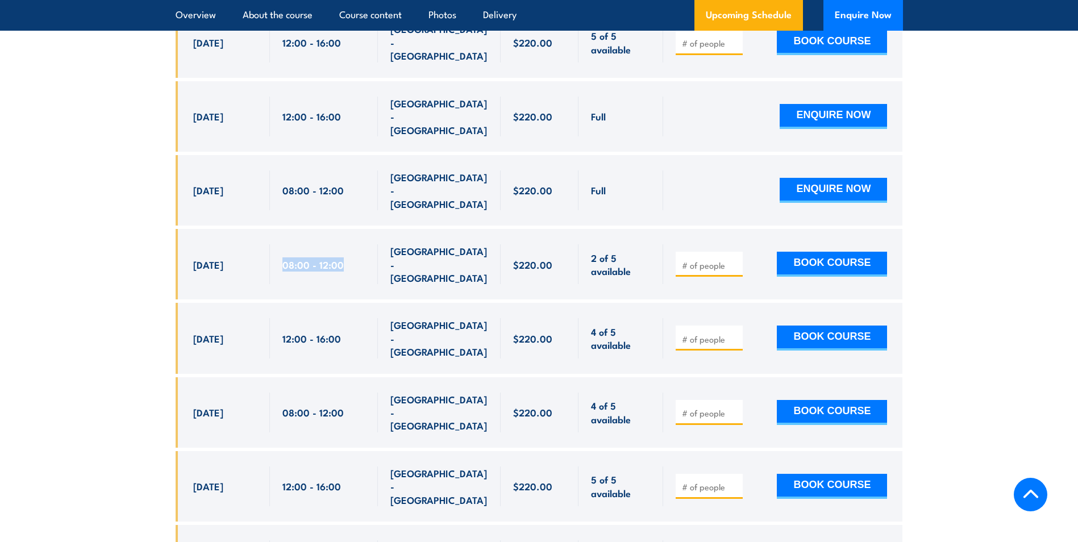
scroll to position [2450, 0]
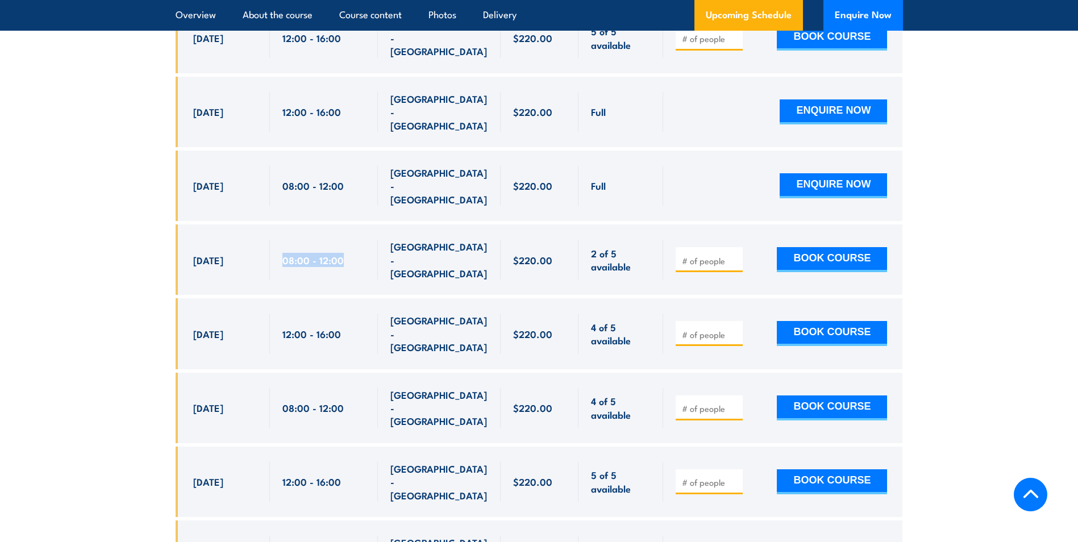
click at [291, 253] on span "08:00 - 12:00" at bounding box center [312, 259] width 61 height 13
drag, startPoint x: 283, startPoint y: 164, endPoint x: 346, endPoint y: 168, distance: 63.2
click at [346, 240] on div "08:00 - 12:00" at bounding box center [323, 260] width 83 height 40
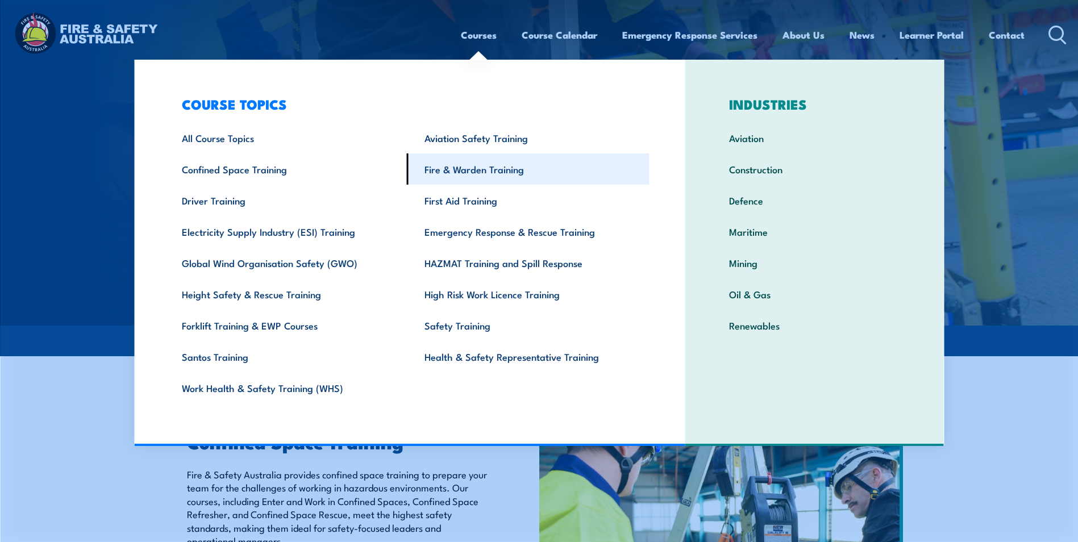
click at [508, 165] on link "Fire & Warden Training" at bounding box center [528, 168] width 243 height 31
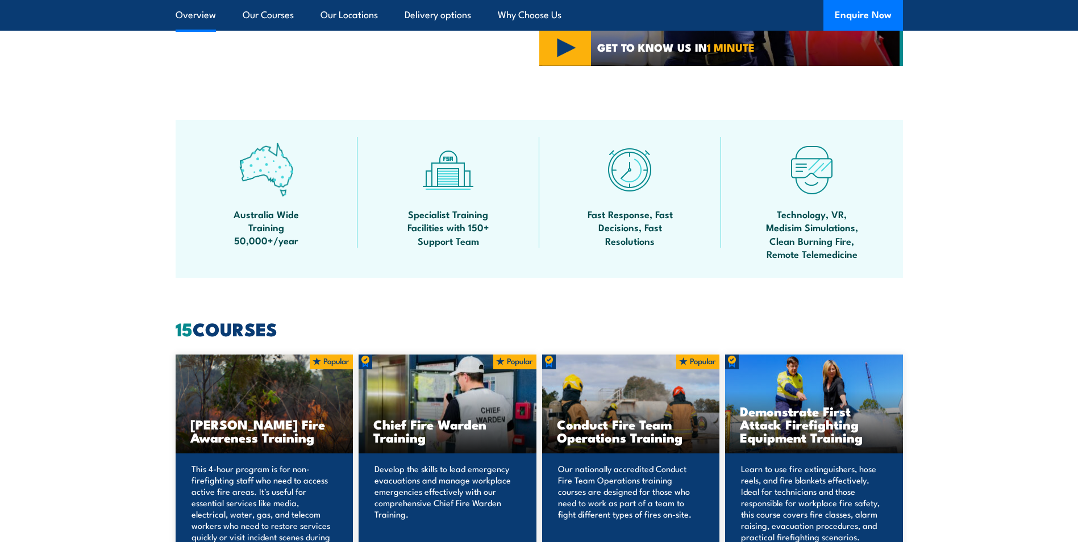
scroll to position [1022, 0]
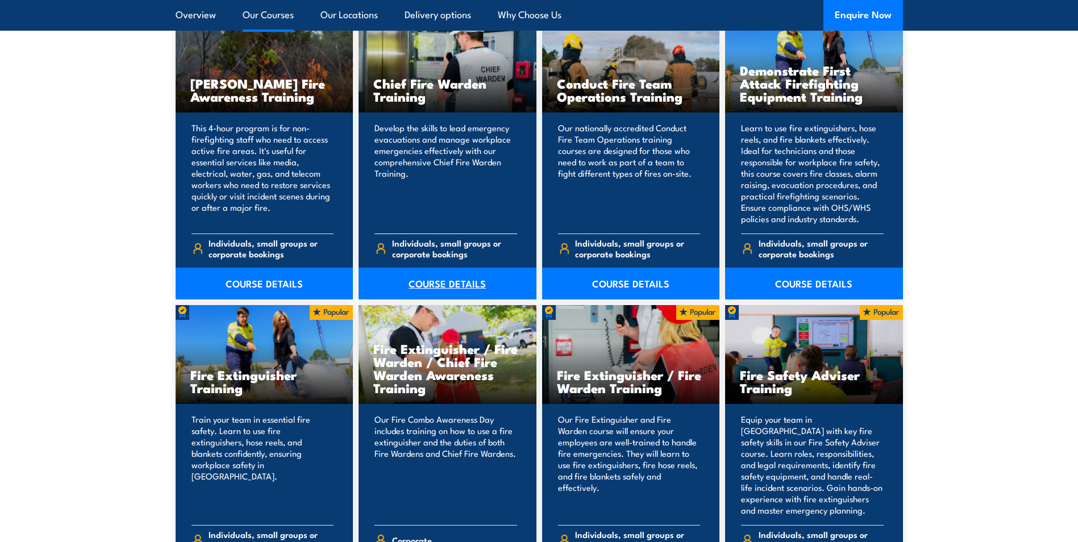
click at [445, 285] on link "COURSE DETAILS" at bounding box center [447, 284] width 178 height 32
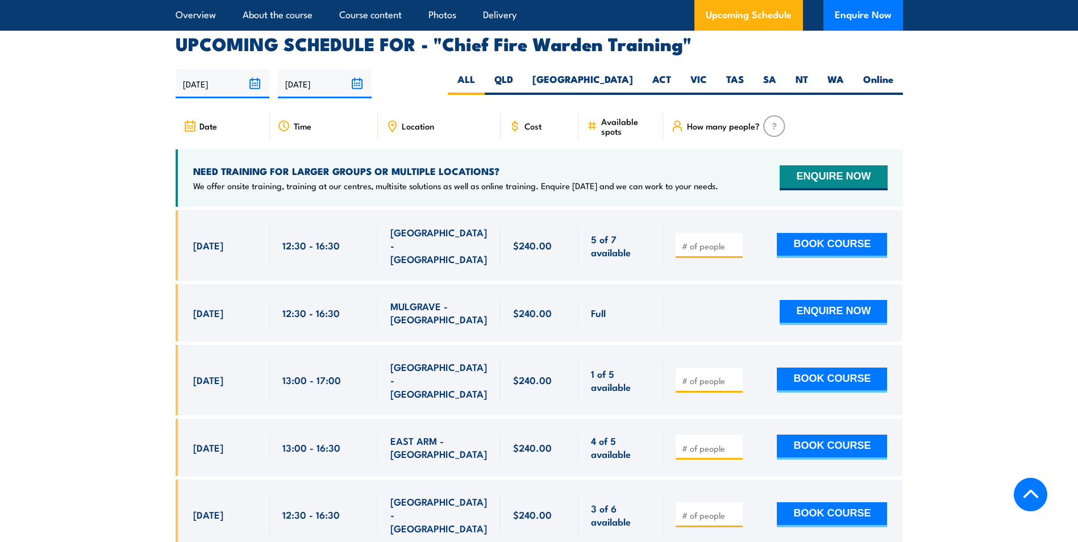
scroll to position [1937, 0]
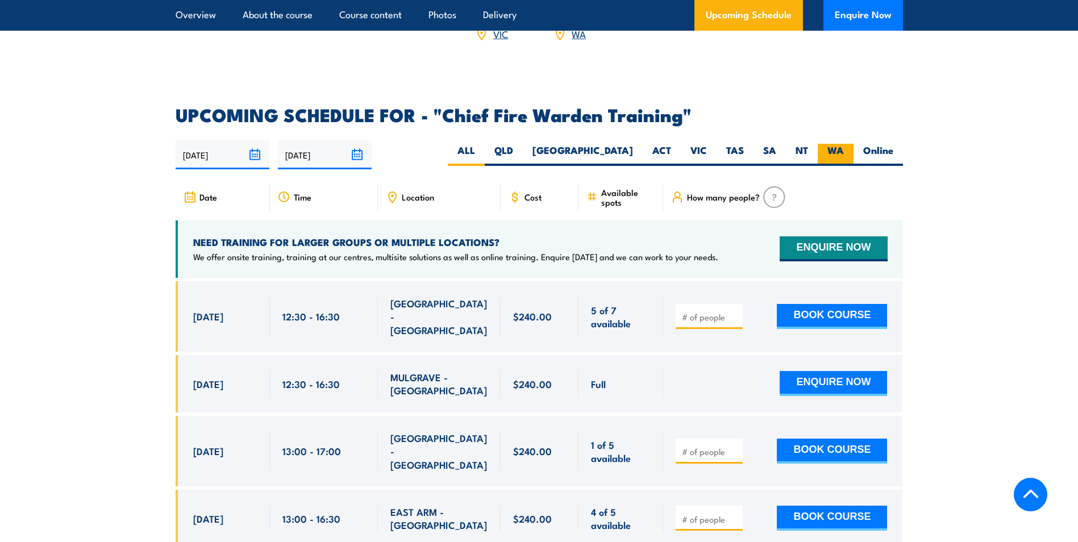
click at [833, 144] on label "WA" at bounding box center [835, 155] width 36 height 22
click at [844, 144] on input "WA" at bounding box center [847, 147] width 7 height 7
radio input "true"
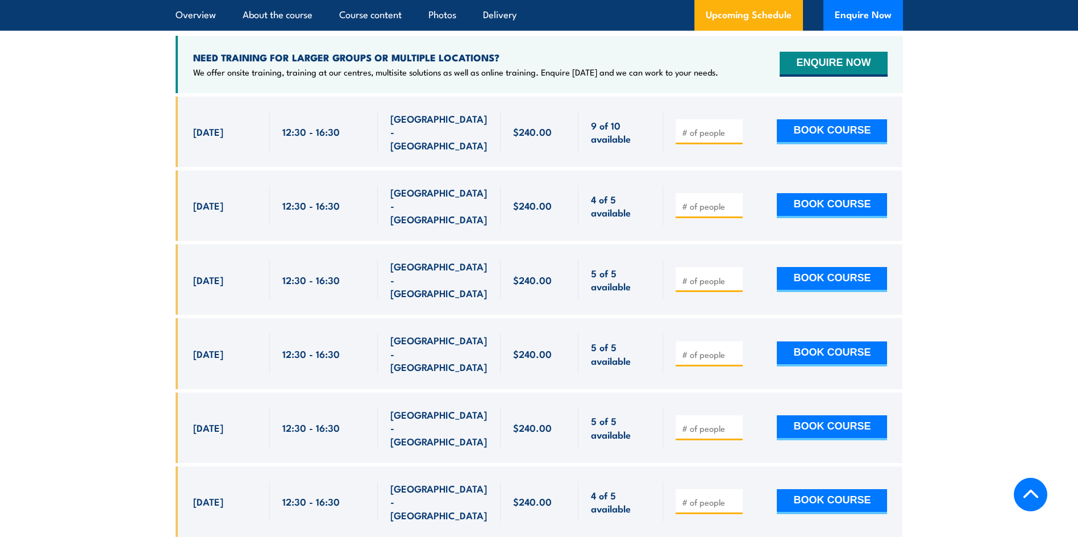
scroll to position [2140, 0]
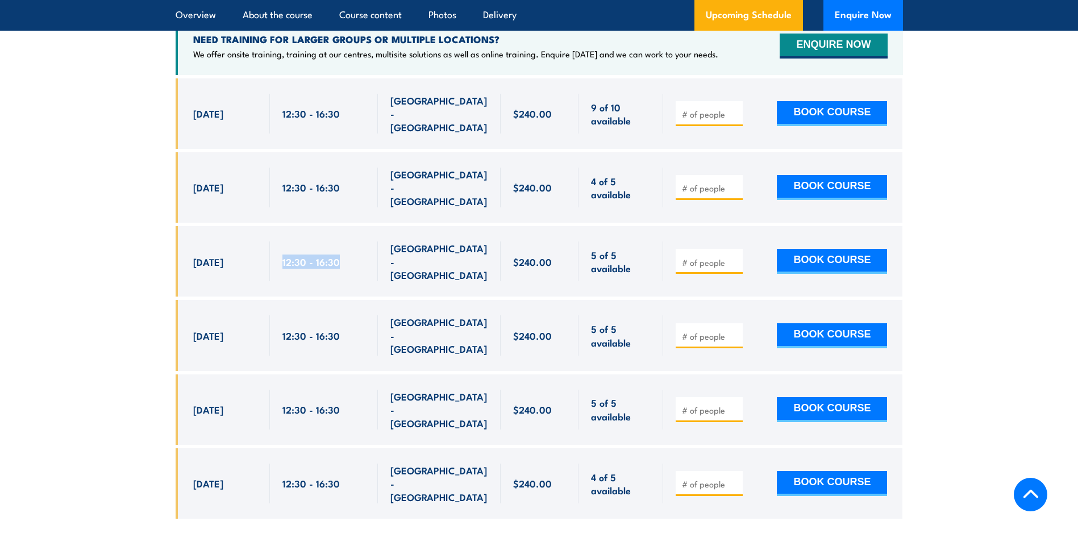
drag, startPoint x: 287, startPoint y: 207, endPoint x: 344, endPoint y: 214, distance: 57.1
click at [344, 241] on div "12:30 - 16:30" at bounding box center [323, 261] width 83 height 40
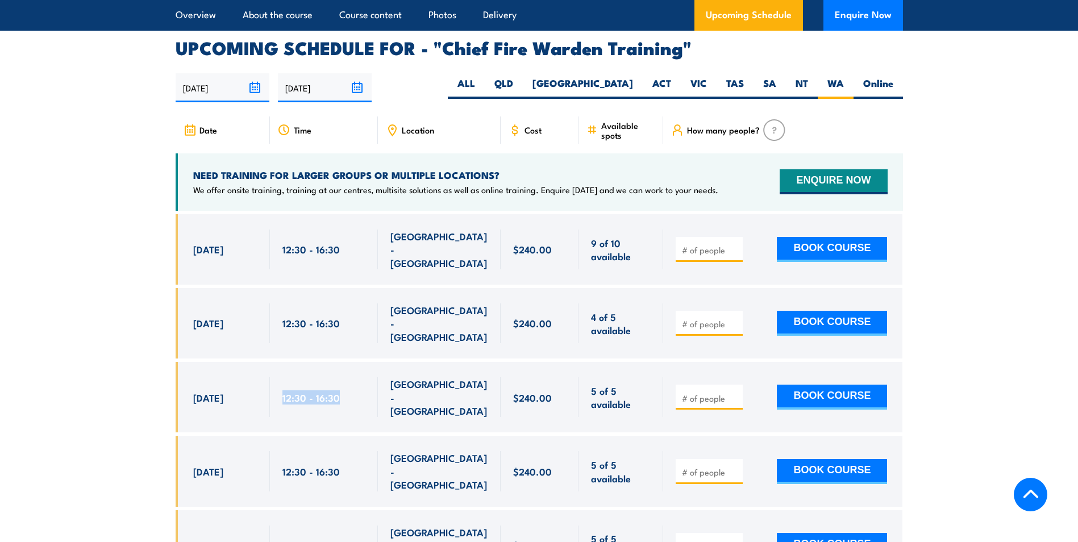
scroll to position [1856, 0]
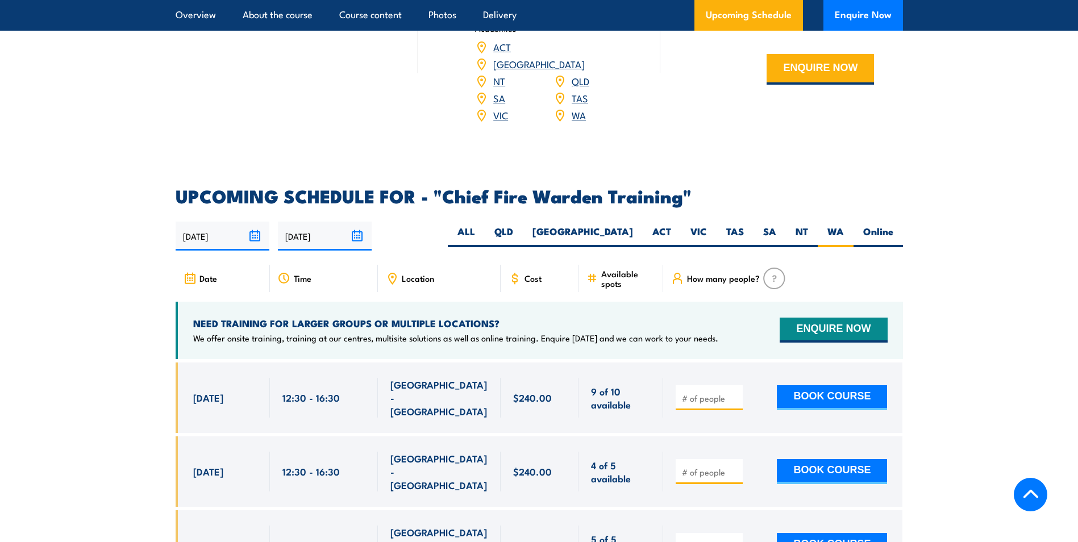
click at [122, 266] on section "UPCOMING SCHEDULE FOR - "Chief Fire Warden Training" [DATE] [DATE]" at bounding box center [539, 503] width 1078 height 632
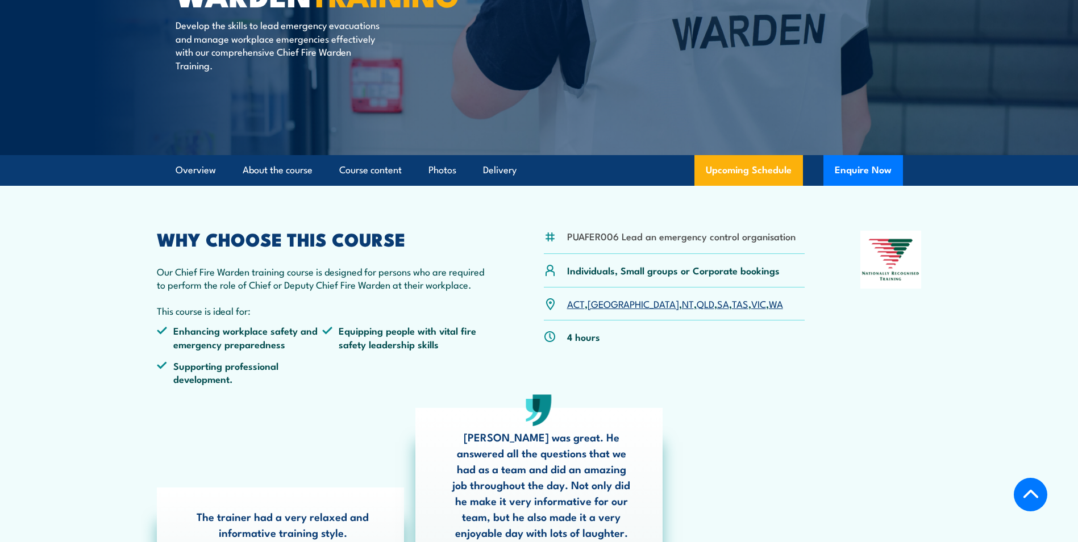
scroll to position [227, 0]
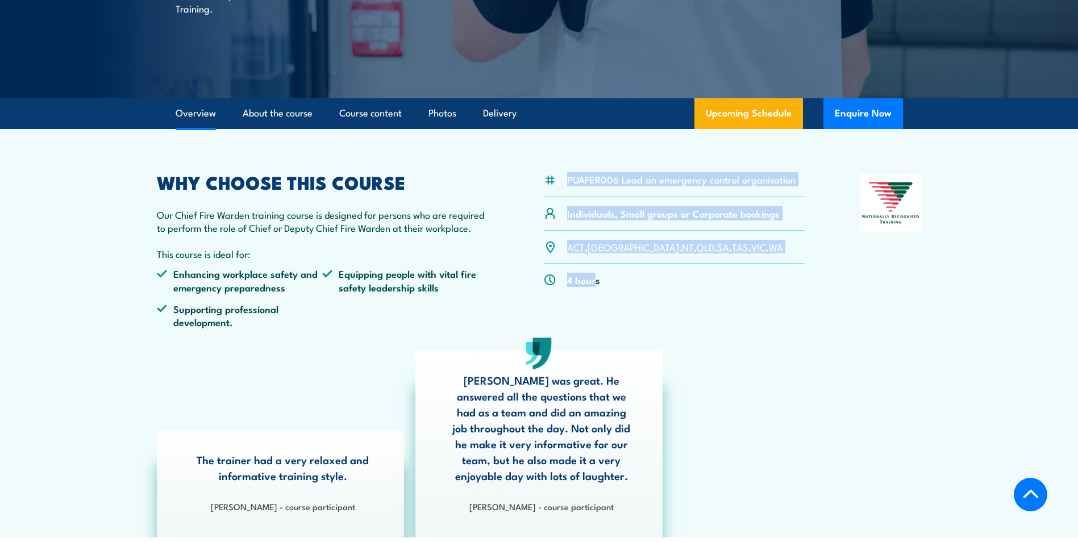
drag, startPoint x: 595, startPoint y: 282, endPoint x: 541, endPoint y: 165, distance: 128.6
click at [541, 165] on article "PUAFER006 Lead an emergency control organisation Individuals, Small groups or C…" at bounding box center [538, 333] width 795 height 408
drag, startPoint x: 541, startPoint y: 165, endPoint x: 557, endPoint y: 180, distance: 21.7
click at [557, 180] on div "PUAFER006 Lead an emergency control organisation" at bounding box center [674, 185] width 261 height 23
drag, startPoint x: 560, startPoint y: 175, endPoint x: 567, endPoint y: 181, distance: 9.3
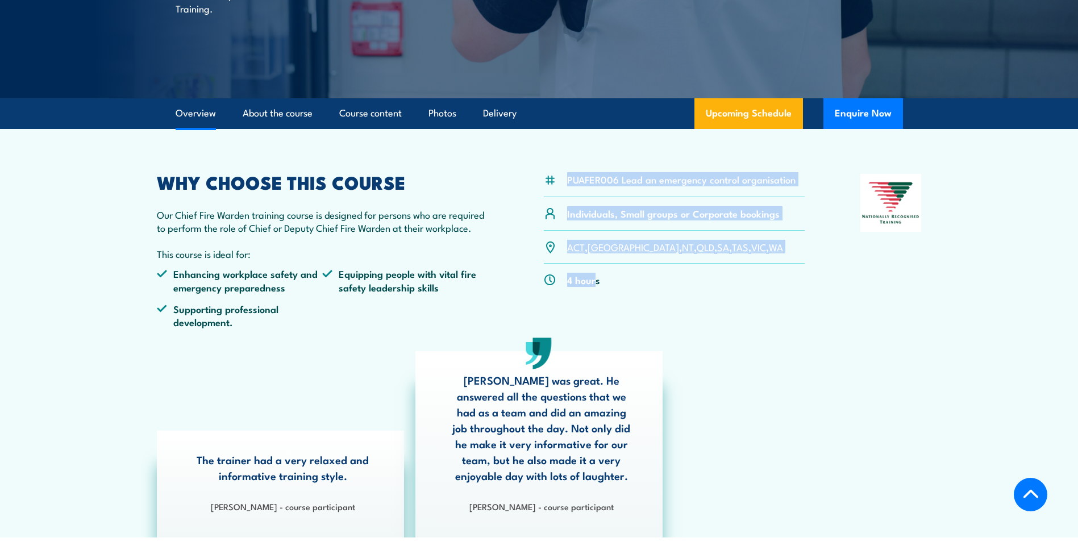
click at [561, 175] on div "PUAFER006 Lead an emergency control organisation" at bounding box center [674, 185] width 261 height 23
click at [568, 181] on li "PUAFER006 Lead an emergency control organisation" at bounding box center [681, 179] width 228 height 13
drag, startPoint x: 565, startPoint y: 180, endPoint x: 603, endPoint y: 274, distance: 101.7
click at [603, 274] on div "PUAFER006 Lead an emergency control organisation Individuals, Small groups or C…" at bounding box center [674, 256] width 261 height 164
drag, startPoint x: 603, startPoint y: 274, endPoint x: 590, endPoint y: 282, distance: 15.0
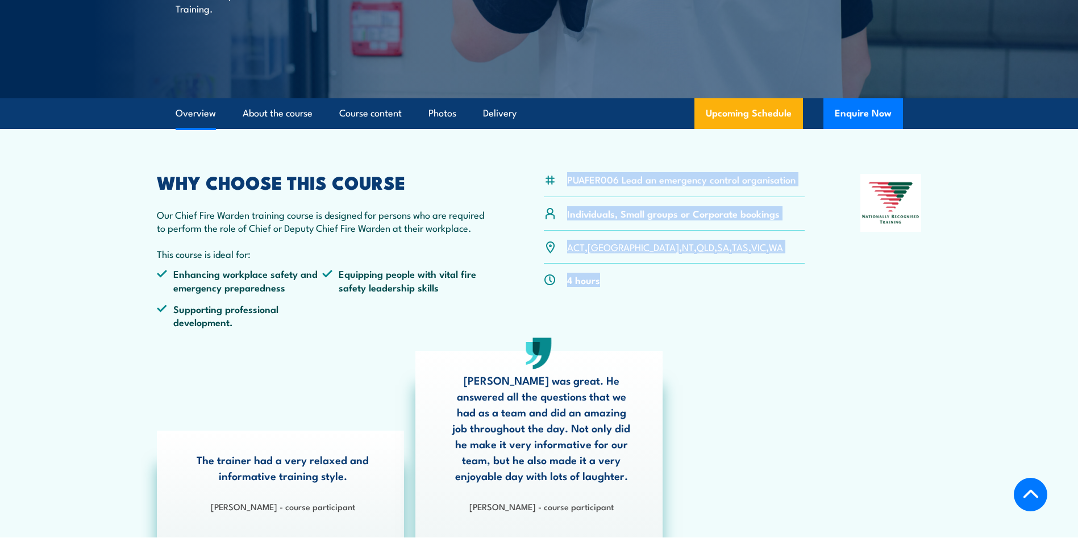
click at [590, 282] on p "4 hours" at bounding box center [583, 279] width 33 height 13
drag, startPoint x: 595, startPoint y: 279, endPoint x: 562, endPoint y: 176, distance: 108.7
click at [562, 176] on div "PUAFER006 Lead an emergency control organisation Individuals, Small groups or C…" at bounding box center [674, 256] width 261 height 164
drag, startPoint x: 562, startPoint y: 176, endPoint x: 556, endPoint y: 173, distance: 6.4
click at [562, 176] on div "PUAFER006 Lead an emergency control organisation" at bounding box center [674, 185] width 261 height 23
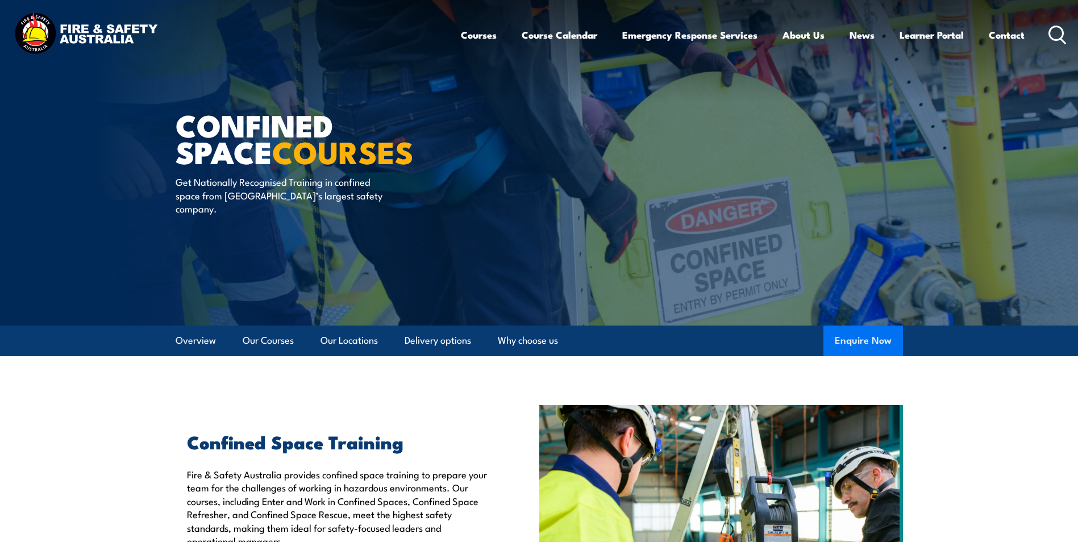
click at [855, 343] on button "Enquire Now" at bounding box center [863, 340] width 80 height 31
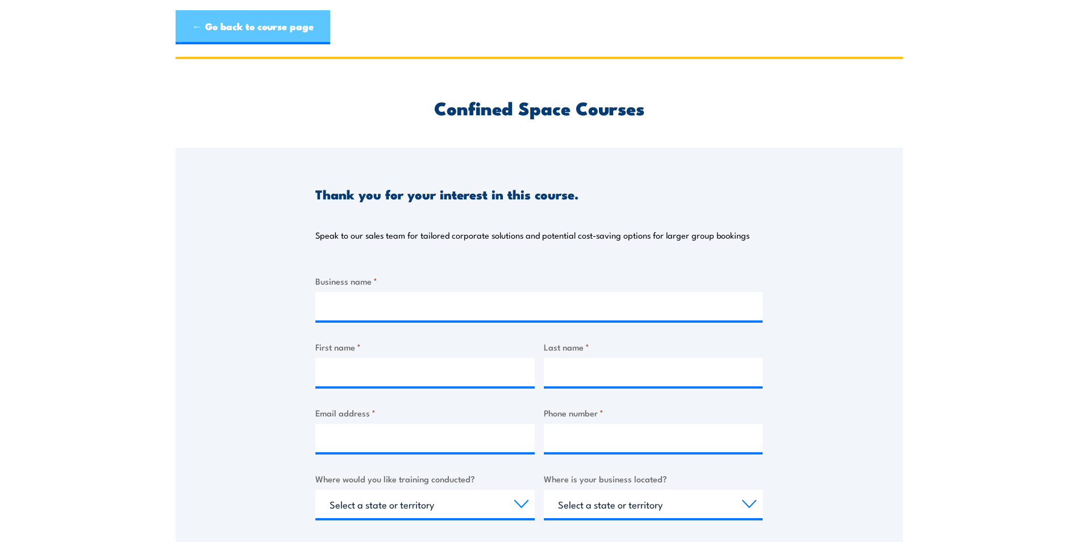
click at [252, 24] on link "← Go back to course page" at bounding box center [253, 27] width 155 height 34
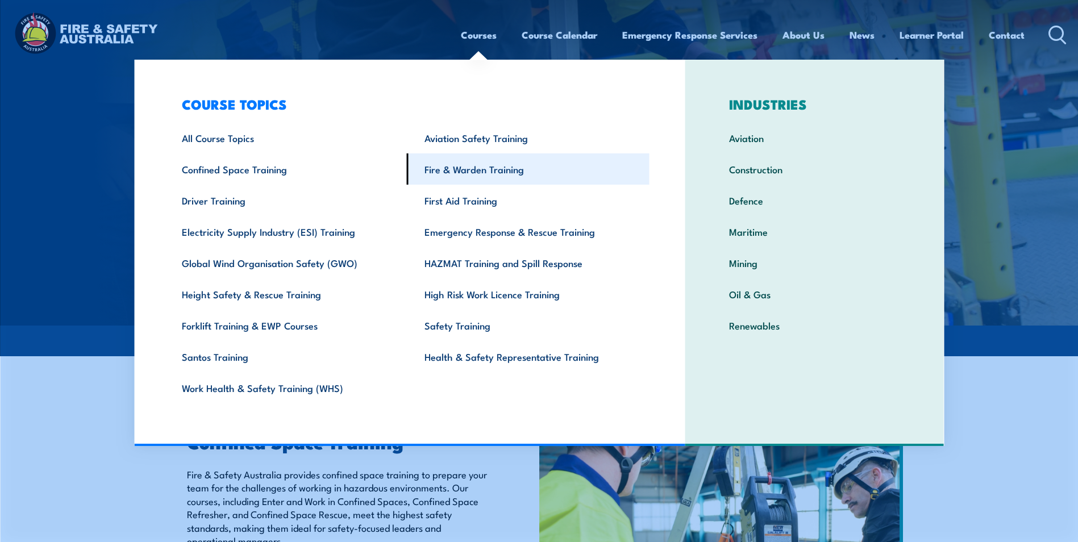
click at [465, 172] on link "Fire & Warden Training" at bounding box center [528, 168] width 243 height 31
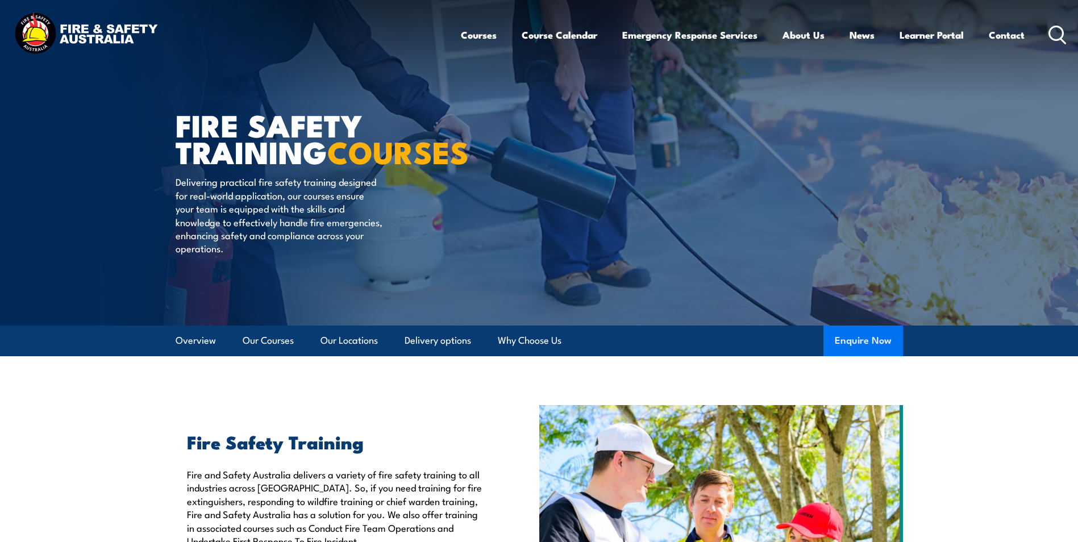
click at [879, 337] on button "Enquire Now" at bounding box center [863, 340] width 80 height 31
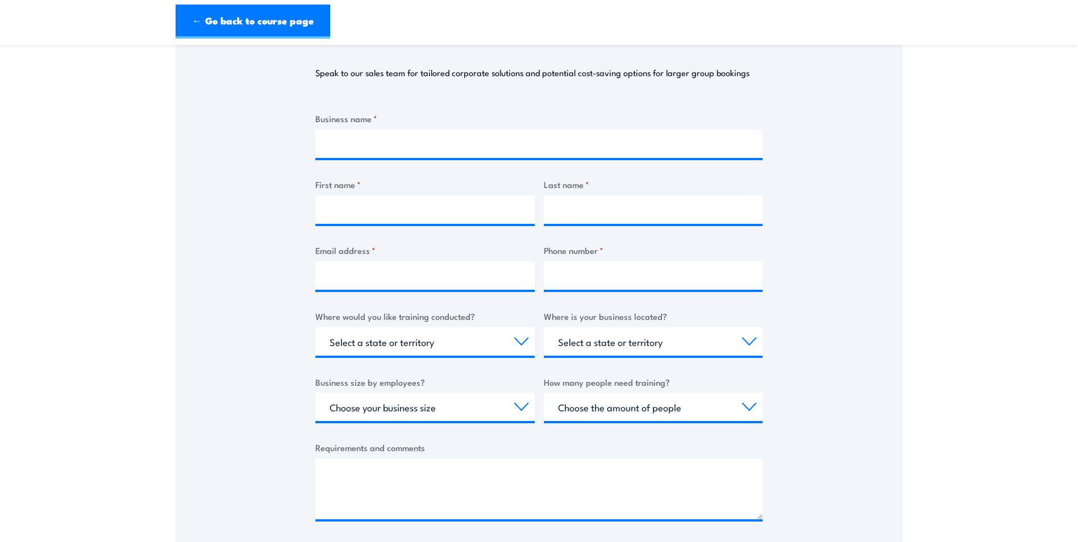
scroll to position [227, 0]
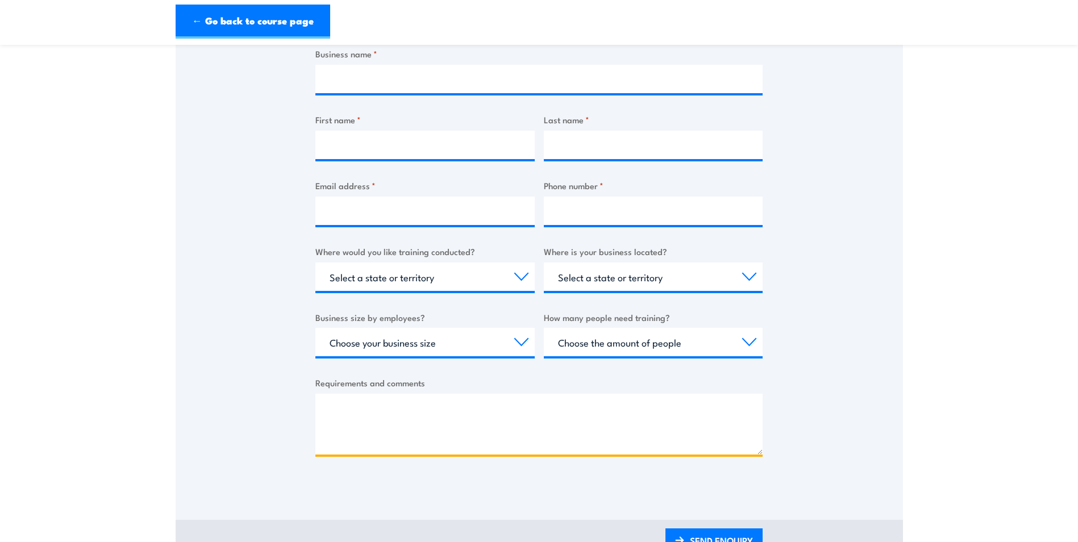
click at [446, 421] on textarea "Requirements and comments" at bounding box center [538, 424] width 447 height 61
type textarea "i"
click at [678, 408] on textarea "Hi, I would like to book in one worker for fire warden and chief fire warden tr…" at bounding box center [538, 424] width 447 height 61
click at [703, 410] on textarea "Hi, I would like to book in one worker for fire warden and chief fire warden tr…" at bounding box center [538, 424] width 447 height 61
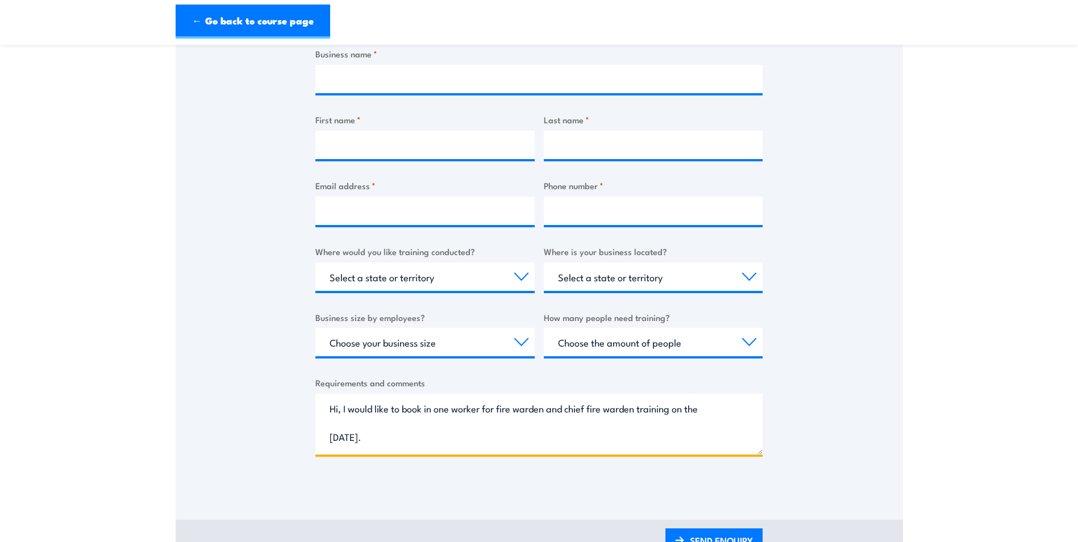
click at [683, 408] on textarea "Hi, I would like to book in one worker for fire warden and chief fire warden tr…" at bounding box center [538, 424] width 447 height 61
click at [694, 416] on textarea "Hi, I would like to book in one worker for fire warden and chief fire warden tr…" at bounding box center [538, 424] width 447 height 61
click at [674, 432] on textarea "Hi, I would like to book in one worker for fire warden and chief fire warden tr…" at bounding box center [538, 424] width 447 height 61
drag, startPoint x: 671, startPoint y: 433, endPoint x: 677, endPoint y: 411, distance: 23.0
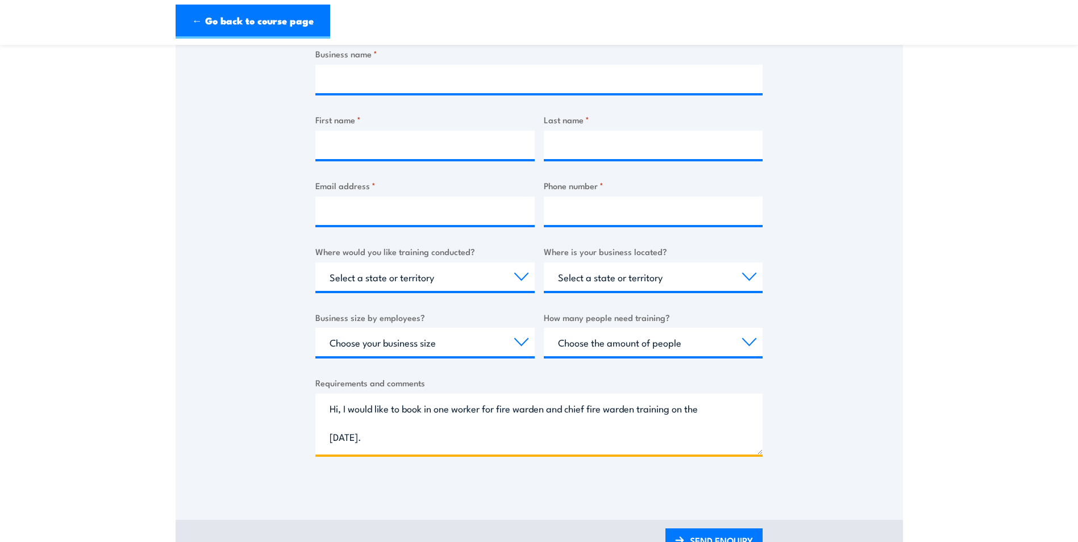
click at [677, 411] on textarea "Hi, I would like to book in one worker for fire warden and chief fire warden tr…" at bounding box center [538, 424] width 447 height 61
click at [548, 407] on textarea "Hi, I would like to book in one worker for fire warden and chief fire warden tr…" at bounding box center [538, 424] width 447 height 61
click at [561, 434] on textarea "Hi, I would like to book in one worker for fire warden and chief fire warden tr…" at bounding box center [538, 424] width 447 height 61
click at [550, 408] on textarea "Hi, I would like to book in one worker for fire warden and chief fire warden tr…" at bounding box center [538, 424] width 447 height 61
click at [547, 432] on textarea "Hi, I would like to book in one worker for fire warden and chief fire warden tr…" at bounding box center [538, 424] width 447 height 61
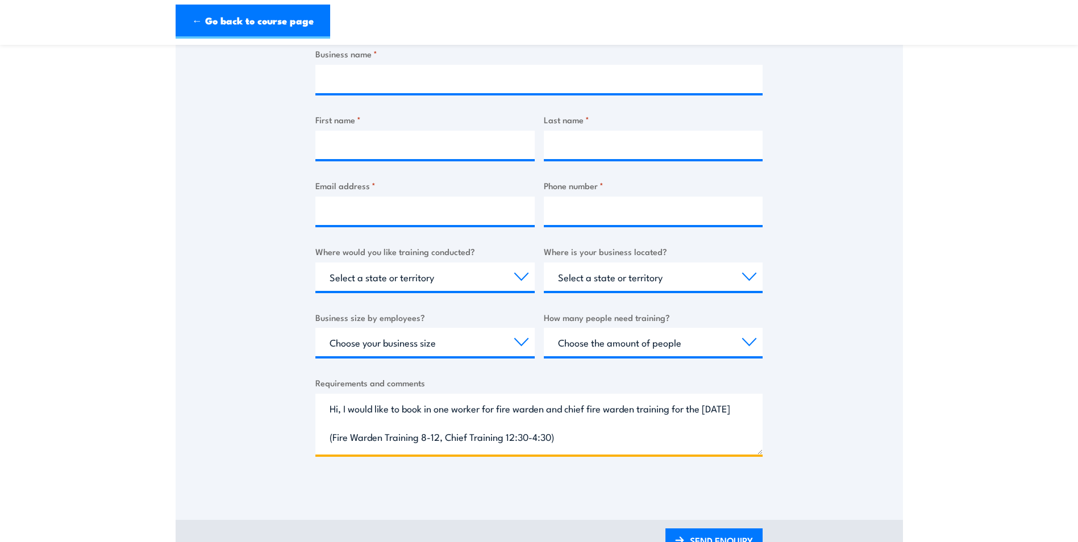
type textarea "Hi, I would like to book in one worker for fire warden and chief fire warden tr…"
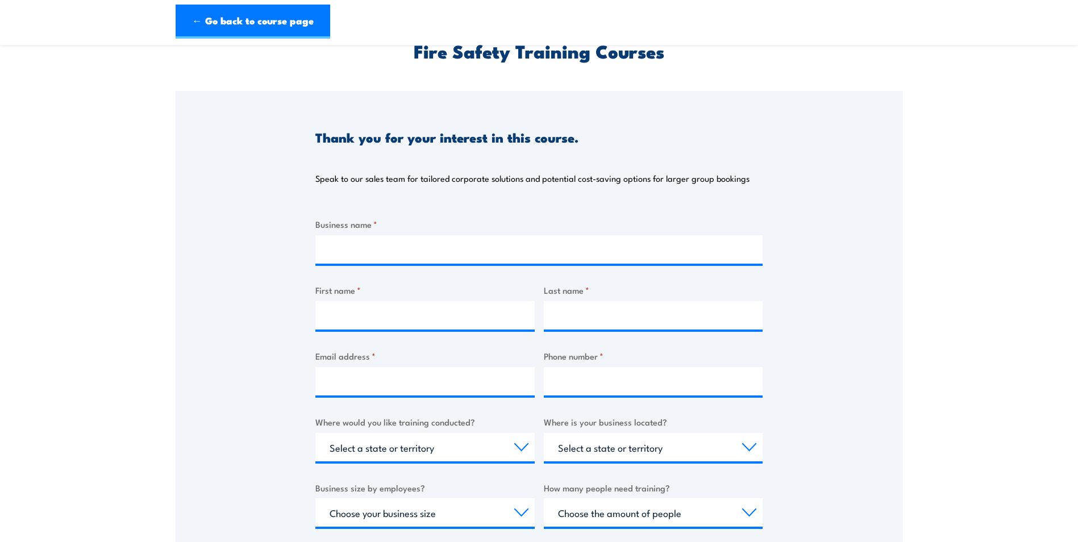
click at [456, 268] on div "Business name * First name * Last name * Email address * Phone number * Where w…" at bounding box center [538, 431] width 447 height 427
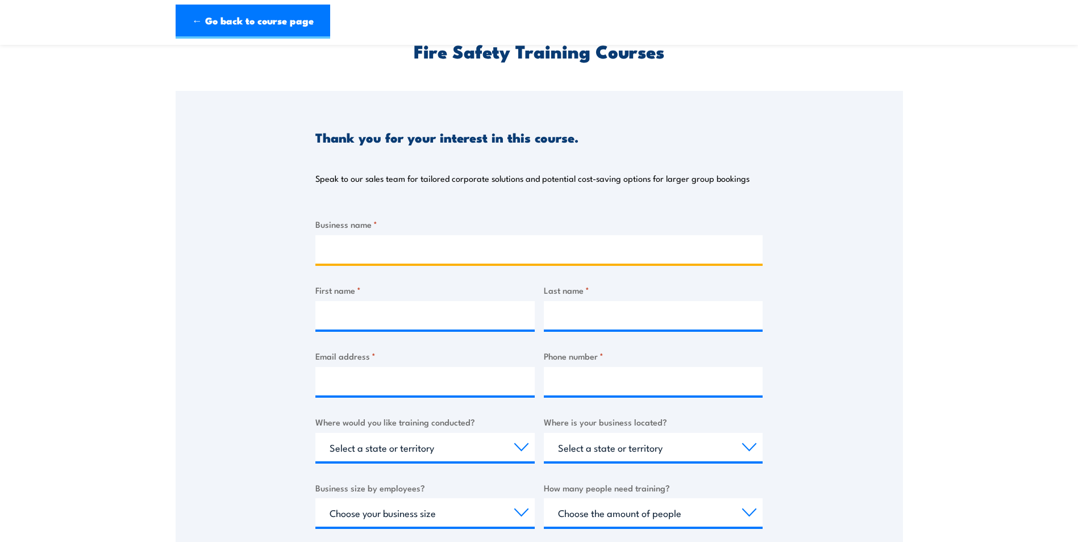
click at [460, 253] on input "Business name *" at bounding box center [538, 249] width 447 height 28
type input "Reomart"
type input "Neve"
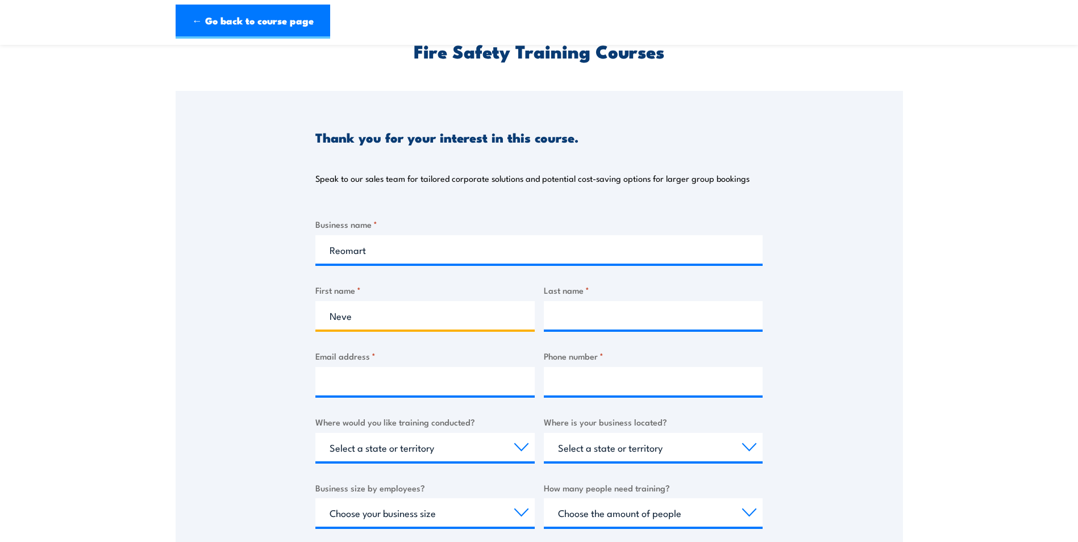
type input "[PERSON_NAME]"
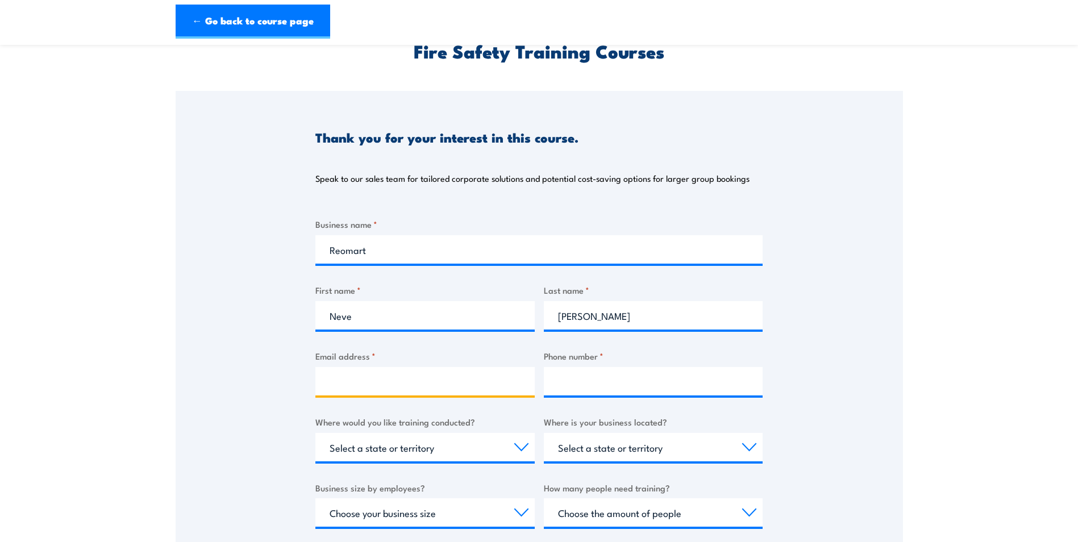
type input "[EMAIL_ADDRESS][PERSON_NAME][DOMAIN_NAME]"
type input "0862795318"
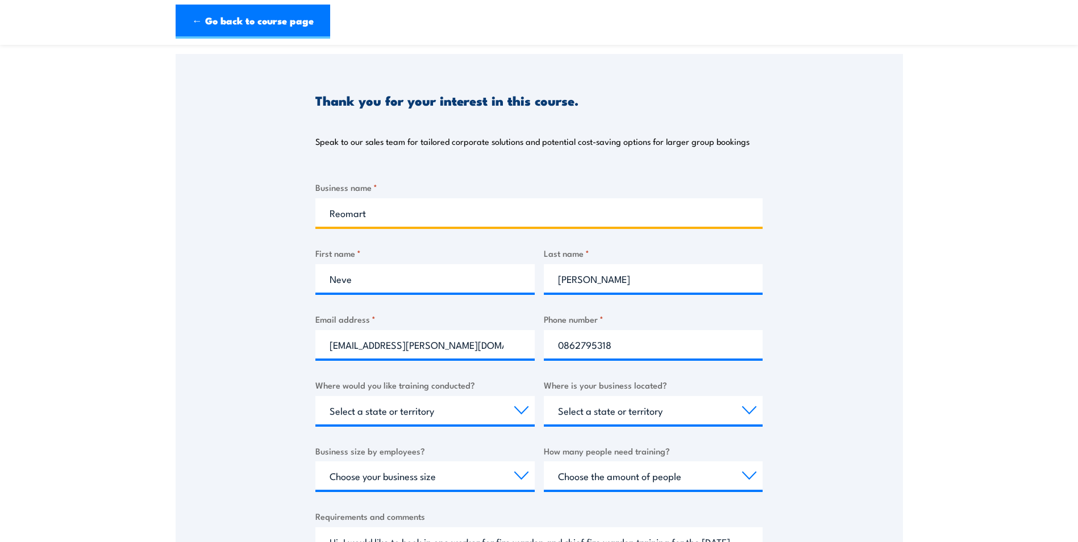
scroll to position [114, 0]
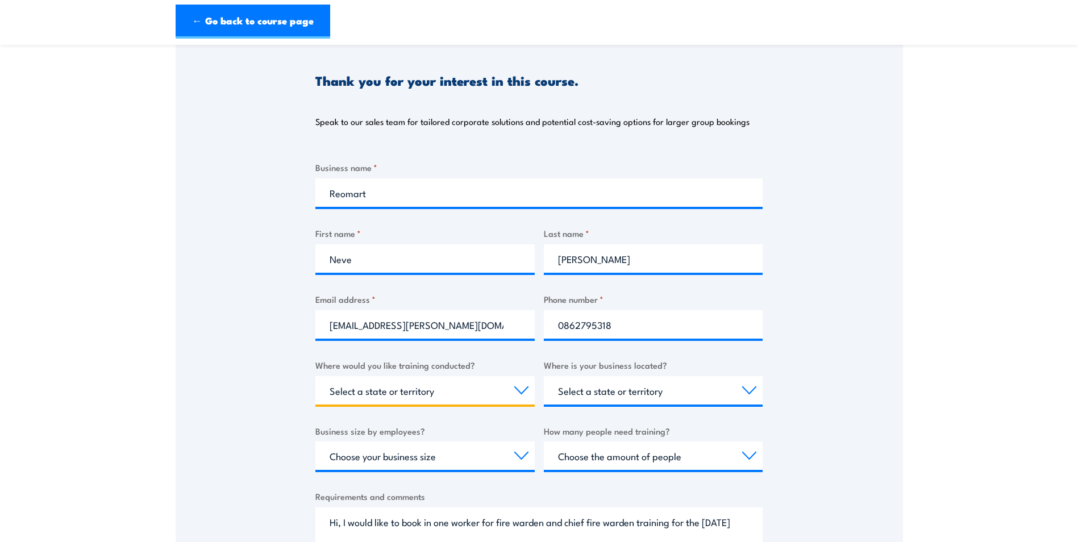
click at [390, 393] on select "Select a state or territory Nationally - multiple locations [GEOGRAPHIC_DATA] […" at bounding box center [424, 390] width 219 height 28
select select "WA"
click at [315, 376] on select "Select a state or territory Nationally - multiple locations [GEOGRAPHIC_DATA] […" at bounding box center [424, 390] width 219 height 28
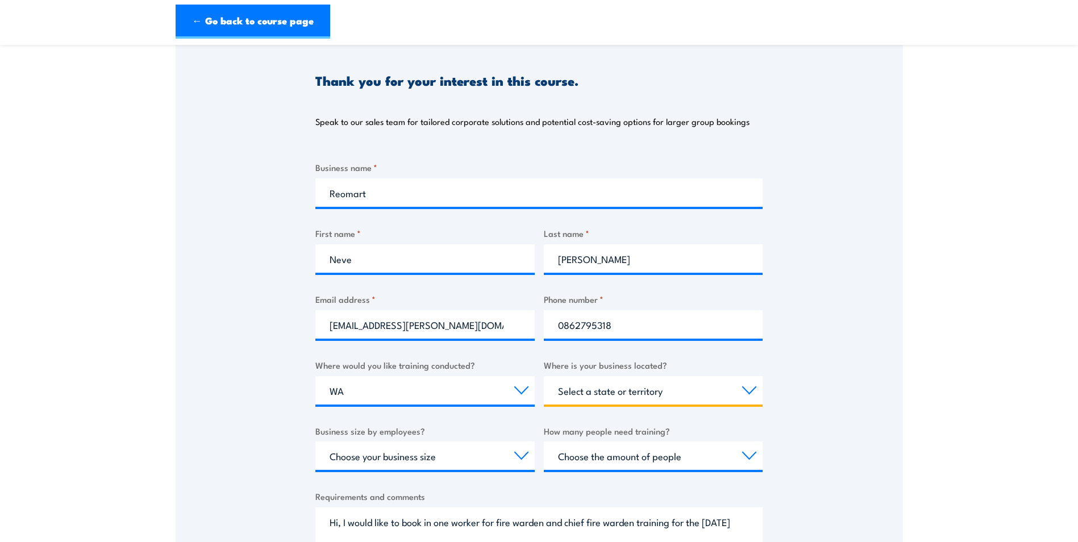
click at [643, 398] on select "Select a state or territory [GEOGRAPHIC_DATA] [GEOGRAPHIC_DATA] [GEOGRAPHIC_DAT…" at bounding box center [653, 390] width 219 height 28
select select "WA"
click at [544, 376] on select "Select a state or territory [GEOGRAPHIC_DATA] [GEOGRAPHIC_DATA] [GEOGRAPHIC_DAT…" at bounding box center [653, 390] width 219 height 28
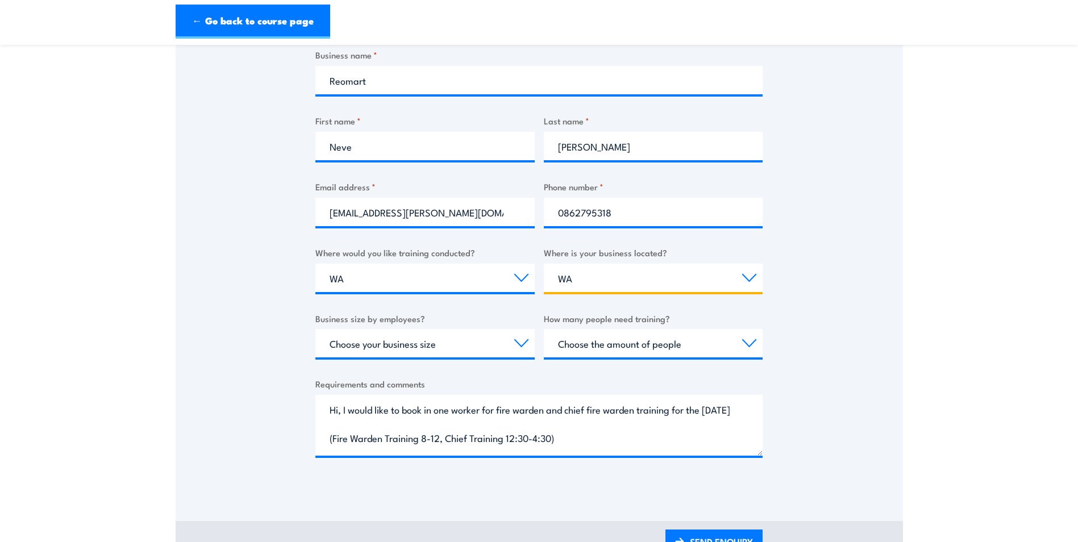
scroll to position [227, 0]
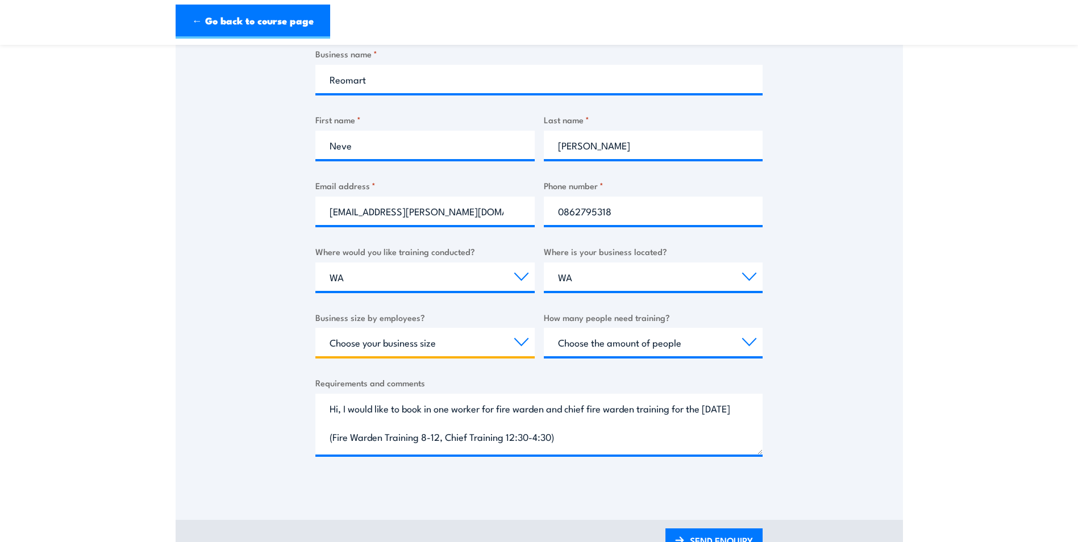
click at [414, 335] on select "Choose your business size 1 to 19 20 to 199 200+" at bounding box center [424, 342] width 219 height 28
click at [416, 348] on select "Choose your business size 1 to 19 20 to 199 200+" at bounding box center [424, 342] width 219 height 28
select select "20 to 199"
click at [315, 328] on select "Choose your business size 1 to 19 20 to 199 200+" at bounding box center [424, 342] width 219 height 28
click at [620, 343] on select "Choose the amount of people 1 to 4 5 to 19 20+" at bounding box center [653, 342] width 219 height 28
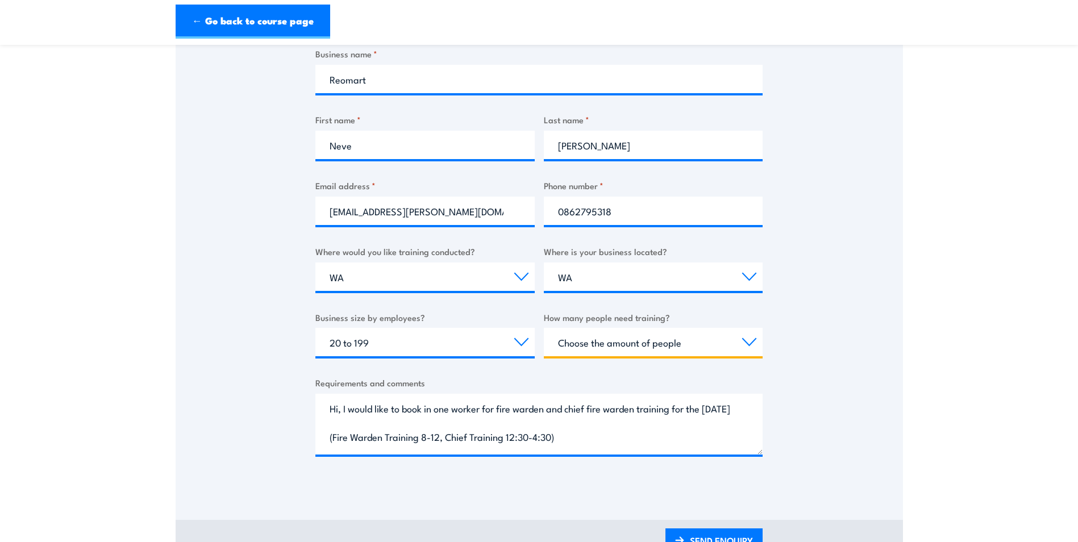
select select "1 to 4"
click at [544, 328] on select "Choose the amount of people 1 to 4 5 to 19 20+" at bounding box center [653, 342] width 219 height 28
click at [784, 360] on div "Thank you for your interest in this course. Speak to our sales team for tailore…" at bounding box center [539, 203] width 727 height 567
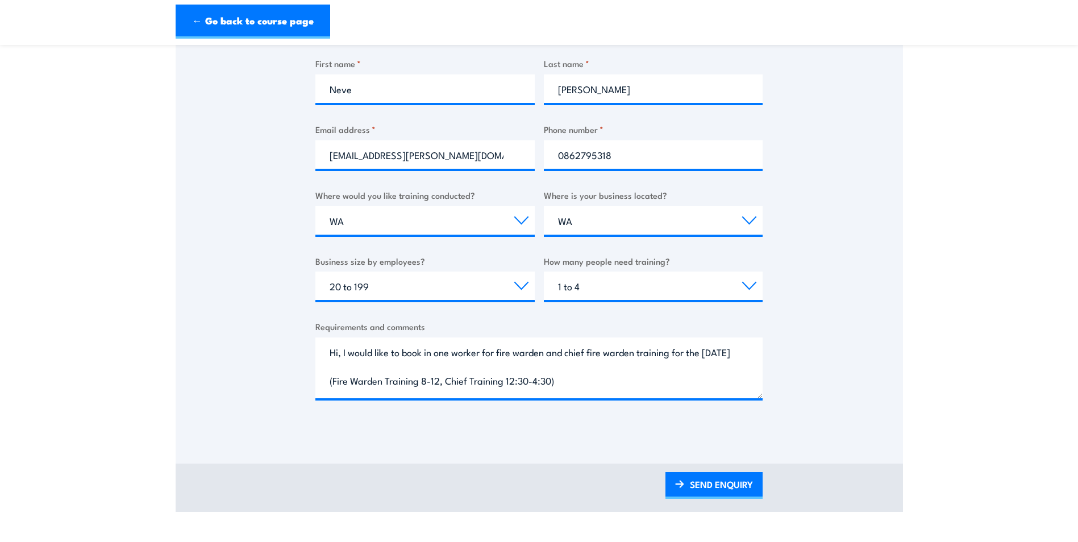
scroll to position [284, 0]
drag, startPoint x: 334, startPoint y: 354, endPoint x: 479, endPoint y: 377, distance: 147.2
click at [479, 377] on textarea "Hi, I would like to book in one worker for fire warden and chief fire warden tr…" at bounding box center [538, 367] width 447 height 61
click at [361, 381] on textarea "Hi, I would like to book in one worker for fire warden and chief fire warden tr…" at bounding box center [538, 367] width 447 height 61
click at [630, 382] on textarea "Hi, I would like to book in one worker for fire warden and chief fire warden tr…" at bounding box center [538, 367] width 447 height 61
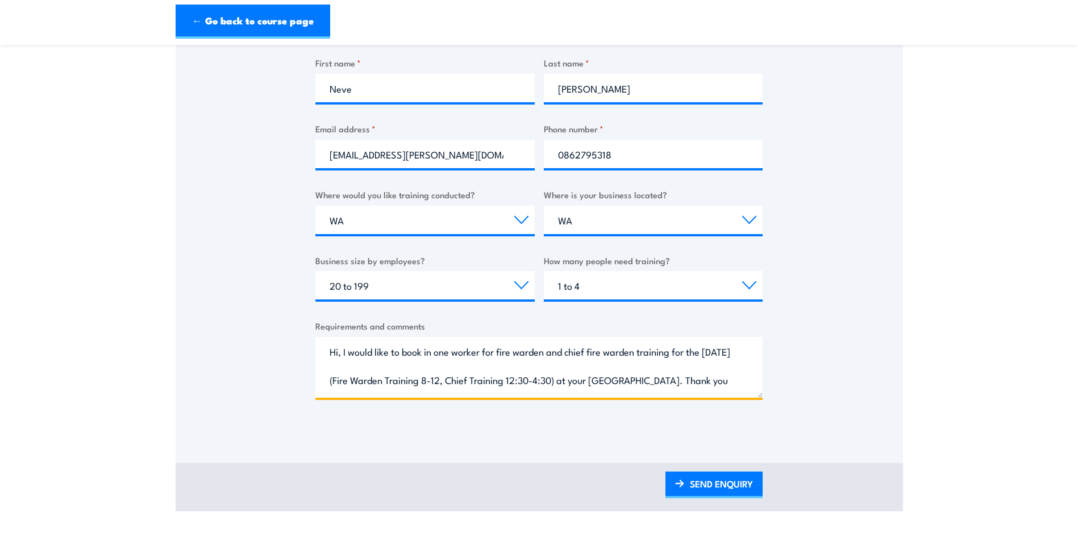
scroll to position [0, 0]
click at [709, 382] on textarea "Hi, I would like to book in one worker for fire warden and chief fire warden tr…" at bounding box center [538, 367] width 447 height 61
drag, startPoint x: 433, startPoint y: 352, endPoint x: 432, endPoint y: 357, distance: 5.9
click at [432, 357] on textarea "Hi, I would like to book in one worker for fire warden and chief fire warden tr…" at bounding box center [538, 367] width 447 height 61
click at [427, 362] on textarea "Hi, I would like to book in one worker for fire warden and chief fire warden tr…" at bounding box center [538, 367] width 447 height 61
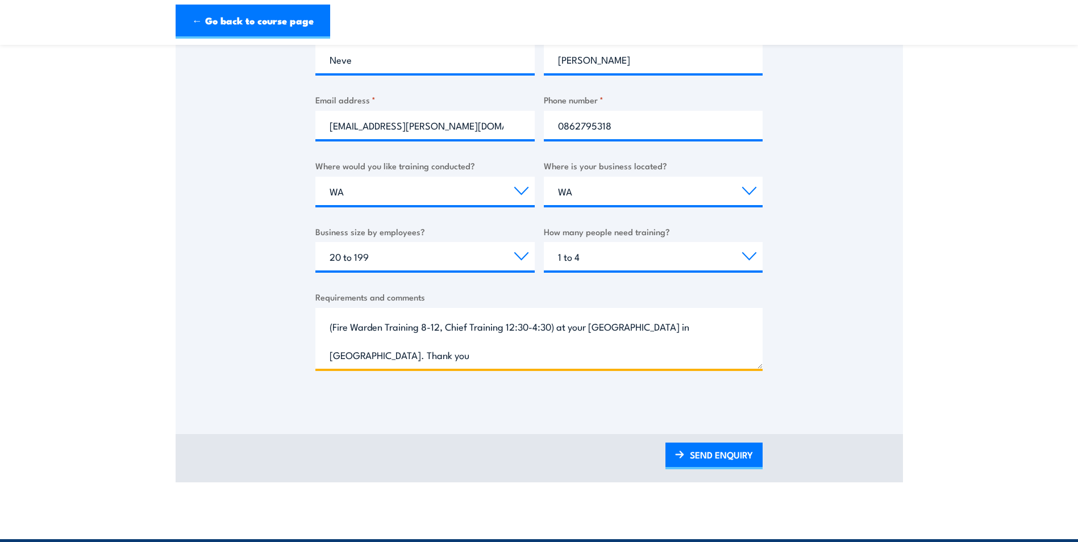
scroll to position [341, 0]
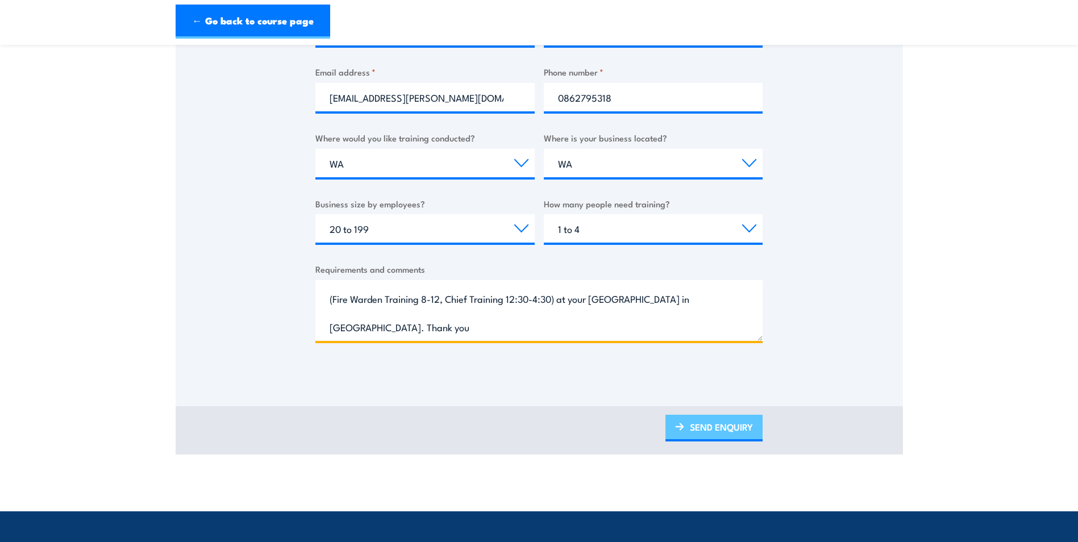
type textarea "Hi, I would like to book in one worker for fire warden and chief fire warden tr…"
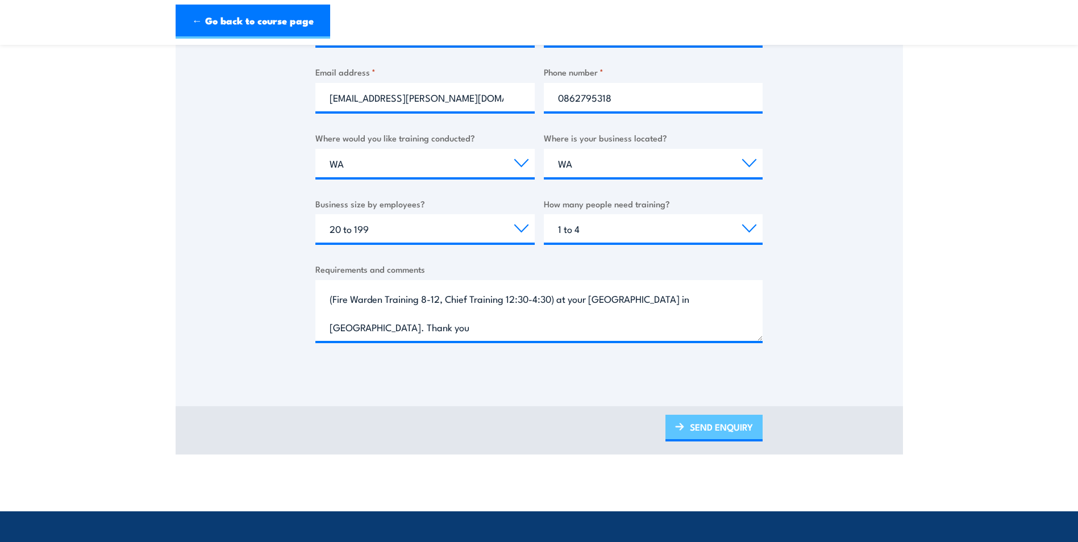
click at [709, 431] on link "SEND ENQUIRY" at bounding box center [713, 428] width 97 height 27
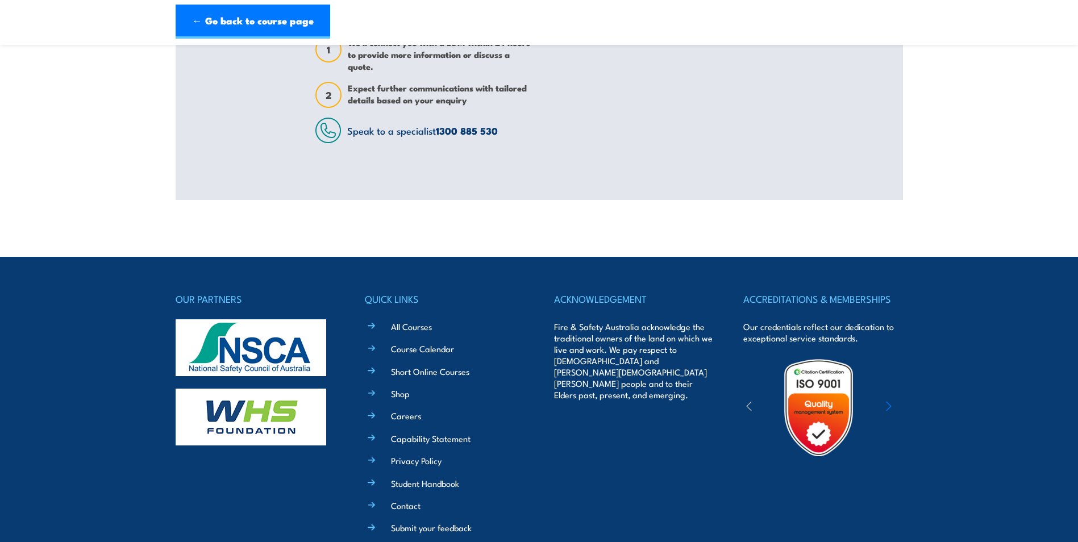
scroll to position [304, 0]
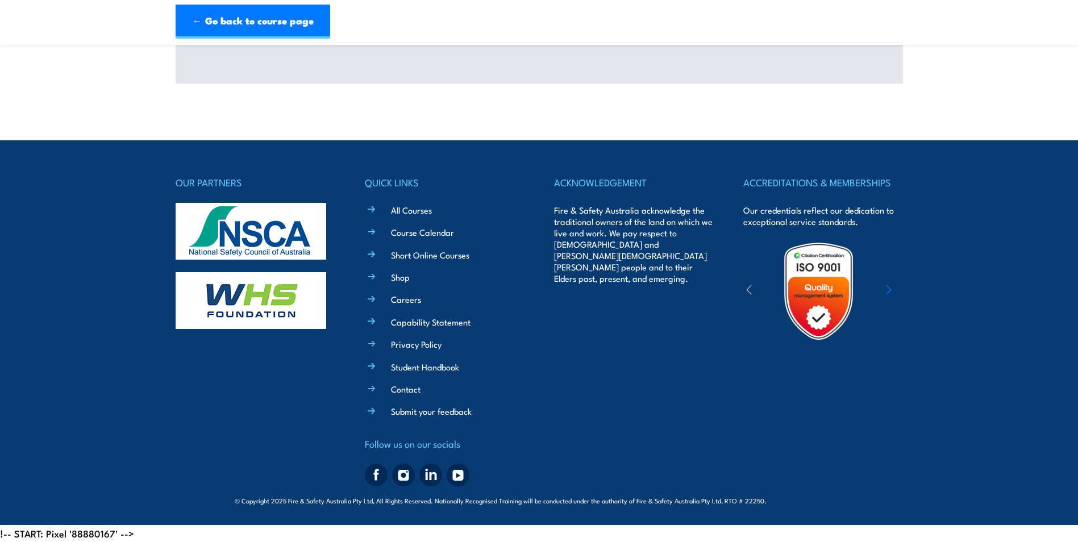
click at [470, 174] on div "OUR PARTNERS QUICK LINKS All Courses Course Calendar Short Online Courses Shop …" at bounding box center [539, 324] width 727 height 368
